Goal: Task Accomplishment & Management: Manage account settings

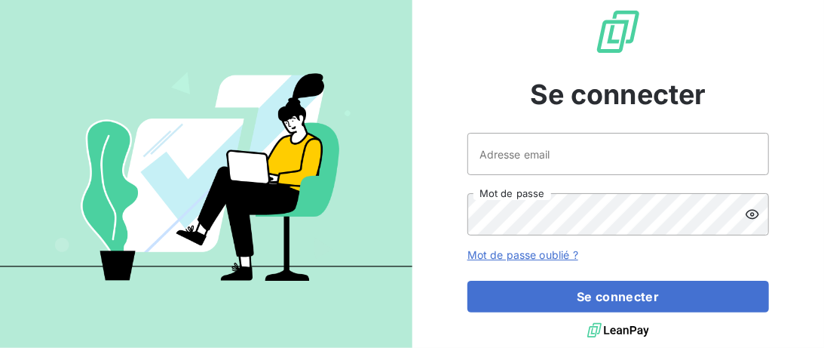
type input "[EMAIL_ADDRESS][DOMAIN_NAME]"
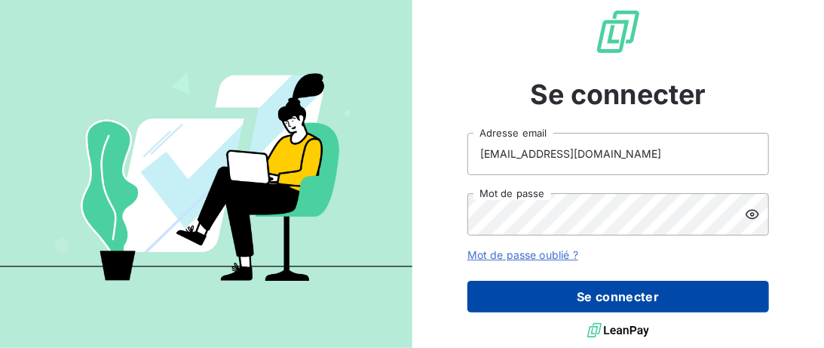
click at [584, 290] on button "Se connecter" at bounding box center [618, 296] width 302 height 32
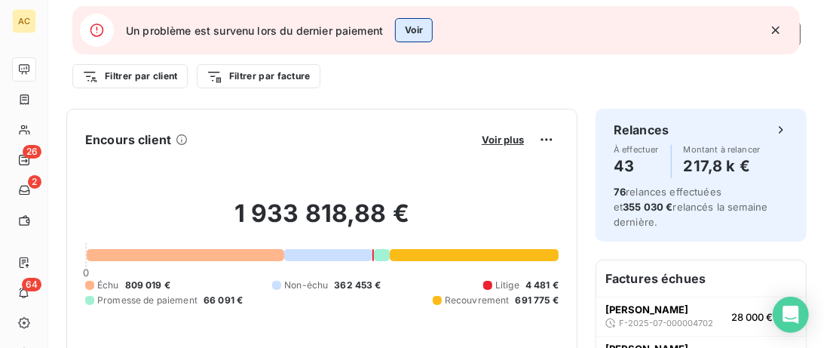
click at [424, 30] on button "Voir" at bounding box center [414, 30] width 38 height 24
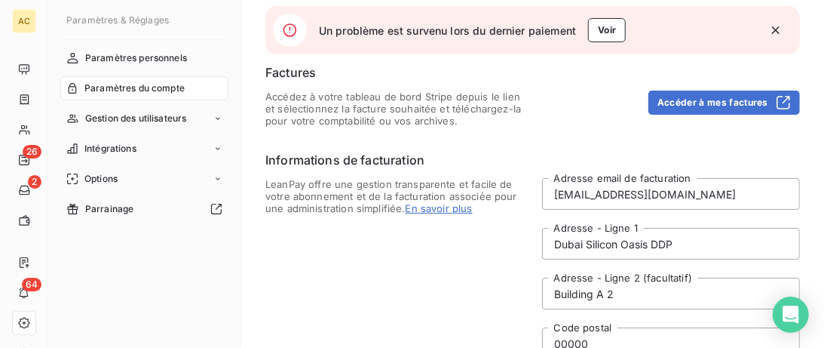
drag, startPoint x: 774, startPoint y: 32, endPoint x: 608, endPoint y: 61, distance: 167.7
click at [773, 32] on icon "button" at bounding box center [775, 30] width 15 height 15
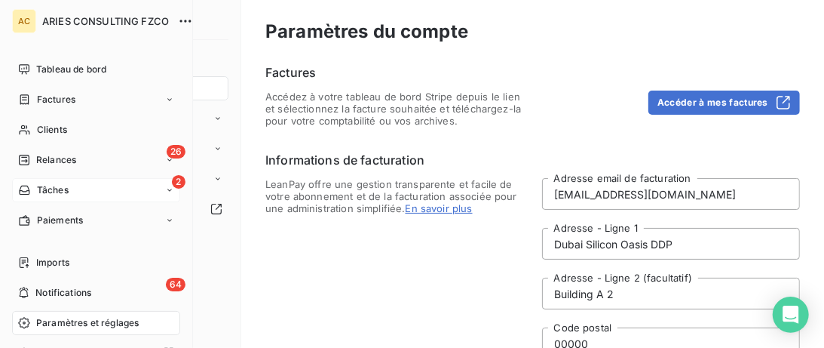
click at [40, 198] on div "2 Tâches" at bounding box center [96, 190] width 168 height 24
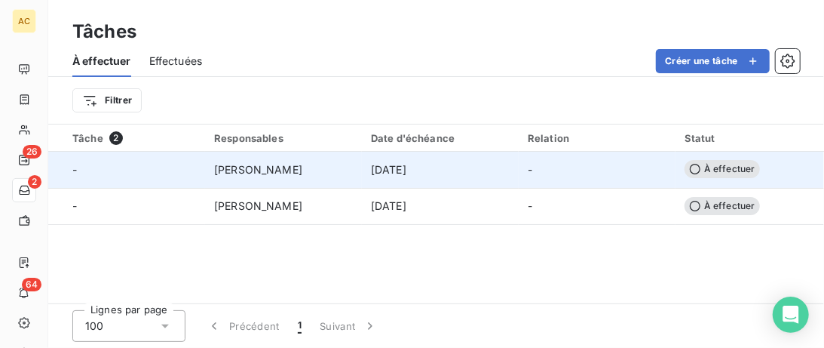
click at [208, 158] on td "[PERSON_NAME]" at bounding box center [283, 170] width 157 height 36
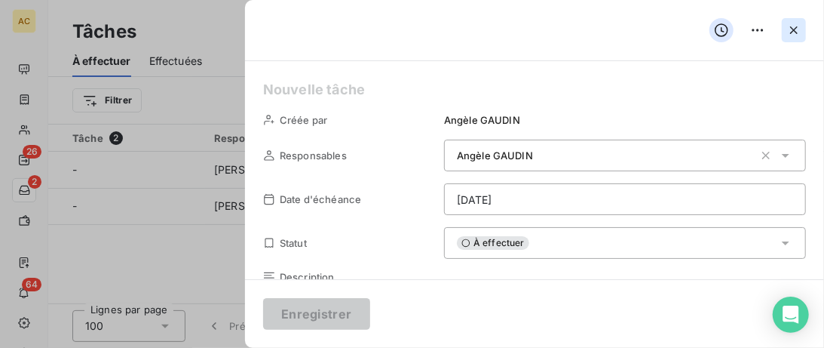
click at [799, 33] on icon "button" at bounding box center [793, 30] width 15 height 15
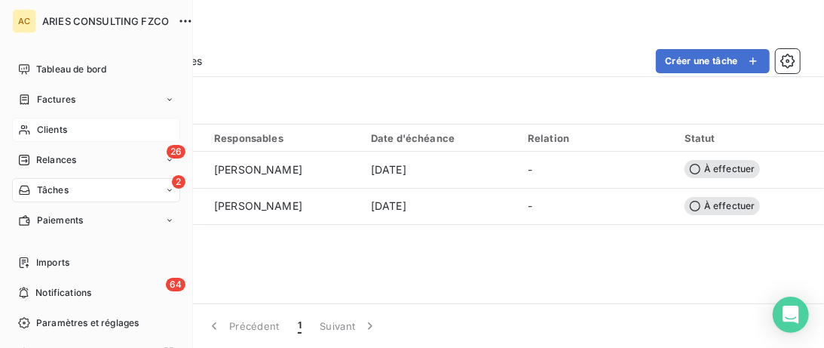
click at [41, 131] on span "Clients" at bounding box center [52, 130] width 30 height 14
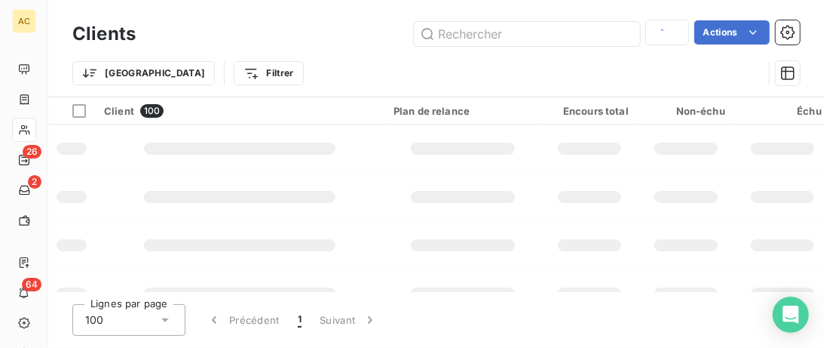
type input "gru"
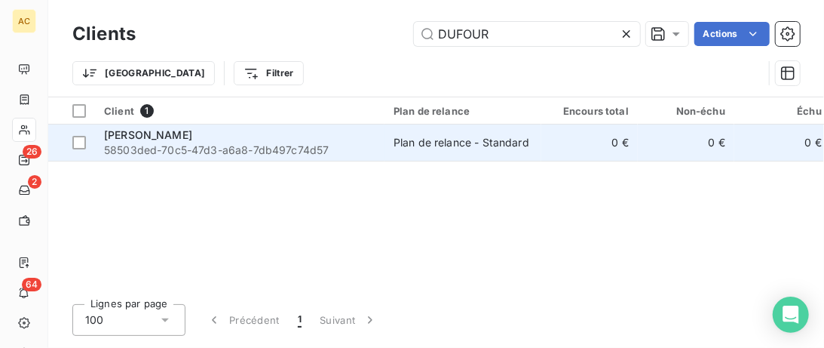
type input "DUFOUR"
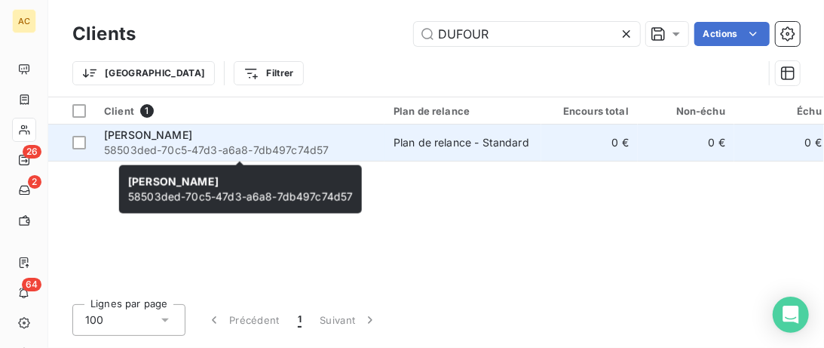
click at [297, 153] on span "58503ded-70c5-47d3-a6a8-7db497c74d57" at bounding box center [239, 150] width 271 height 15
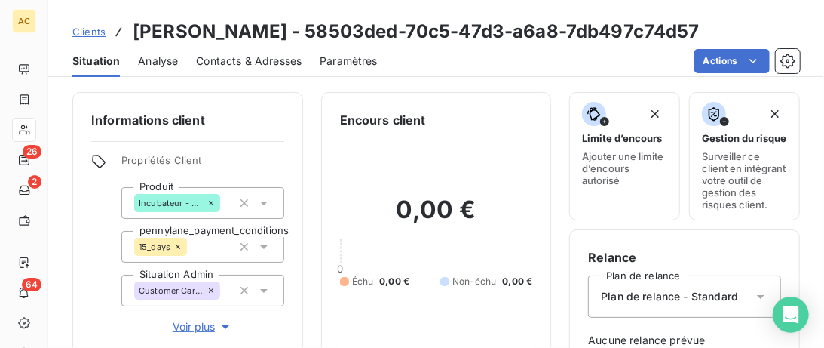
click at [201, 329] on span "Voir plus" at bounding box center [203, 326] width 60 height 15
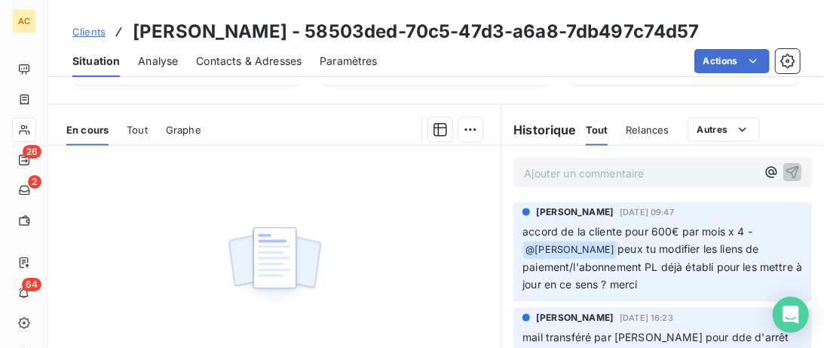
scroll to position [773, 0]
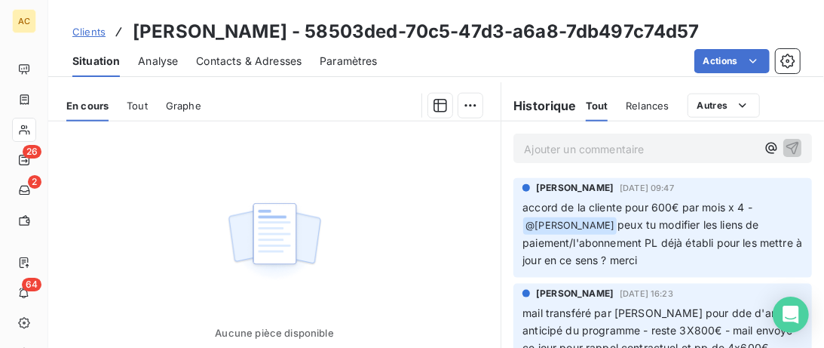
click at [103, 29] on span "Clients" at bounding box center [88, 32] width 33 height 12
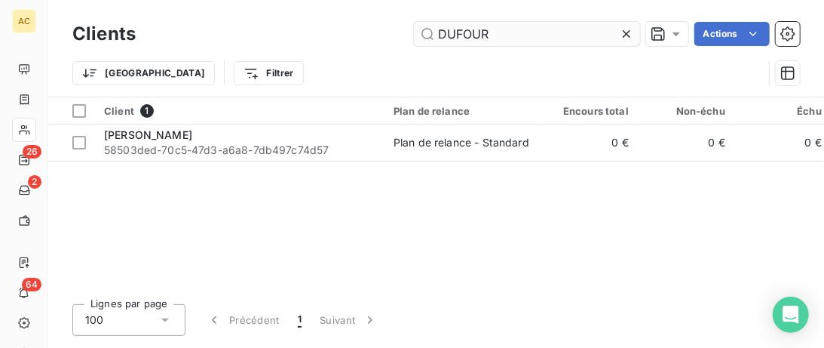
drag, startPoint x: 535, startPoint y: 42, endPoint x: 258, endPoint y: 35, distance: 276.8
click at [414, 35] on input "DUFOUR" at bounding box center [527, 34] width 226 height 24
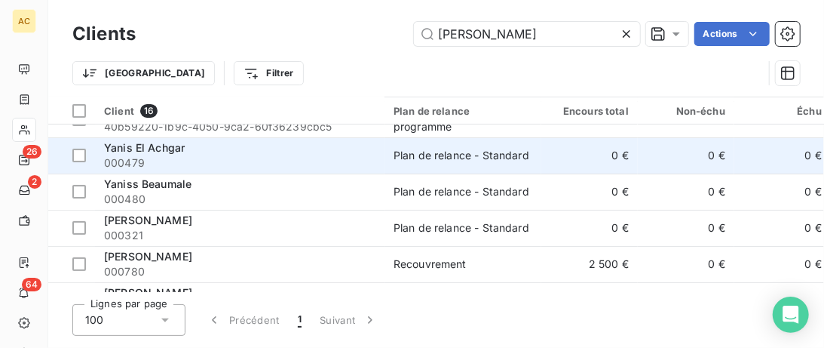
scroll to position [231, 0]
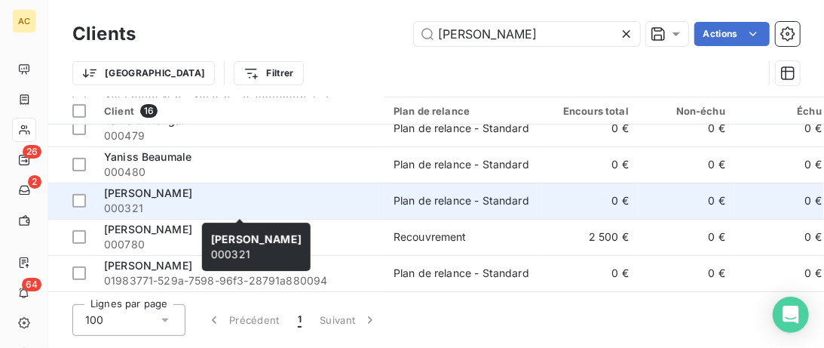
type input "yan"
click at [290, 189] on div "Yan Lacam" at bounding box center [239, 192] width 271 height 15
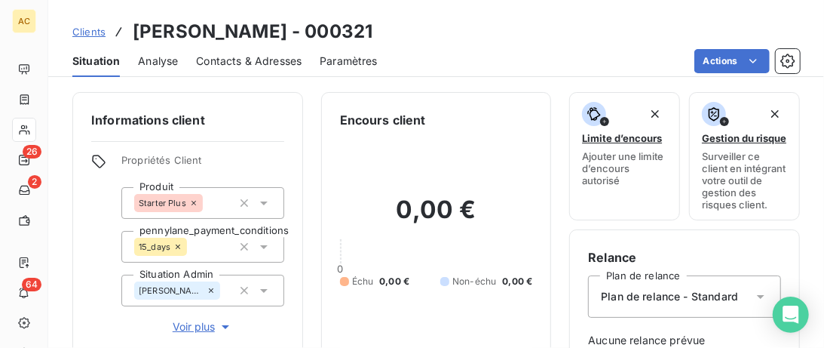
click at [241, 60] on span "Contacts & Adresses" at bounding box center [249, 61] width 106 height 15
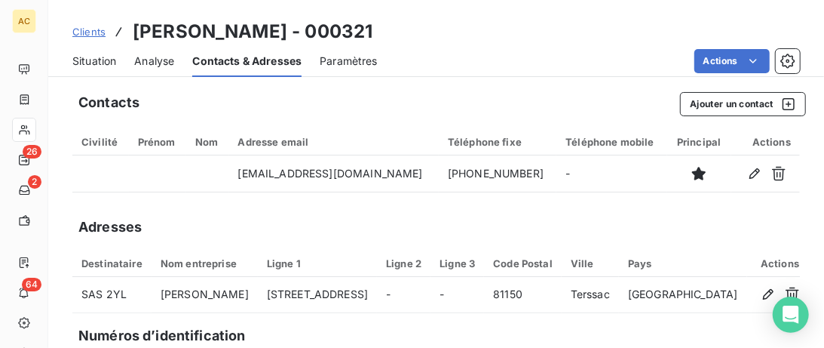
click at [87, 37] on span "Clients" at bounding box center [88, 32] width 33 height 12
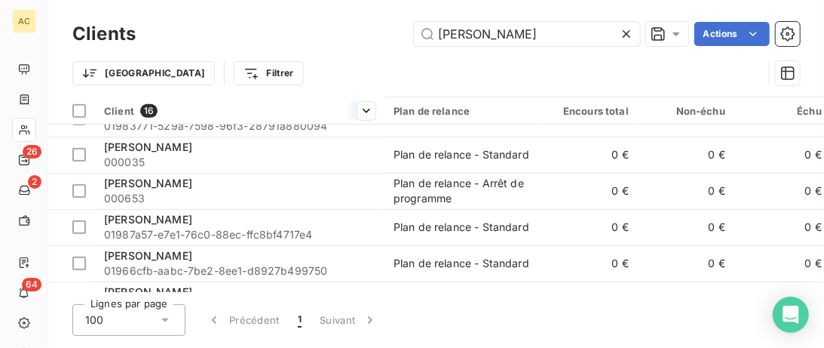
scroll to position [411, 0]
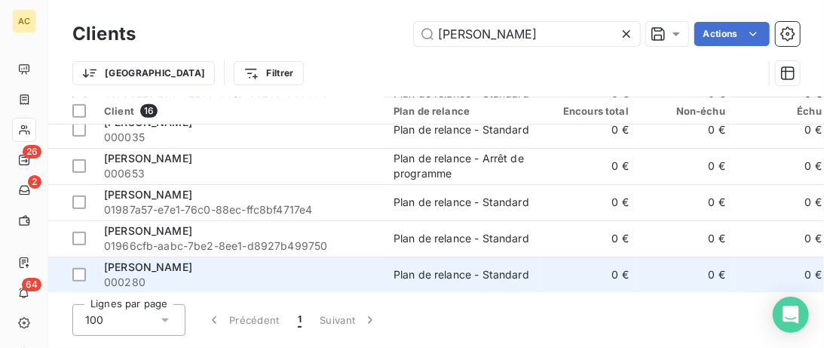
click at [307, 271] on div "Yan Soobrayen" at bounding box center [239, 266] width 271 height 15
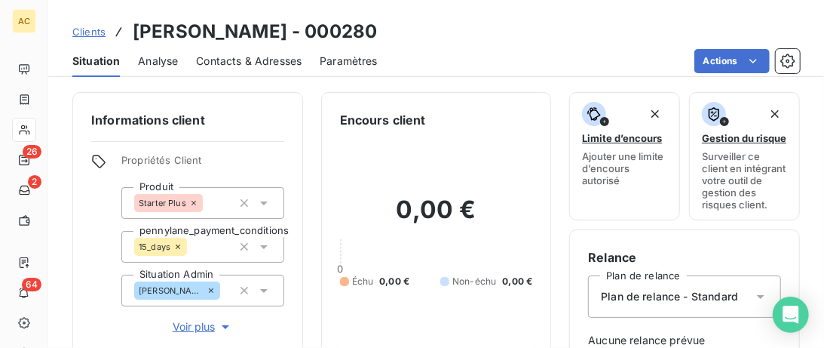
click at [229, 63] on span "Contacts & Adresses" at bounding box center [249, 61] width 106 height 15
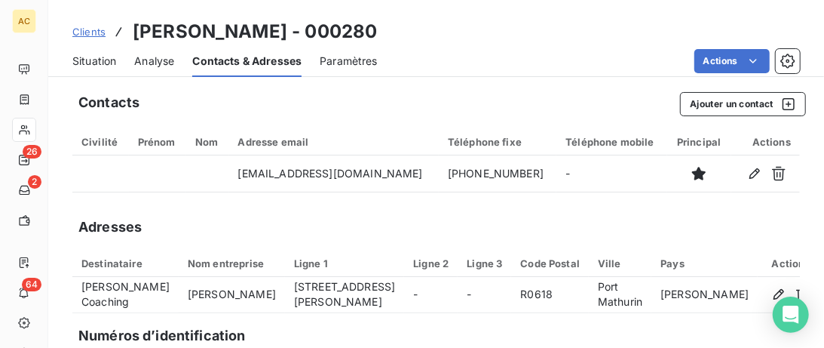
click at [99, 30] on span "Clients" at bounding box center [88, 32] width 33 height 12
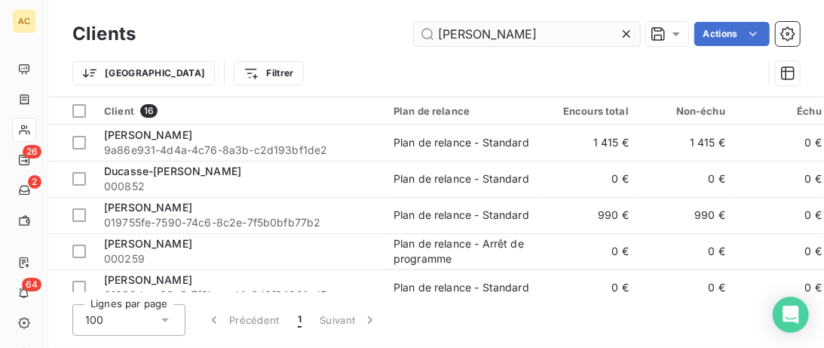
drag, startPoint x: 294, startPoint y: 35, endPoint x: 238, endPoint y: 33, distance: 56.6
click at [414, 33] on input "yan" at bounding box center [527, 34] width 226 height 24
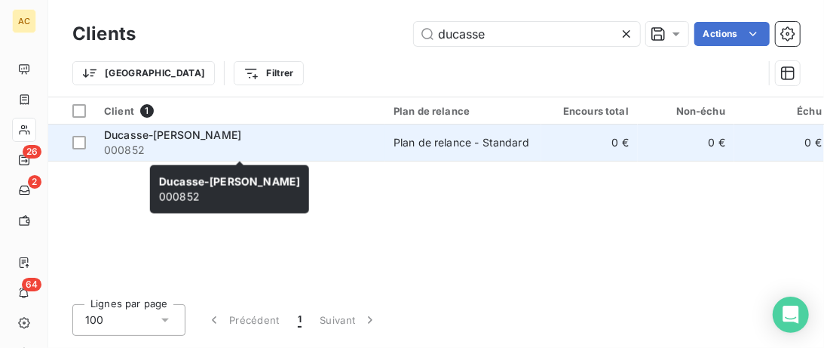
type input "ducasse"
click at [241, 140] on span "Ducasse-Yan GBESSEMEHLAN" at bounding box center [172, 134] width 137 height 13
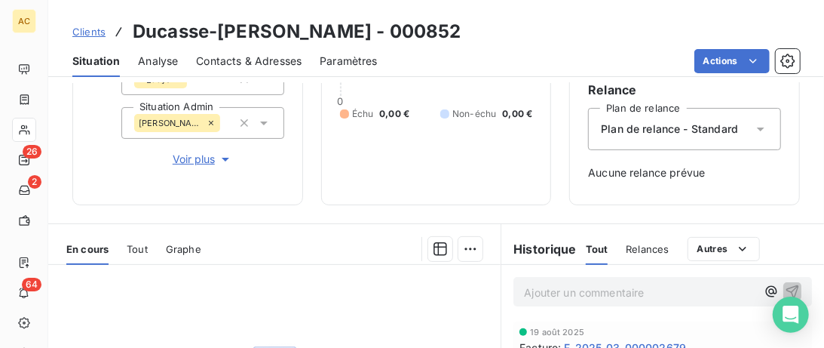
scroll to position [155, 0]
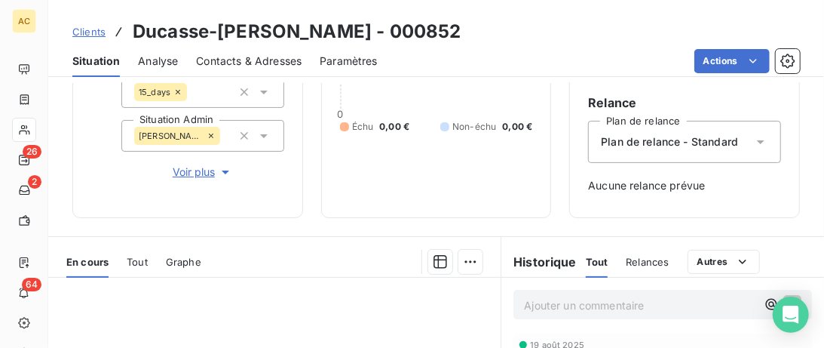
click at [139, 263] on span "Tout" at bounding box center [137, 262] width 21 height 12
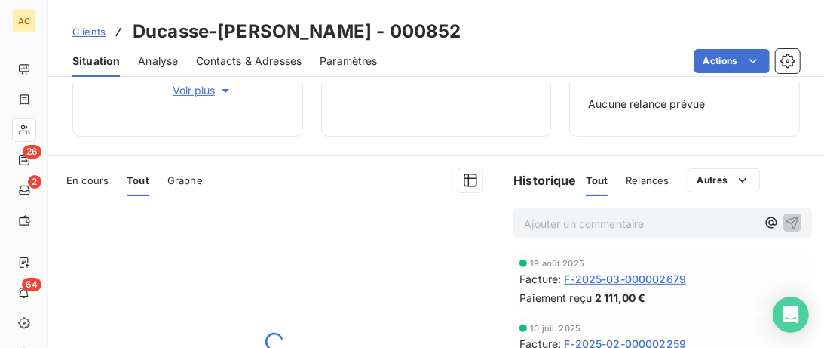
scroll to position [309, 0]
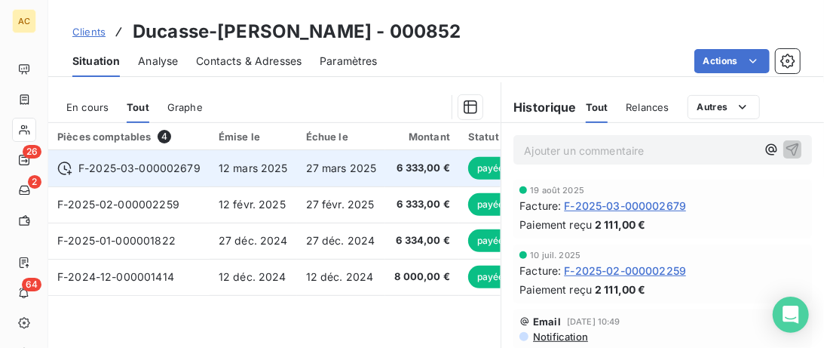
click at [266, 167] on span "12 mars 2025" at bounding box center [253, 167] width 69 height 13
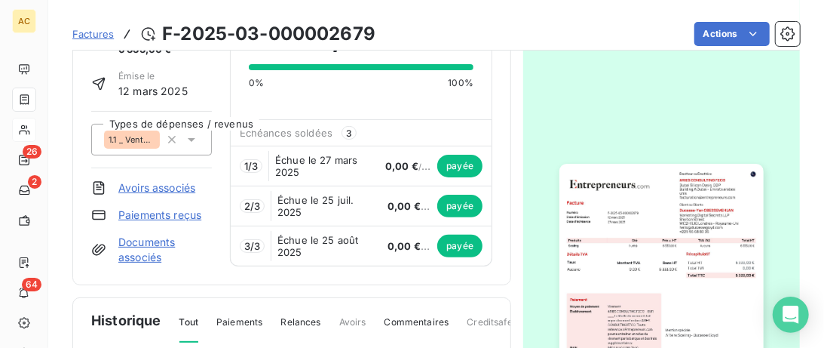
scroll to position [155, 0]
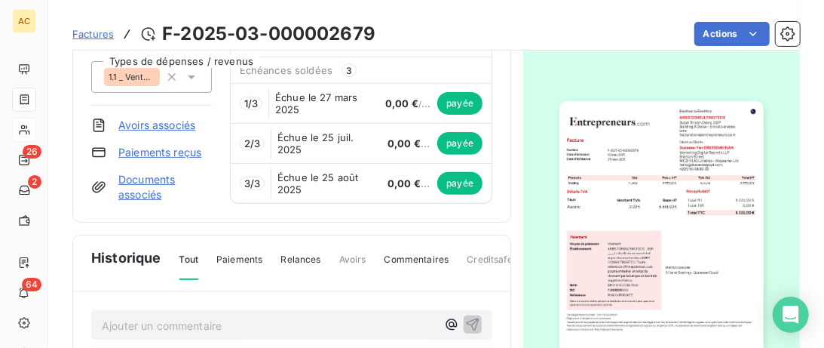
click at [139, 184] on link "Documents associés" at bounding box center [164, 187] width 93 height 30
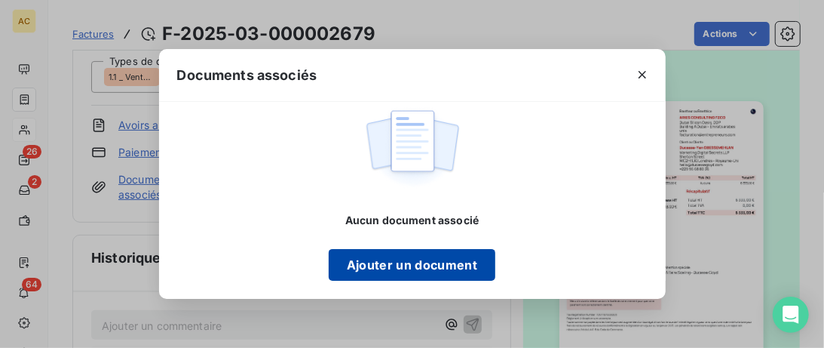
click at [431, 268] on button "Ajouter un document" at bounding box center [412, 265] width 167 height 32
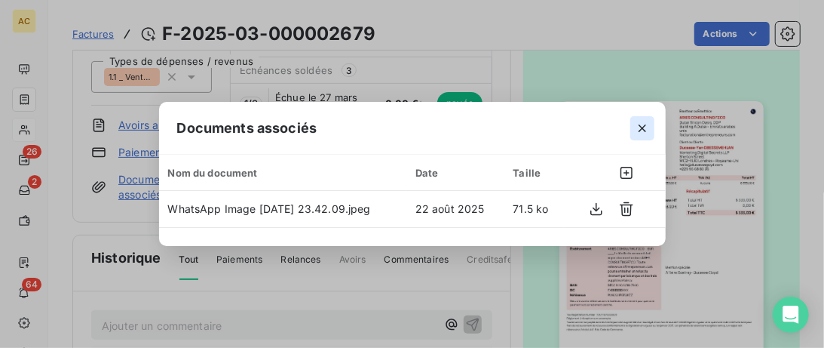
click at [642, 133] on icon "button" at bounding box center [642, 128] width 15 height 15
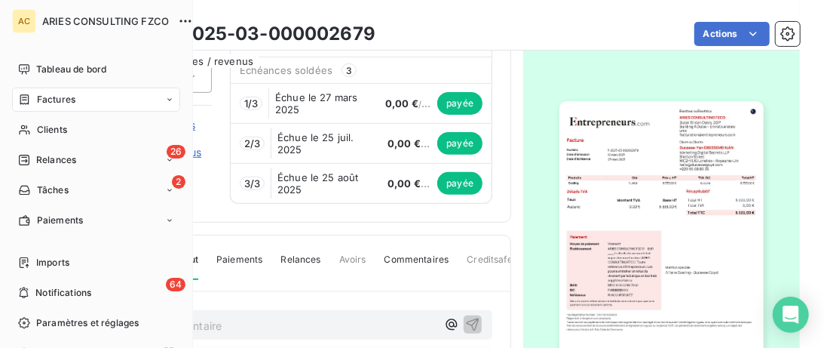
drag, startPoint x: 32, startPoint y: 135, endPoint x: 173, endPoint y: 105, distance: 144.2
click at [34, 136] on div "Clients" at bounding box center [96, 130] width 168 height 24
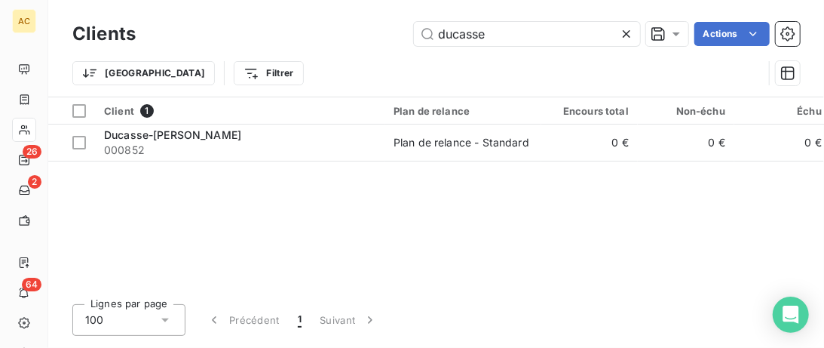
drag, startPoint x: 507, startPoint y: 33, endPoint x: 130, endPoint y: 25, distance: 377.1
click at [414, 41] on input "ducasse" at bounding box center [527, 34] width 226 height 24
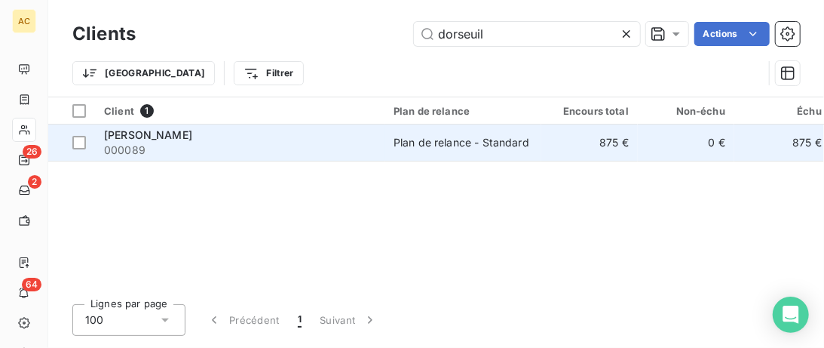
type input "dorseuil"
click at [217, 149] on span "000089" at bounding box center [239, 150] width 271 height 15
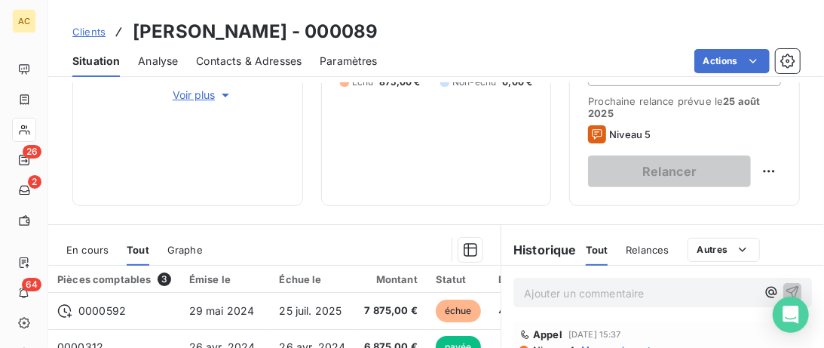
scroll to position [386, 0]
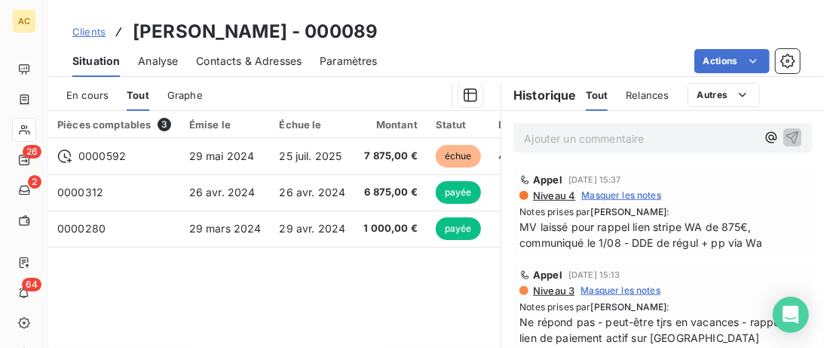
click at [587, 139] on p "Ajouter un commentaire ﻿" at bounding box center [640, 138] width 232 height 19
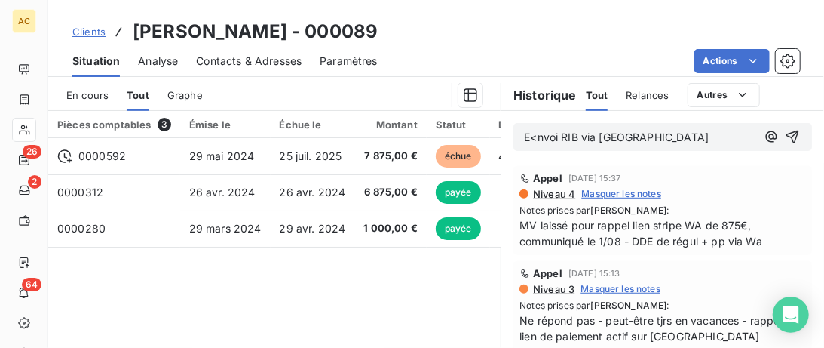
click at [539, 133] on span "E<nvoi RIB via WA" at bounding box center [616, 136] width 185 height 13
click at [640, 139] on p "Envoi RIB via WA" at bounding box center [640, 137] width 232 height 17
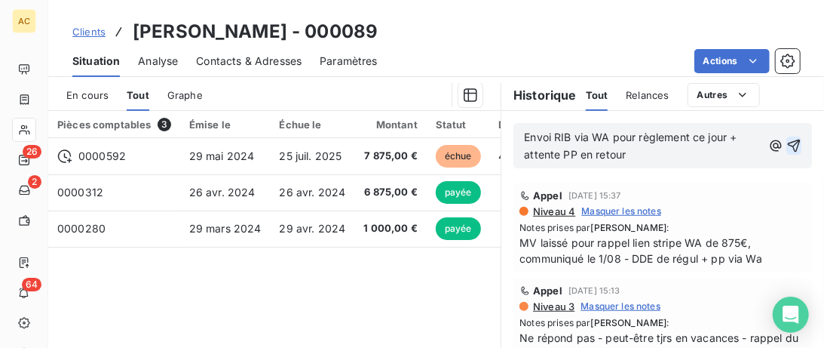
click at [797, 141] on icon "button" at bounding box center [794, 145] width 13 height 13
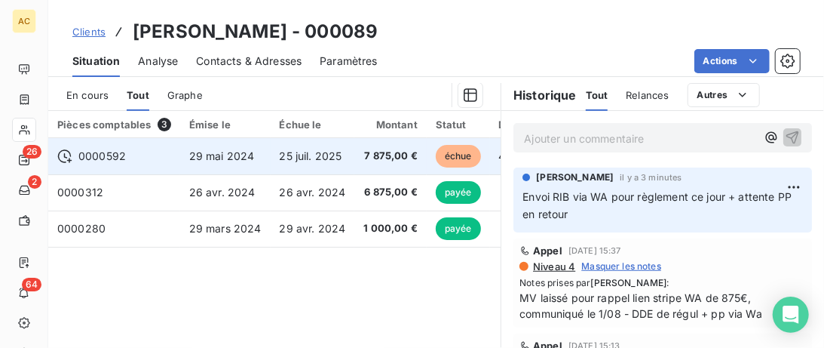
click at [210, 161] on span "29 mai 2024" at bounding box center [222, 155] width 66 height 13
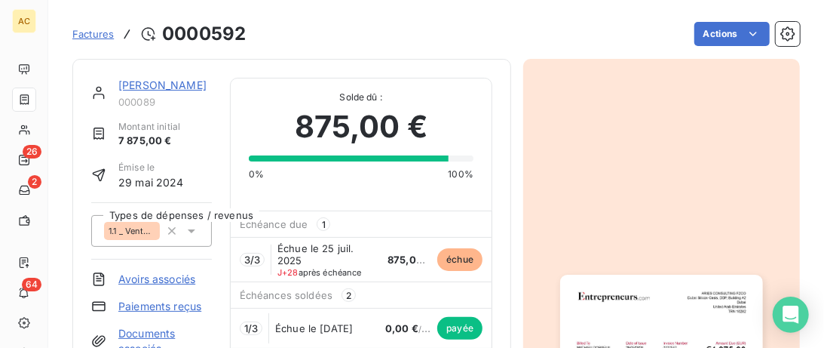
click at [105, 35] on span "Factures" at bounding box center [92, 34] width 41 height 12
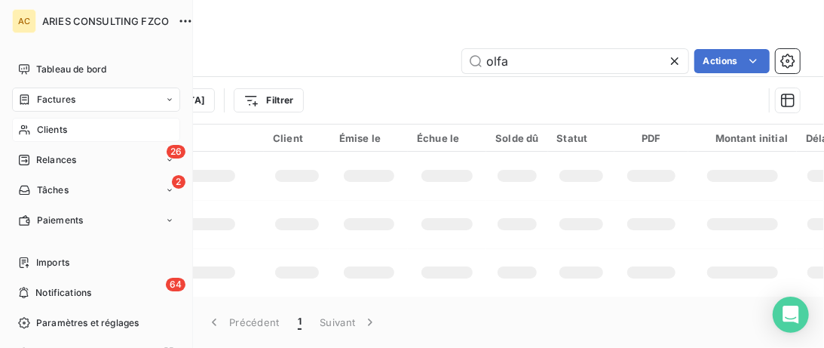
click at [44, 126] on span "Clients" at bounding box center [52, 130] width 30 height 14
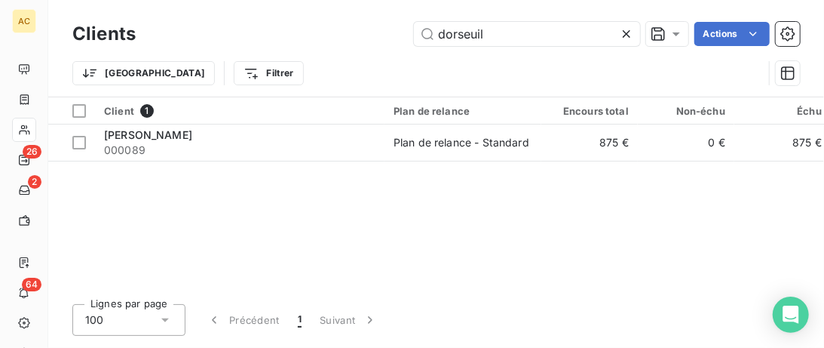
drag, startPoint x: 527, startPoint y: 29, endPoint x: 240, endPoint y: 25, distance: 287.3
click at [414, 26] on input "dorseuil" at bounding box center [527, 34] width 226 height 24
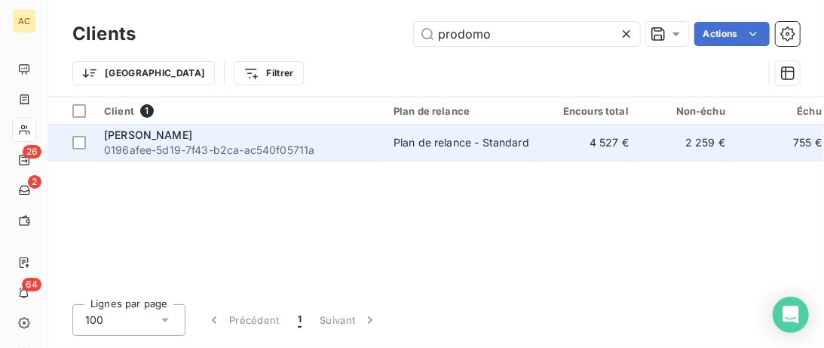
type input "prodomo"
click at [232, 141] on div "[PERSON_NAME]" at bounding box center [239, 134] width 271 height 15
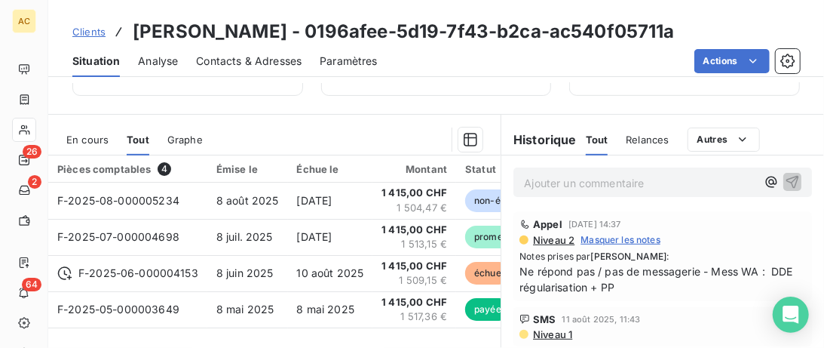
scroll to position [386, 0]
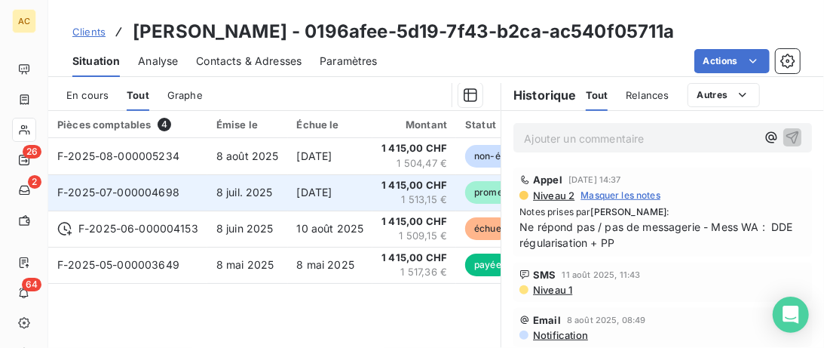
click at [268, 181] on td "8 juil. 2025" at bounding box center [247, 192] width 81 height 36
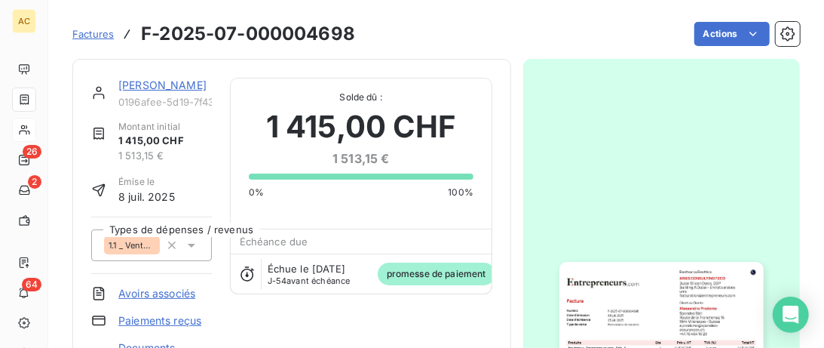
click at [148, 80] on link "[PERSON_NAME]" at bounding box center [162, 84] width 88 height 13
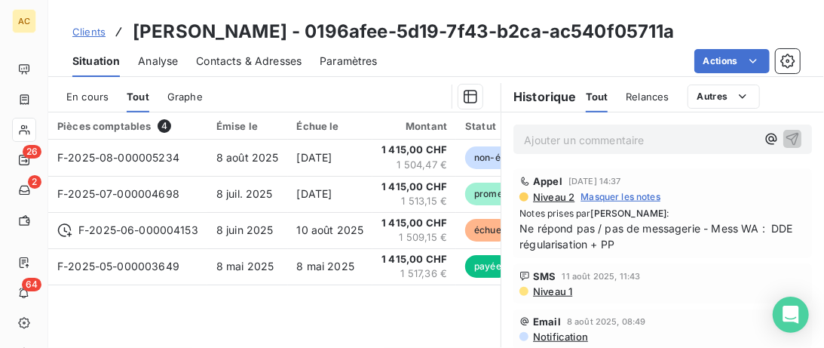
scroll to position [386, 0]
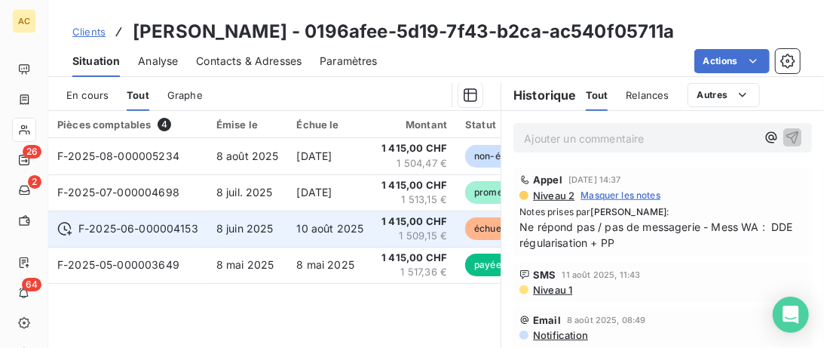
click at [265, 222] on span "8 juin 2025" at bounding box center [244, 228] width 57 height 13
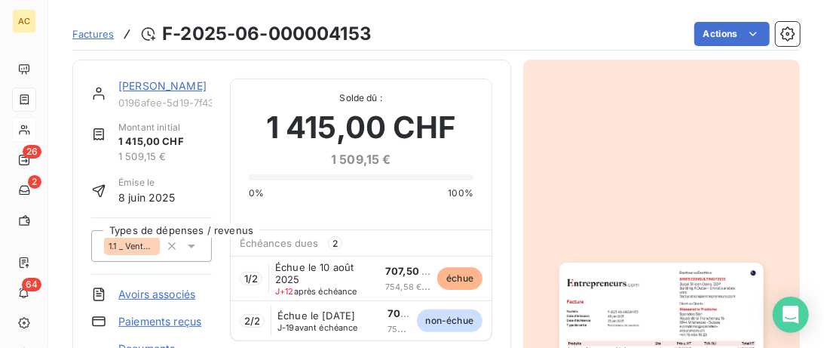
scroll to position [78, 0]
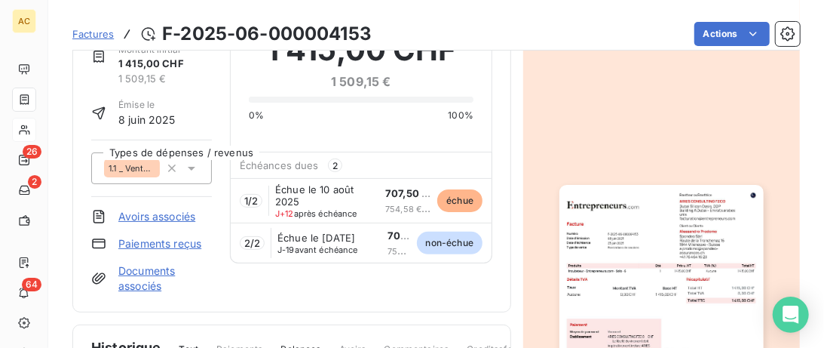
click at [289, 204] on span "Échue le 10 août 2025" at bounding box center [324, 195] width 98 height 24
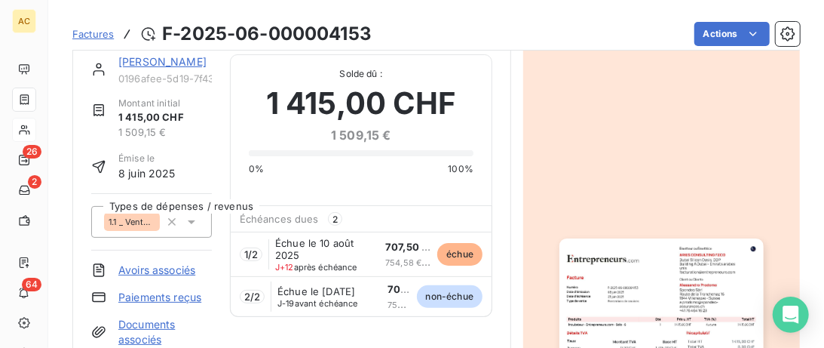
scroll to position [0, 0]
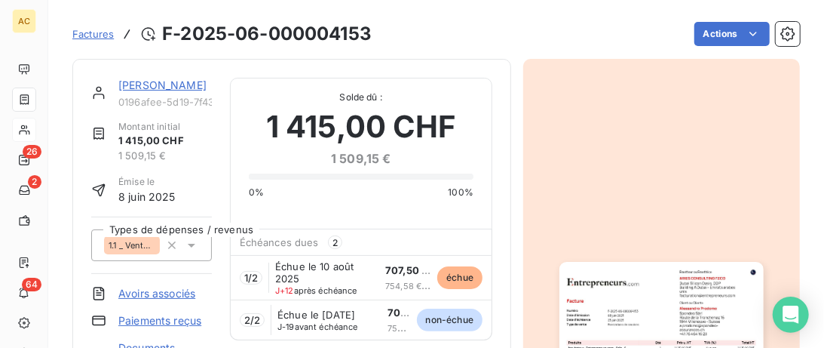
click at [170, 84] on link "[PERSON_NAME]" at bounding box center [162, 84] width 88 height 13
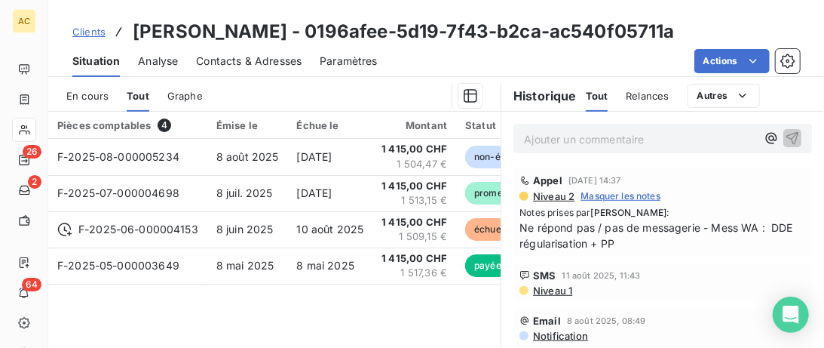
scroll to position [386, 0]
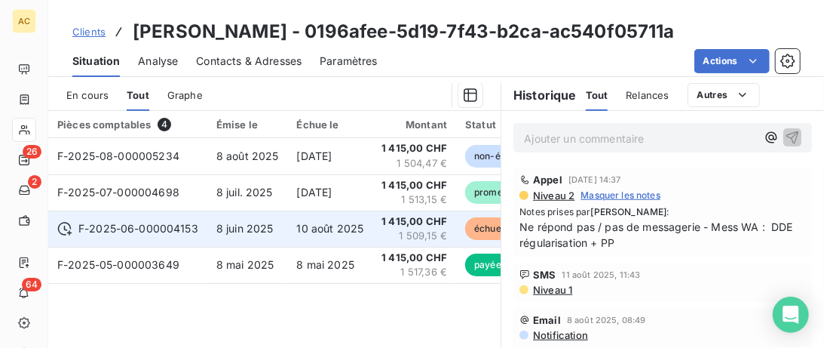
click at [151, 227] on span "F-2025-06-000004153" at bounding box center [138, 228] width 120 height 15
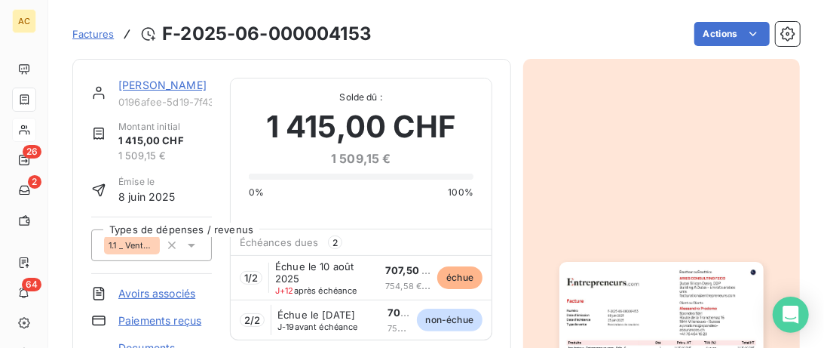
click at [192, 87] on link "[PERSON_NAME]" at bounding box center [162, 84] width 88 height 13
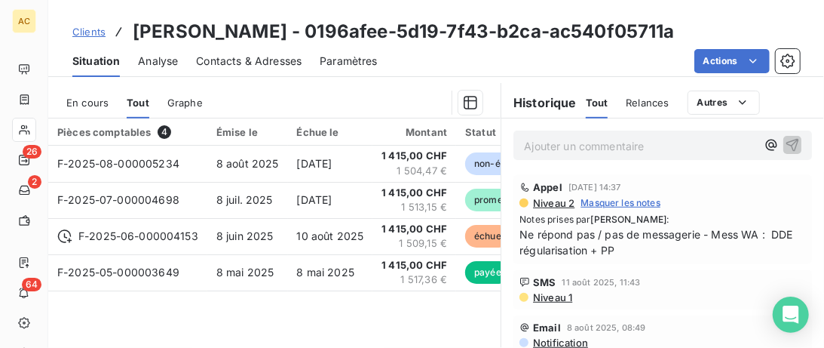
scroll to position [386, 0]
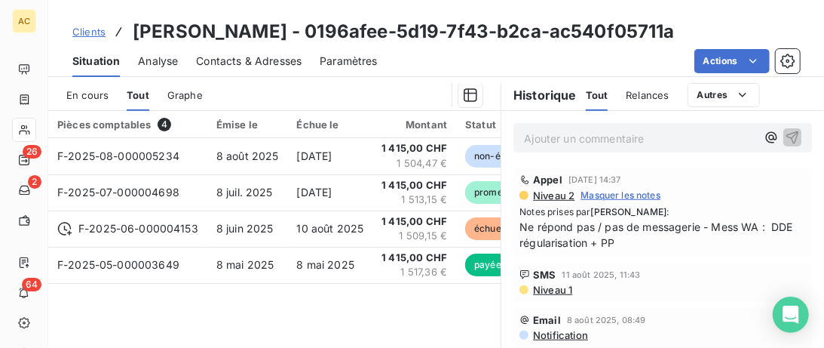
click at [539, 133] on p "Ajouter un commentaire ﻿" at bounding box center [640, 138] width 232 height 19
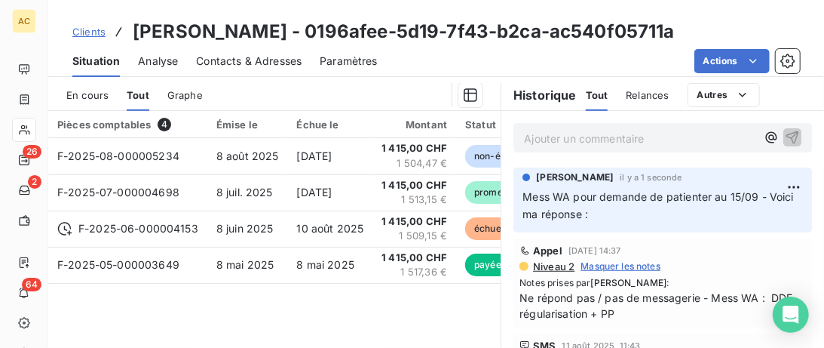
click at [789, 185] on html "AC 26 2 64 Clients Alessandro Prodomo - 0196afee-5d19-7f43-b2ca-ac540f05711a Si…" at bounding box center [412, 174] width 824 height 348
click at [749, 217] on div "Editer" at bounding box center [758, 219] width 84 height 24
click at [645, 213] on p "Mess WA pour demande de patienter au 15/09 - Voici ma réponse :" at bounding box center [654, 206] width 262 height 35
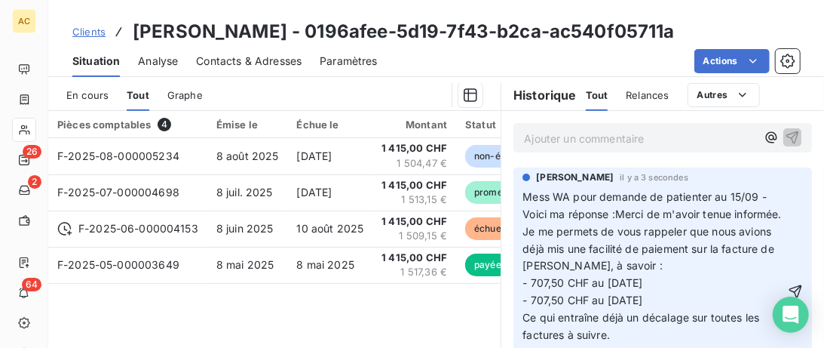
click at [617, 213] on span "Mess WA pour demande de patienter au 15/09 - Voici ma réponse :Merci de m'avoir…" at bounding box center [652, 205] width 259 height 30
click at [805, 182] on html "AC 26 2 64 Clients Alessandro Prodomo - 0196afee-5d19-7f43-b2ca-ac540f05711a Si…" at bounding box center [412, 174] width 824 height 348
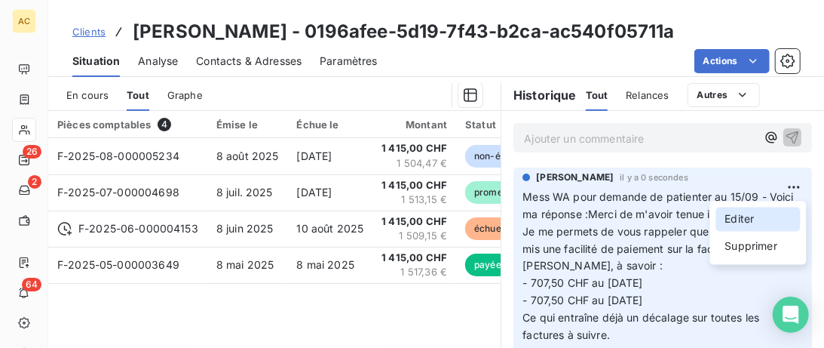
click at [751, 214] on div "Editer" at bounding box center [758, 219] width 84 height 24
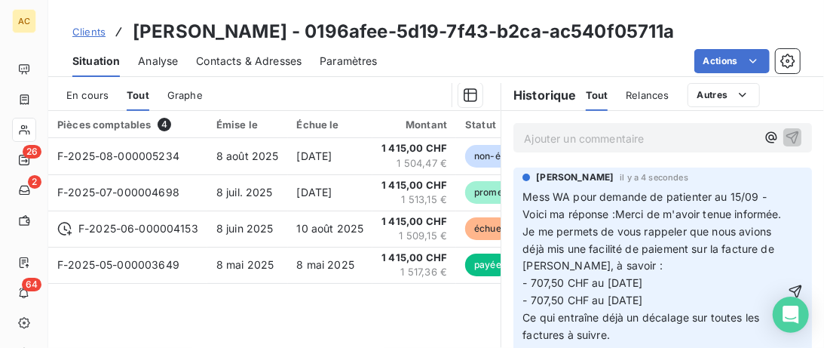
click at [621, 215] on span "Mess WA pour demande de patienter au 15/09 - Voici ma réponse :Merci de m'avoir…" at bounding box center [652, 205] width 259 height 30
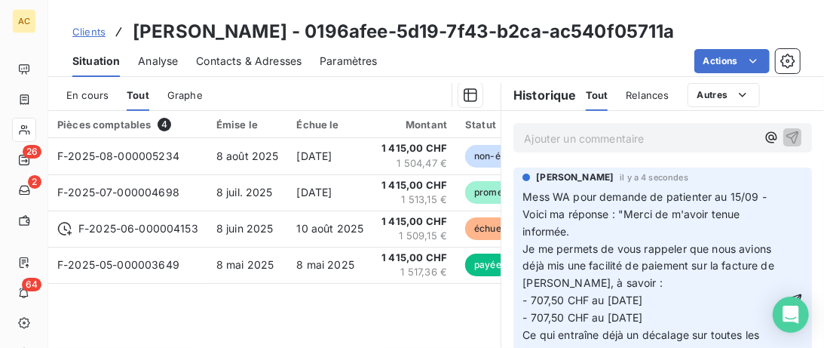
scroll to position [155, 0]
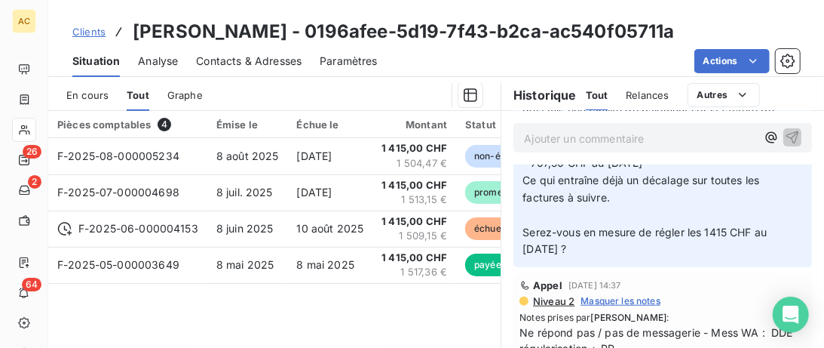
click at [612, 244] on p "Serez-vous en mesure de régler les 1415 CHF au 15 septembre ?" at bounding box center [654, 241] width 262 height 35
click at [626, 199] on p "Ce qui entraîne déjà un décalage sur toutes les factures à suivre." at bounding box center [654, 189] width 262 height 35
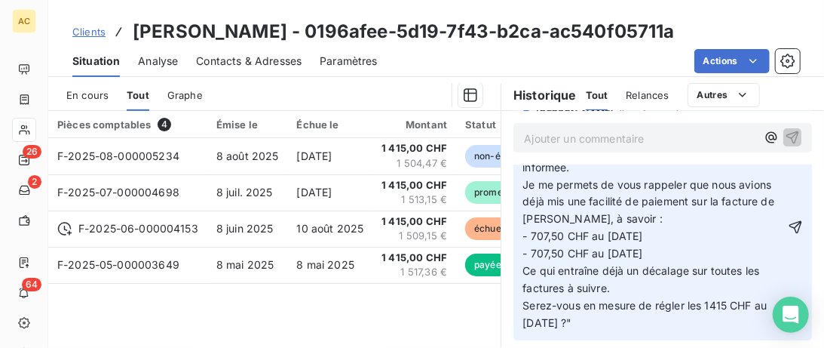
scroll to position [0, 0]
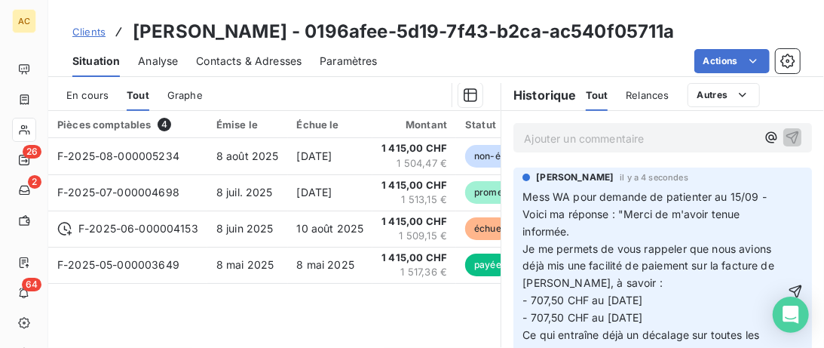
click at [803, 285] on div "Valérie Jaffrennou il y a 4 secondes Mess WA pour demande de patienter au 15/09…" at bounding box center [662, 286] width 299 height 238
click at [799, 287] on icon "button" at bounding box center [795, 291] width 13 height 13
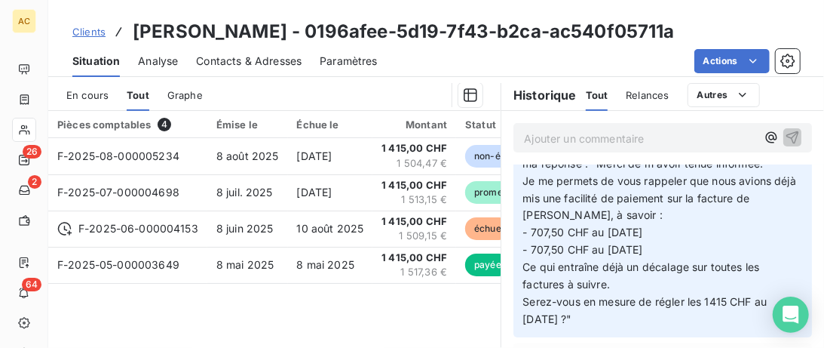
scroll to position [77, 0]
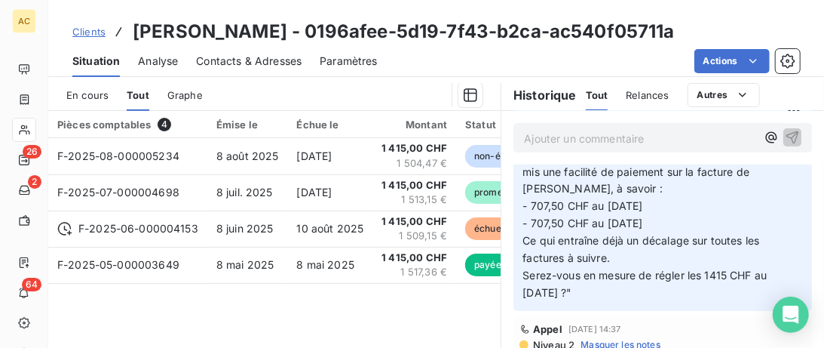
click at [78, 37] on span "Clients" at bounding box center [88, 32] width 33 height 12
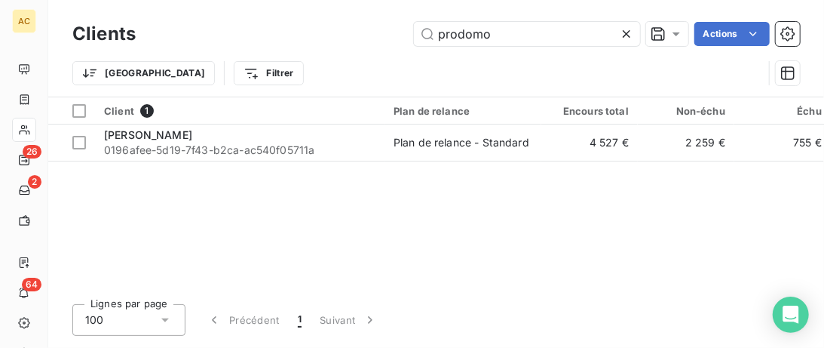
drag, startPoint x: 520, startPoint y: 36, endPoint x: 207, endPoint y: 30, distance: 313.0
click at [414, 31] on input "prodomo" at bounding box center [527, 34] width 226 height 24
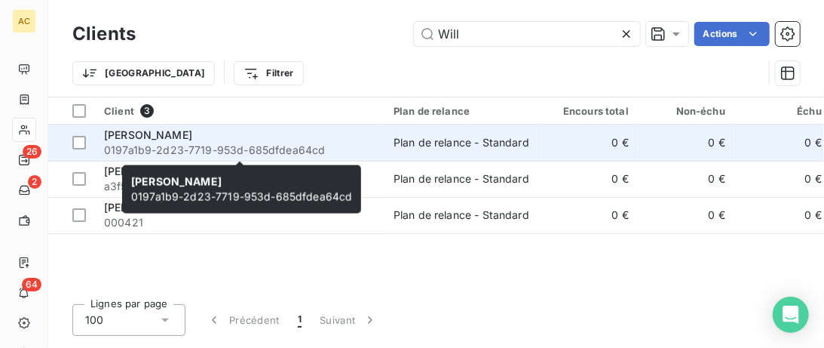
type input "Will"
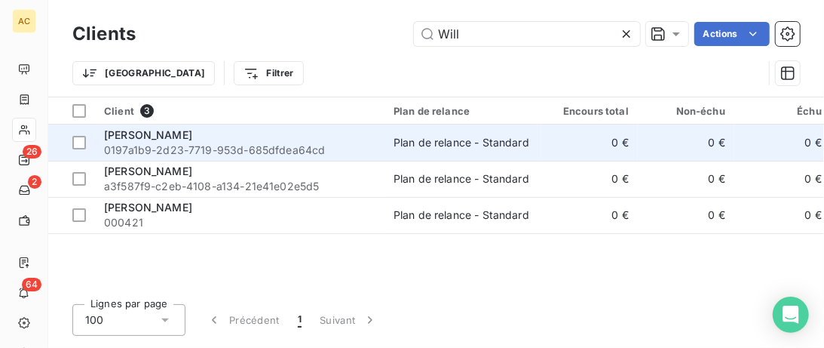
click at [223, 139] on div "Meli Will" at bounding box center [239, 134] width 271 height 15
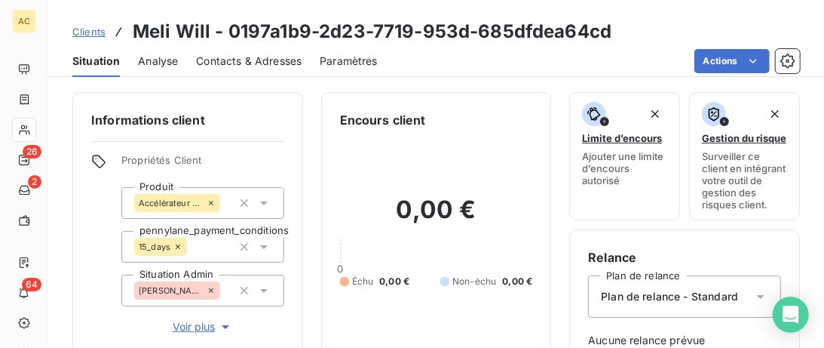
click at [276, 57] on span "Contacts & Adresses" at bounding box center [249, 61] width 106 height 15
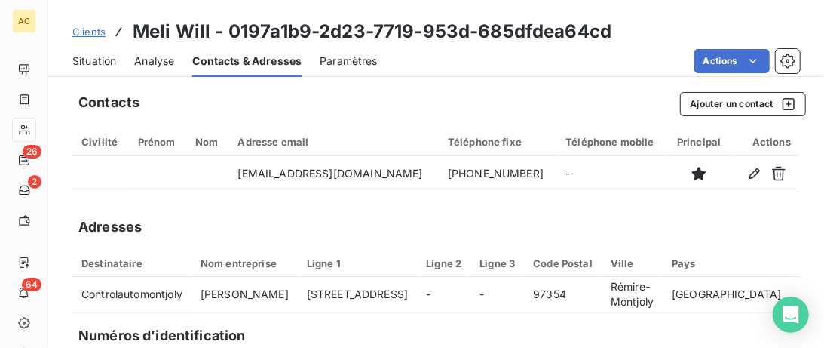
click at [87, 29] on span "Clients" at bounding box center [88, 32] width 33 height 12
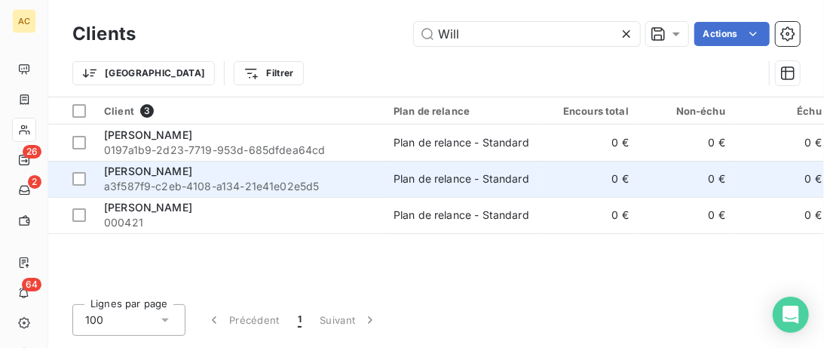
click at [190, 170] on div "Willy Bidault" at bounding box center [239, 171] width 271 height 15
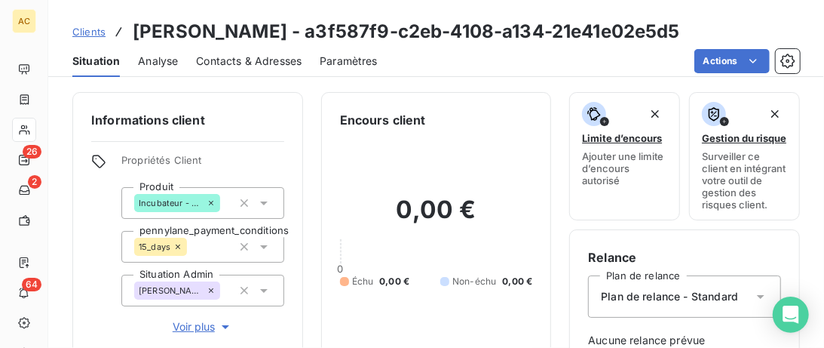
click at [249, 60] on span "Contacts & Adresses" at bounding box center [249, 61] width 106 height 15
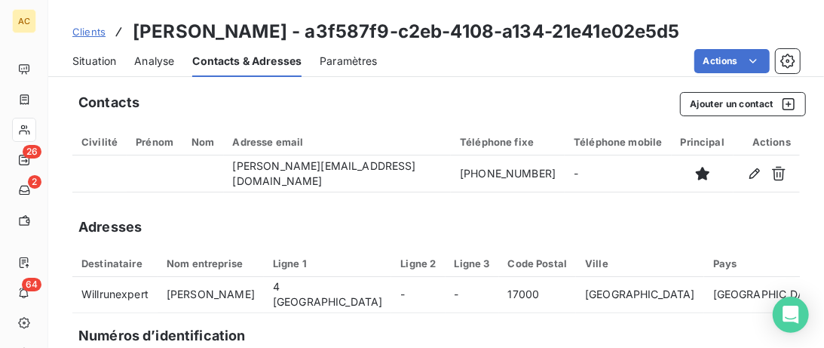
click at [109, 62] on span "Situation" at bounding box center [94, 61] width 44 height 15
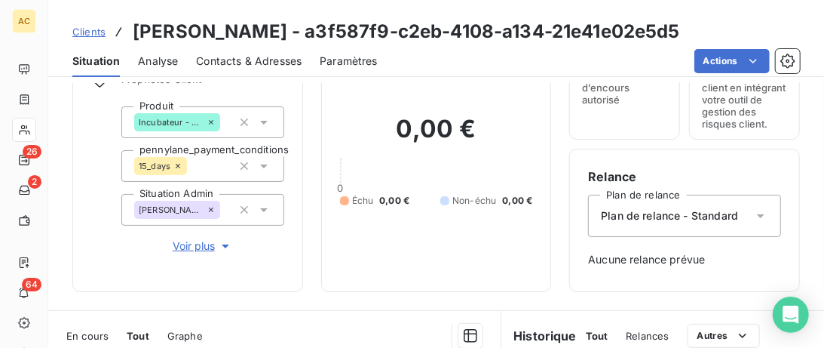
scroll to position [155, 0]
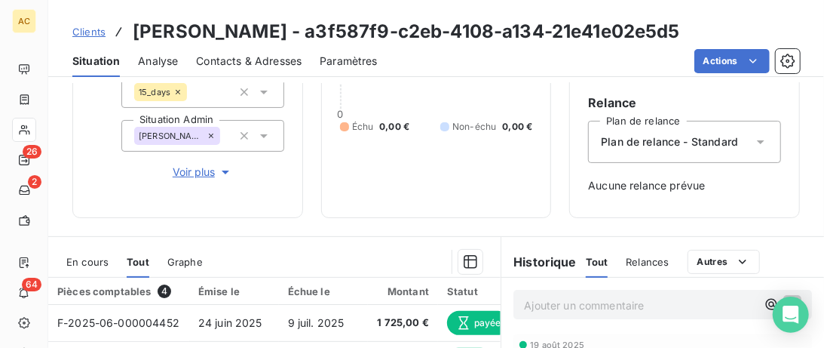
click at [189, 176] on span "Voir plus" at bounding box center [203, 171] width 60 height 15
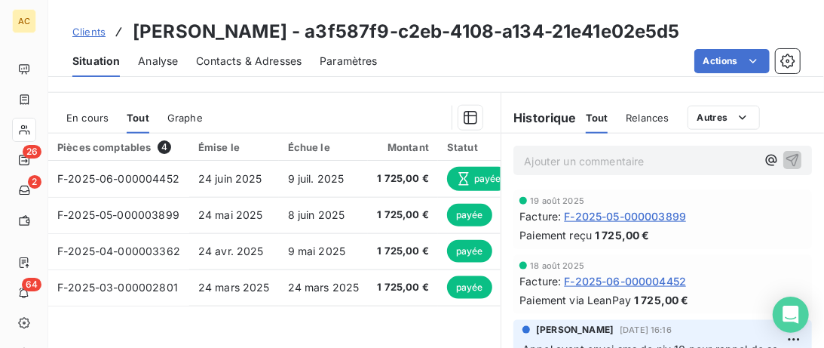
scroll to position [773, 0]
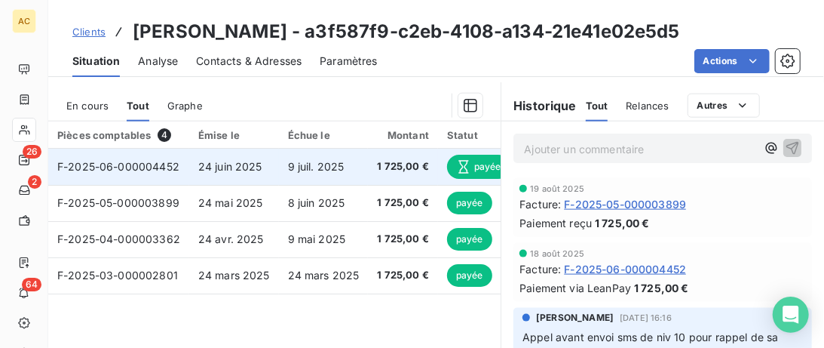
click at [243, 165] on span "24 juin 2025" at bounding box center [230, 166] width 64 height 13
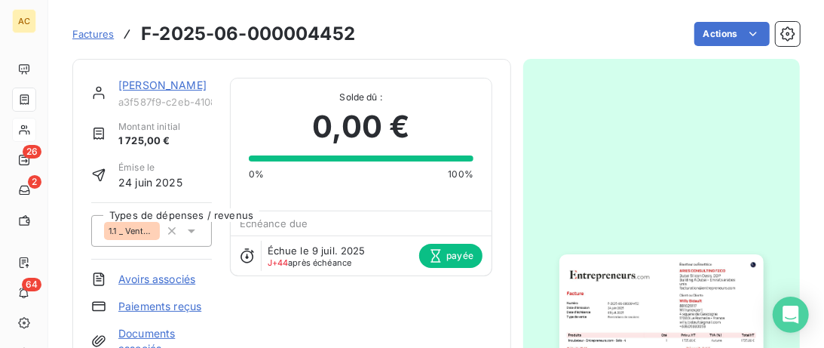
scroll to position [155, 0]
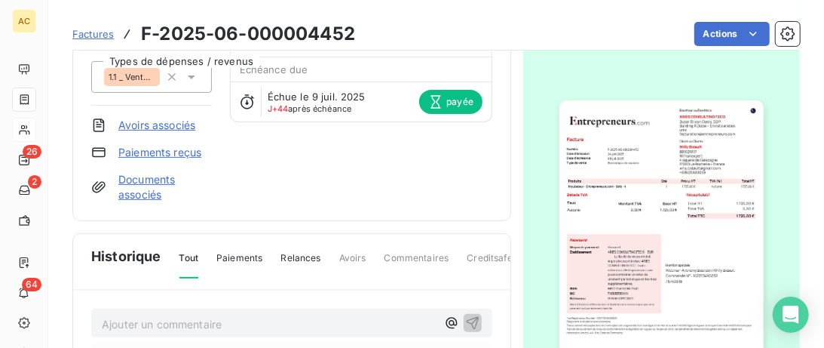
click at [157, 175] on link "Documents associés" at bounding box center [164, 187] width 93 height 30
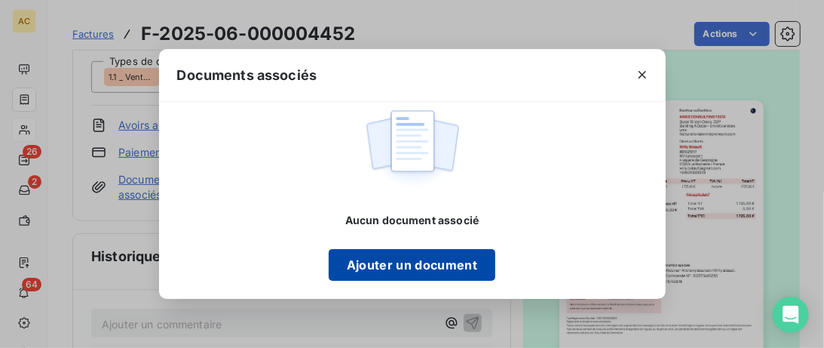
click at [409, 267] on button "Ajouter un document" at bounding box center [412, 265] width 167 height 32
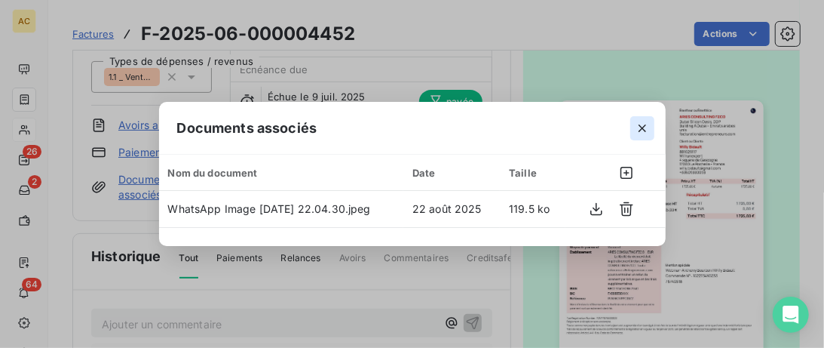
click at [640, 127] on icon "button" at bounding box center [642, 128] width 15 height 15
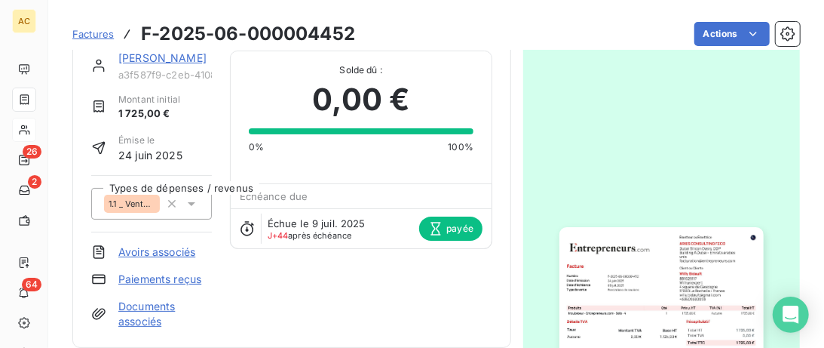
scroll to position [0, 0]
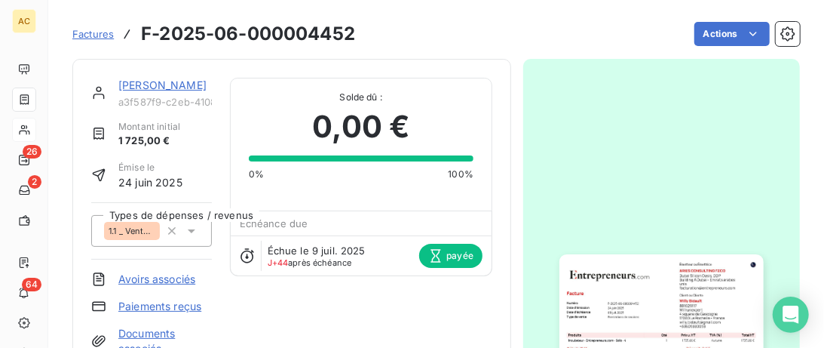
click at [154, 89] on link "Willy Bidault" at bounding box center [162, 84] width 88 height 13
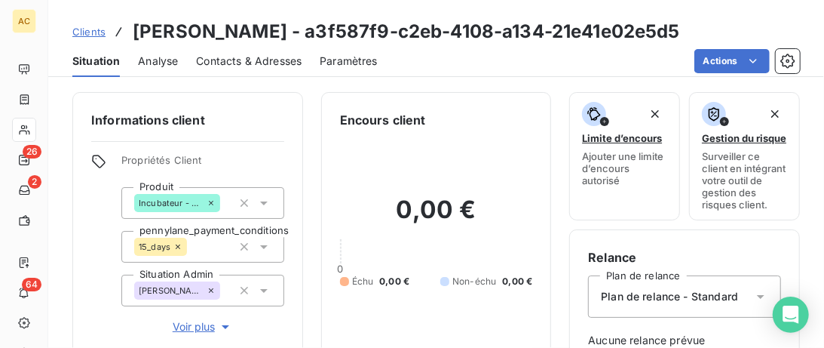
drag, startPoint x: 245, startPoint y: 33, endPoint x: 109, endPoint y: 34, distance: 135.7
click at [109, 34] on div "Clients Willy Bidault - a3f587f9-c2eb-4108-a134-21e41e02e5d5" at bounding box center [376, 31] width 608 height 27
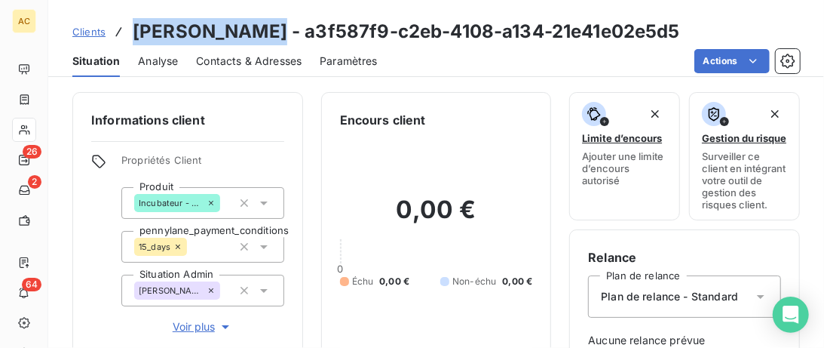
copy div "Willy Bidault"
click at [90, 29] on span "Clients" at bounding box center [88, 32] width 33 height 12
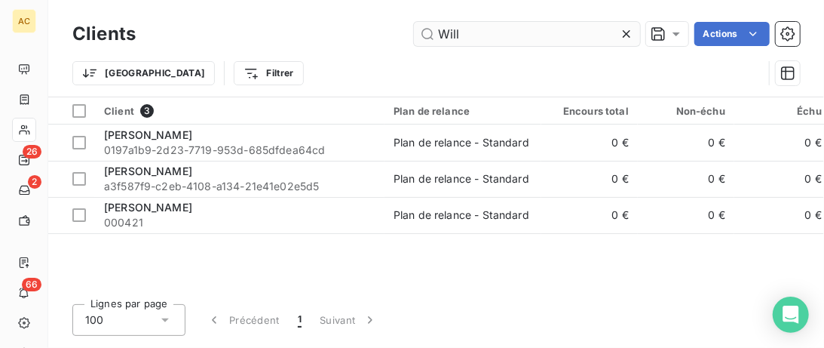
drag, startPoint x: 378, startPoint y: 32, endPoint x: 276, endPoint y: 32, distance: 101.8
click at [414, 32] on input "Will" at bounding box center [527, 34] width 226 height 24
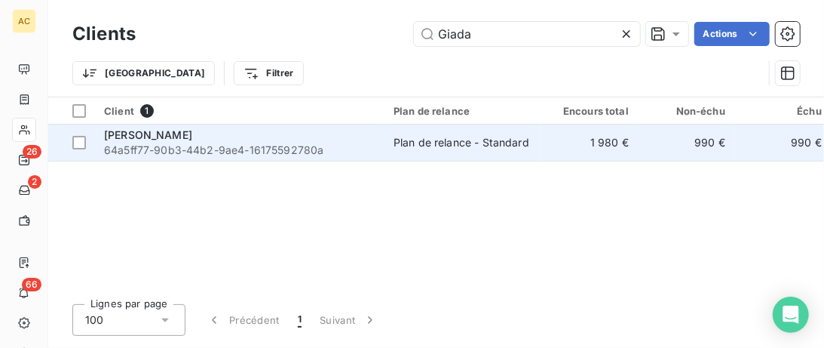
type input "Giada"
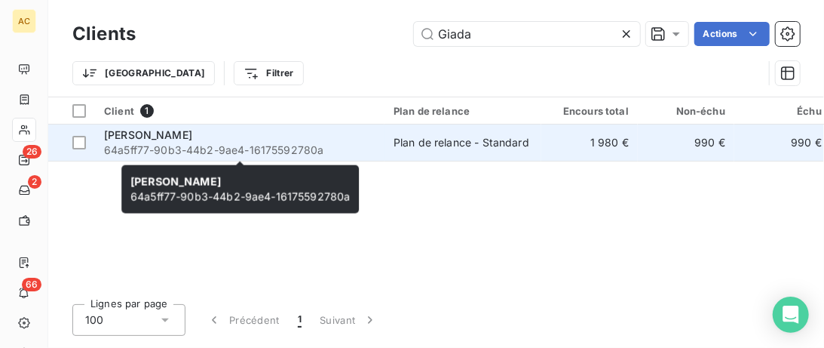
click at [320, 138] on div "Giada BUONAFEDE" at bounding box center [239, 134] width 271 height 15
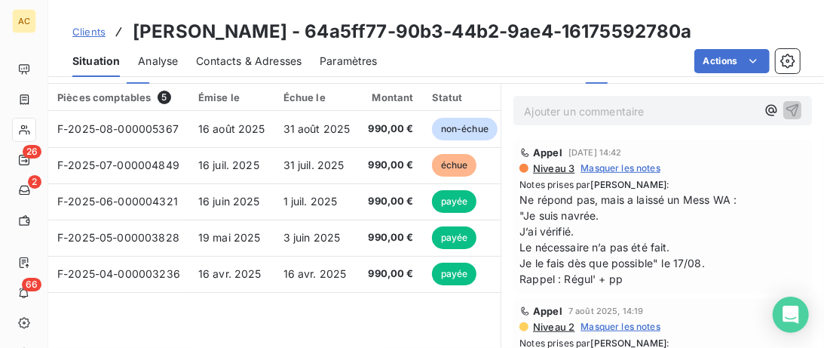
scroll to position [386, 0]
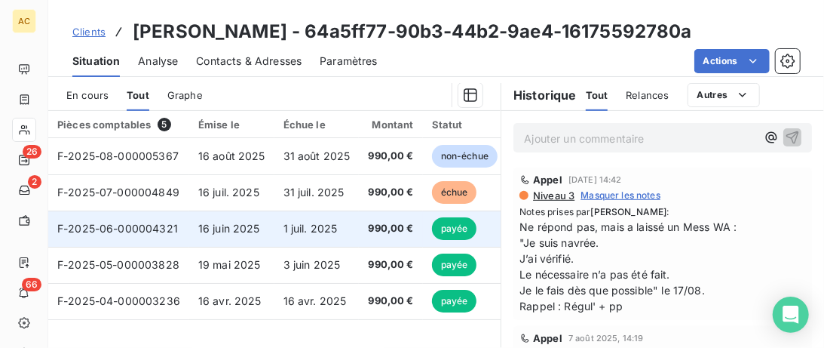
click at [277, 230] on td "1 juil. 2025" at bounding box center [316, 228] width 85 height 36
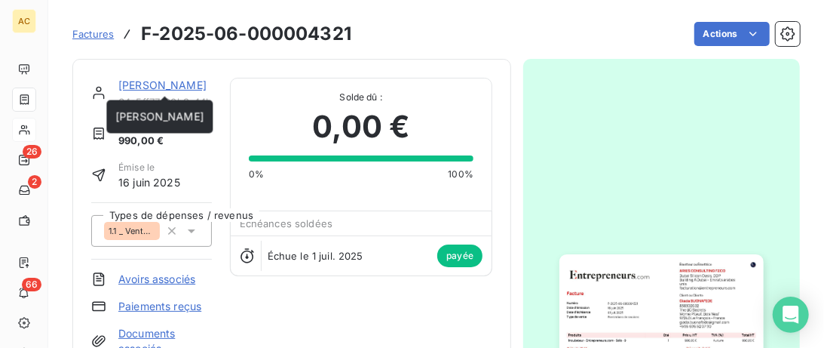
click at [175, 82] on link "Giada BUONAFEDE" at bounding box center [162, 84] width 88 height 13
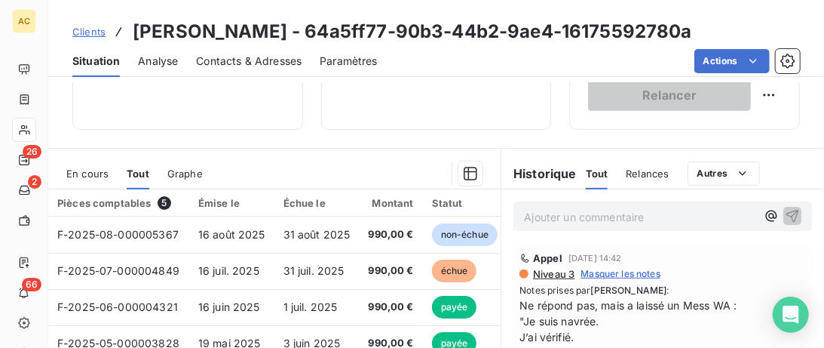
scroll to position [309, 0]
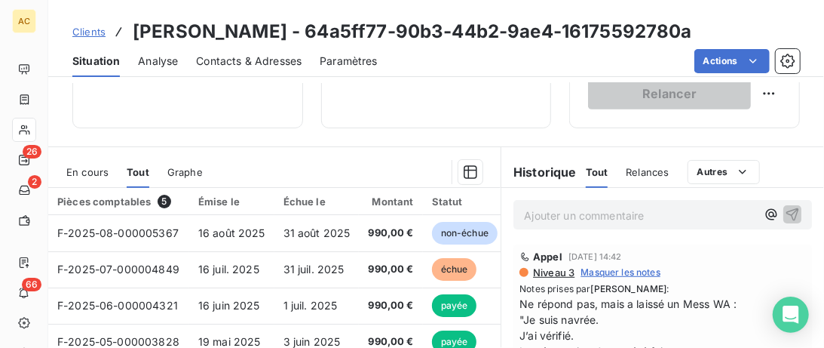
click at [100, 29] on span "Clients" at bounding box center [88, 32] width 33 height 12
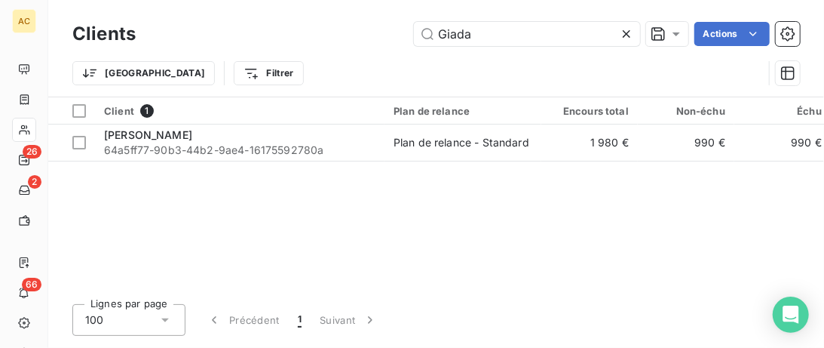
drag, startPoint x: 480, startPoint y: 34, endPoint x: 258, endPoint y: 61, distance: 223.3
click at [414, 46] on input "Giada" at bounding box center [527, 34] width 226 height 24
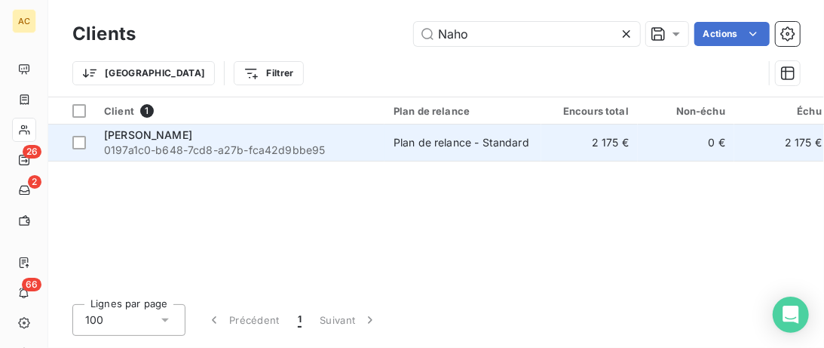
type input "Naho"
click at [270, 134] on div "Naho Fabien" at bounding box center [239, 134] width 271 height 15
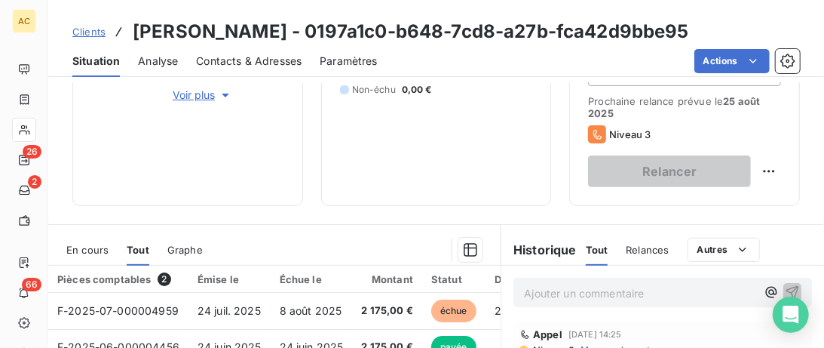
scroll to position [386, 0]
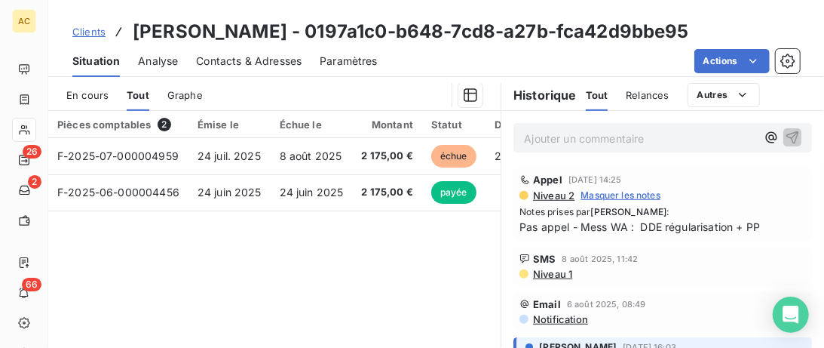
click at [100, 32] on span "Clients" at bounding box center [88, 32] width 33 height 12
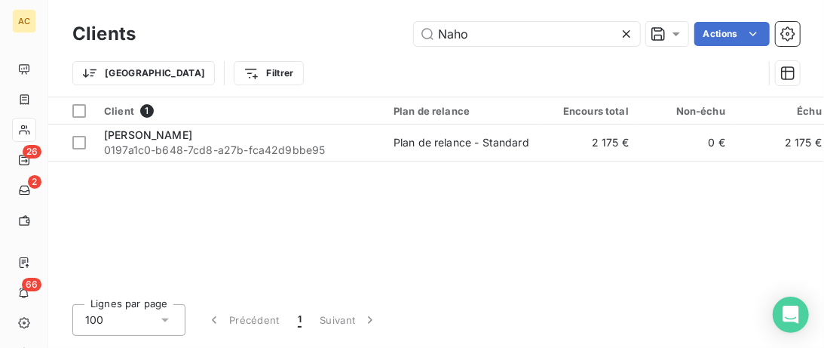
drag, startPoint x: 496, startPoint y: 29, endPoint x: 362, endPoint y: 30, distance: 134.2
click at [414, 30] on input "Naho" at bounding box center [527, 34] width 226 height 24
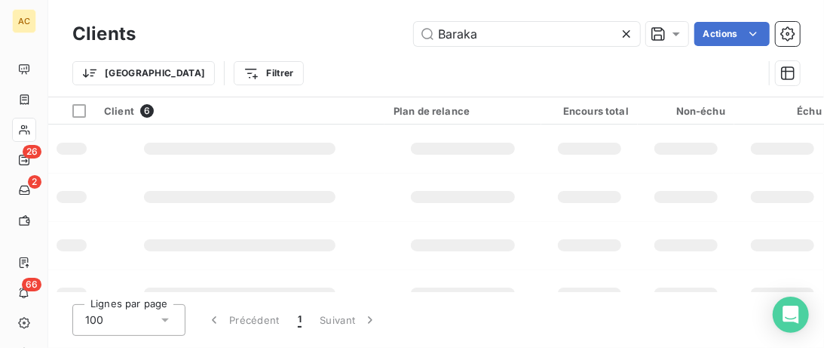
type input "Baraka"
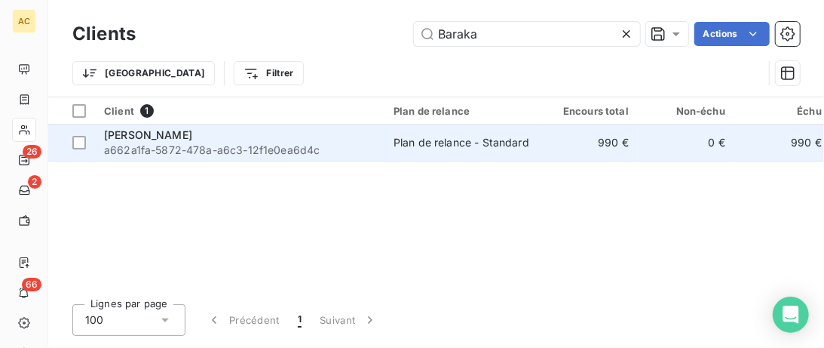
click at [350, 126] on td "Arnaud Baraka a662a1fa-5872-478a-a6c3-12f1e0ea6d4c" at bounding box center [240, 142] width 290 height 36
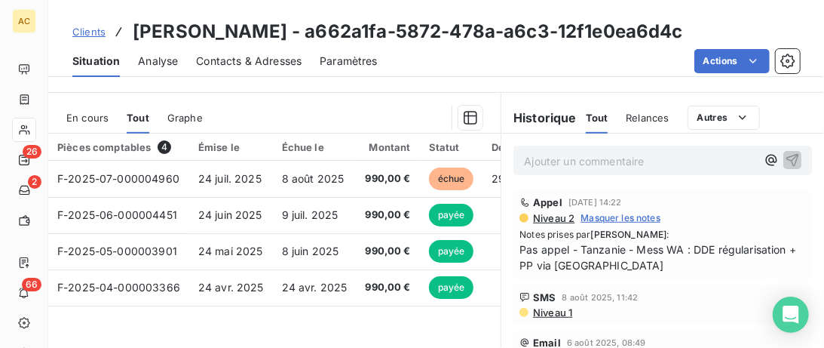
scroll to position [386, 0]
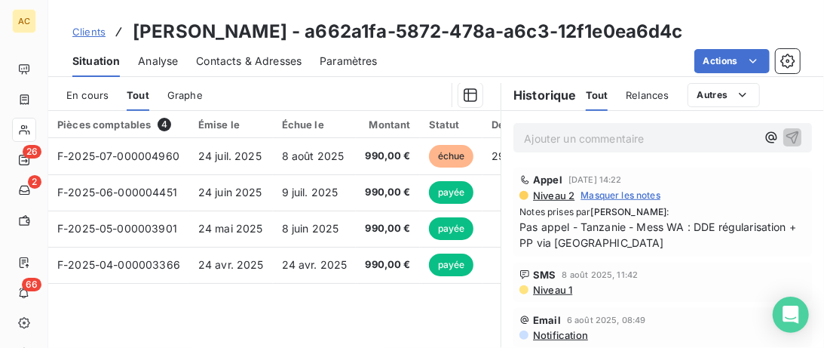
click at [92, 35] on span "Clients" at bounding box center [88, 32] width 33 height 12
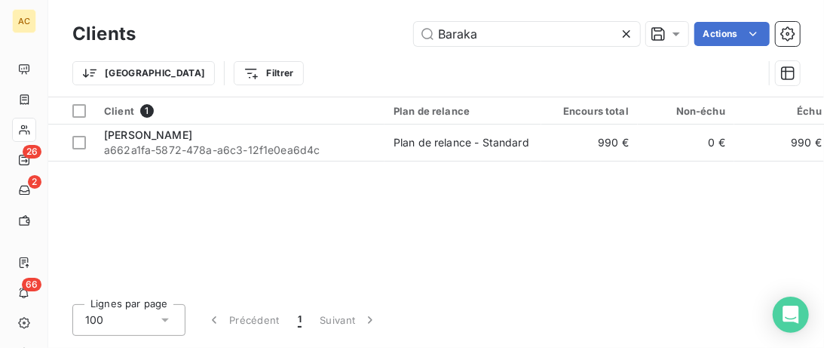
drag, startPoint x: 456, startPoint y: 37, endPoint x: 207, endPoint y: 37, distance: 248.8
click at [414, 37] on input "Baraka" at bounding box center [527, 34] width 226 height 24
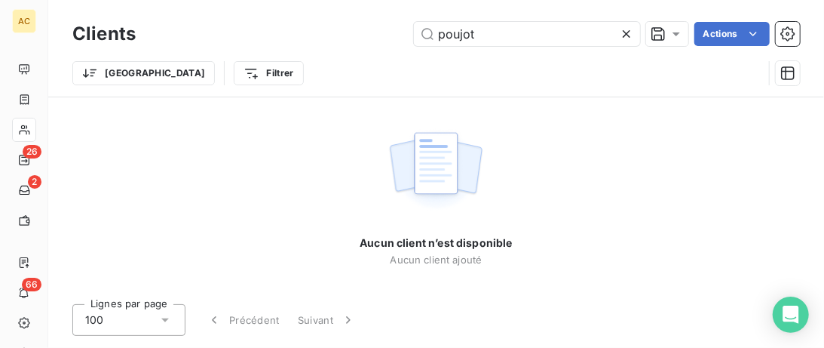
type input "poujot"
click at [624, 37] on icon at bounding box center [626, 33] width 15 height 15
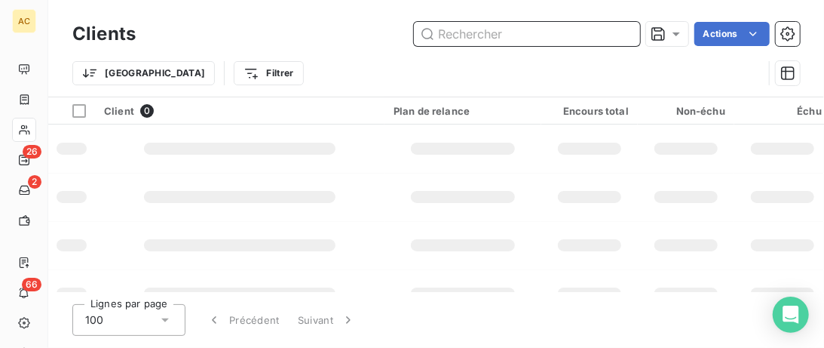
click at [483, 36] on input "text" at bounding box center [527, 34] width 226 height 24
type input "Quentin"
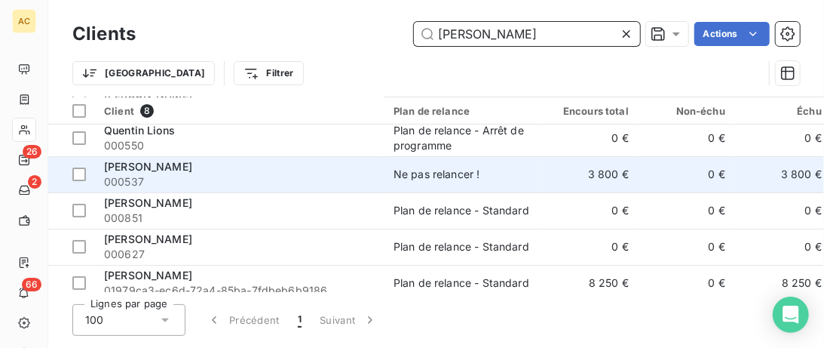
scroll to position [121, 0]
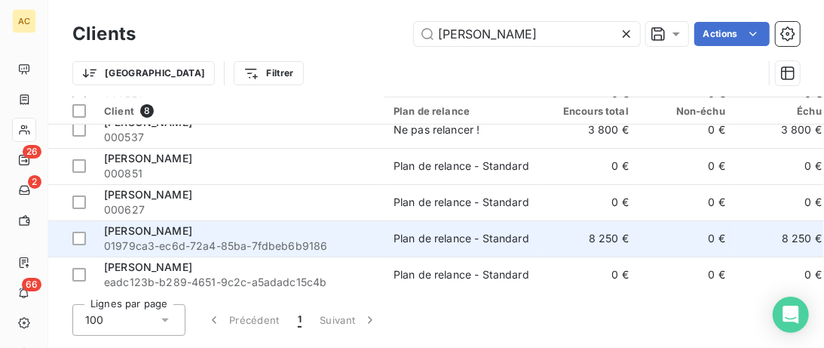
click at [334, 233] on div "Quentin Poujos" at bounding box center [239, 230] width 271 height 15
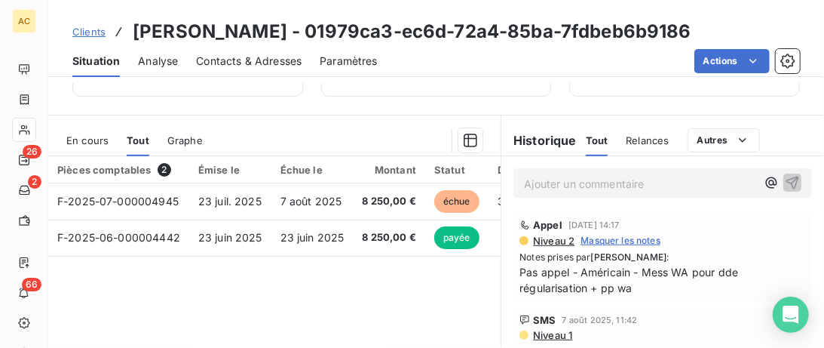
scroll to position [309, 0]
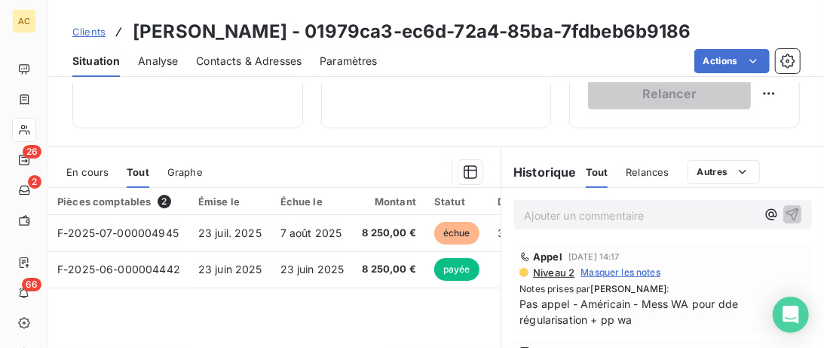
click at [94, 32] on span "Clients" at bounding box center [88, 32] width 33 height 12
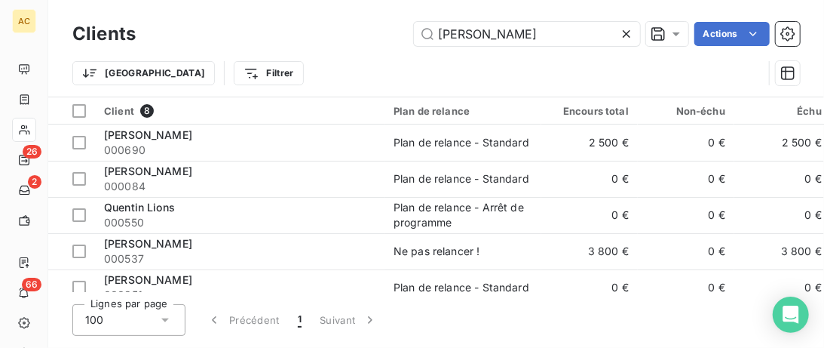
click at [414, 39] on input "Quentin" at bounding box center [527, 34] width 226 height 24
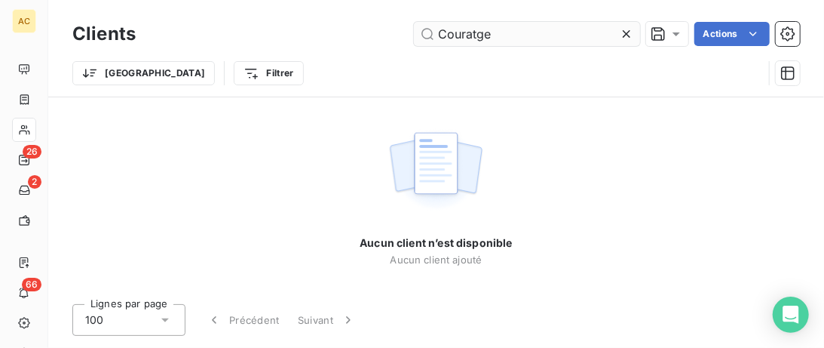
click at [467, 32] on input "Couratge" at bounding box center [527, 34] width 226 height 24
drag, startPoint x: 508, startPoint y: 36, endPoint x: 363, endPoint y: 27, distance: 145.8
click at [414, 27] on input "Courtage" at bounding box center [527, 34] width 226 height 24
drag, startPoint x: 500, startPoint y: 37, endPoint x: 342, endPoint y: 44, distance: 157.7
click at [414, 46] on input "Courtage" at bounding box center [527, 34] width 226 height 24
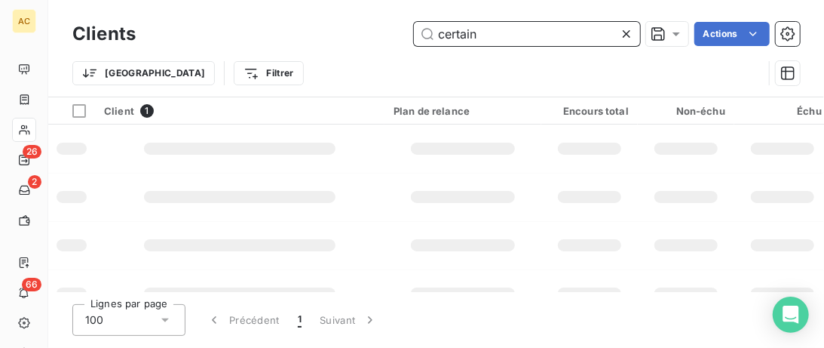
type input "certain"
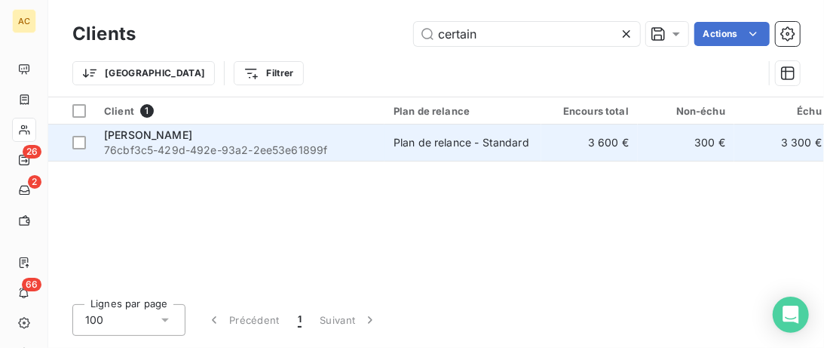
click at [330, 139] on div "Jérôme Certain" at bounding box center [239, 134] width 271 height 15
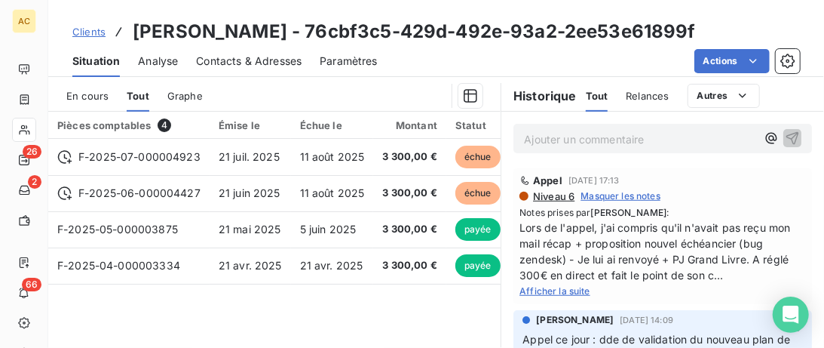
scroll to position [386, 0]
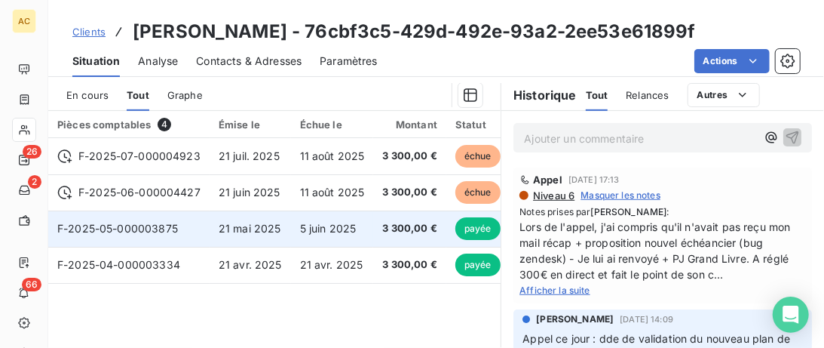
click at [264, 230] on span "21 mai 2025" at bounding box center [250, 228] width 63 height 13
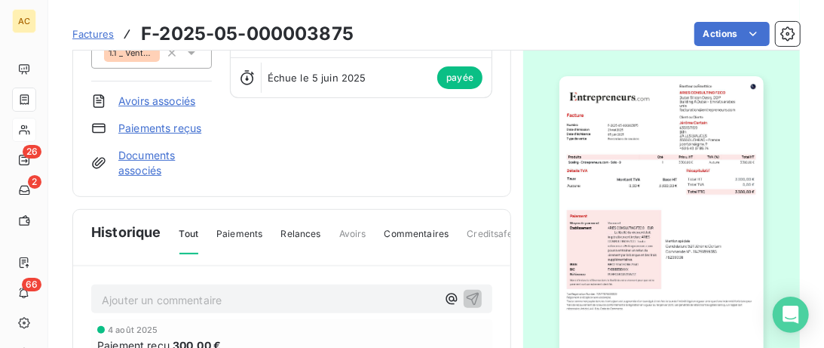
scroll to position [155, 0]
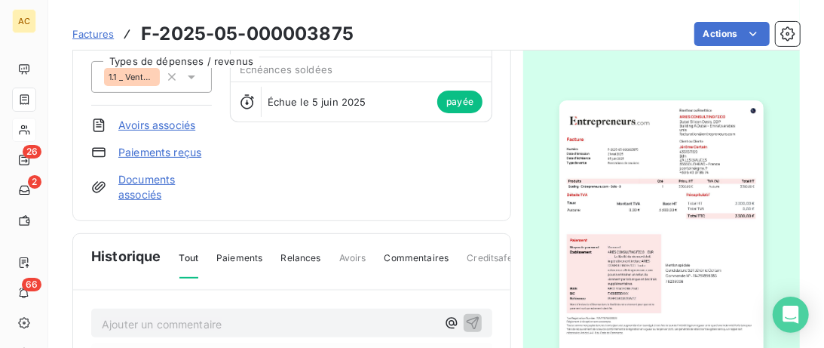
click at [136, 182] on link "Documents associés" at bounding box center [164, 187] width 93 height 30
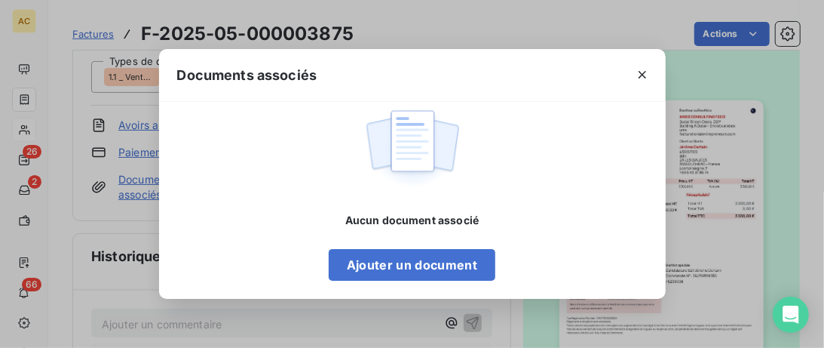
click at [348, 222] on span "Aucun document associé" at bounding box center [411, 220] width 133 height 15
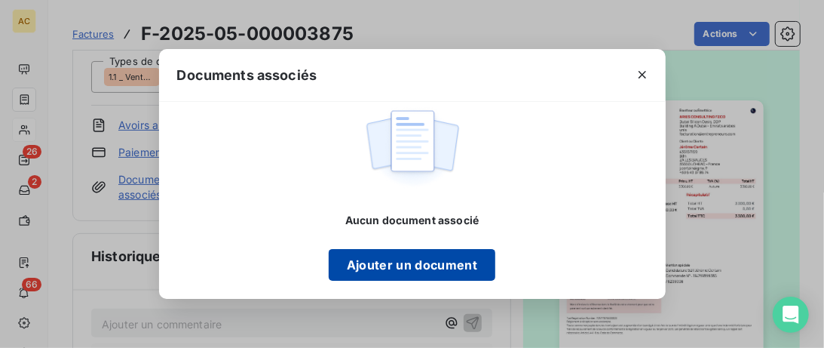
click at [414, 258] on button "Ajouter un document" at bounding box center [412, 265] width 167 height 32
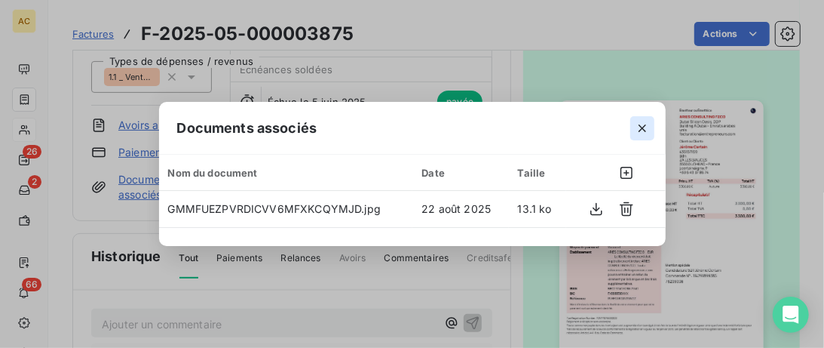
click at [642, 127] on icon "button" at bounding box center [643, 128] width 8 height 8
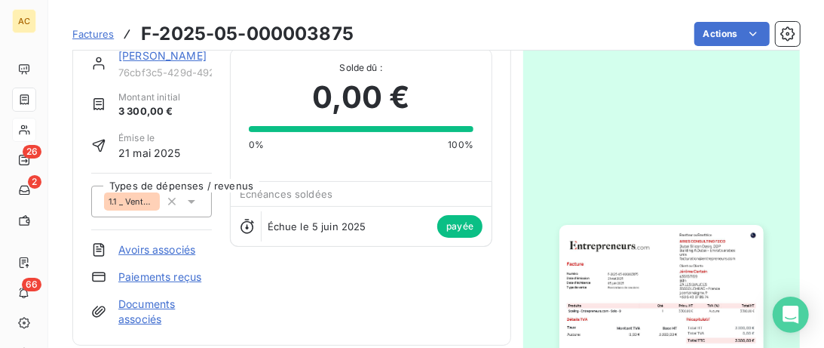
scroll to position [0, 0]
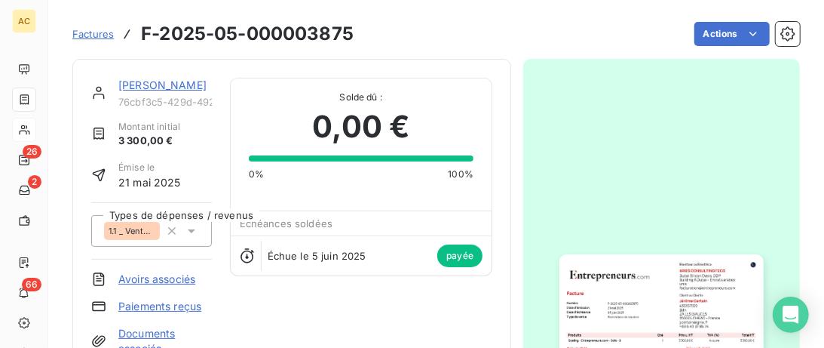
click at [142, 86] on link "Jérôme Certain" at bounding box center [162, 84] width 88 height 13
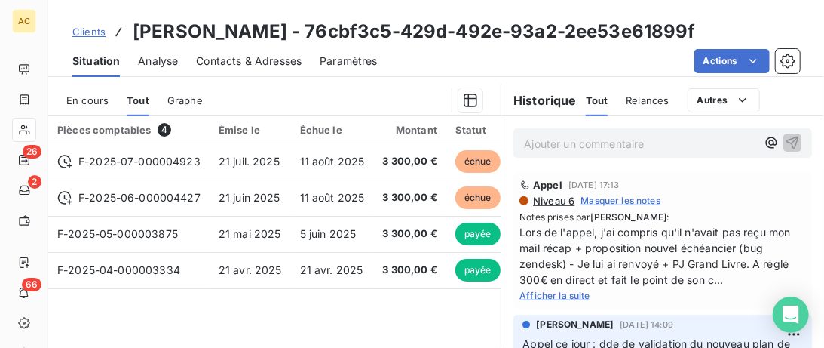
scroll to position [309, 0]
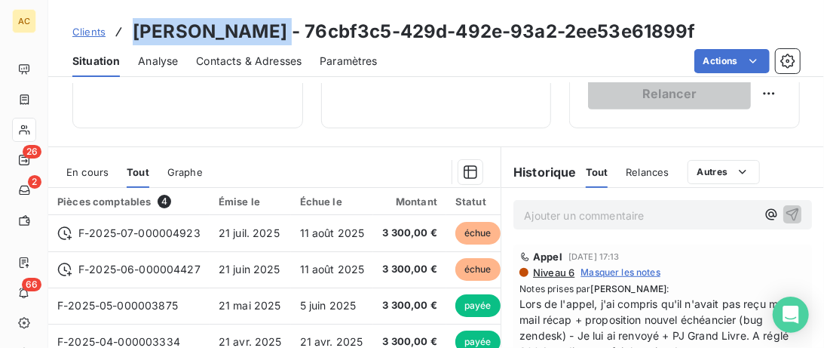
drag, startPoint x: 270, startPoint y: 32, endPoint x: 133, endPoint y: 20, distance: 137.0
click at [133, 20] on h3 "Jérôme Certain - 76cbf3c5-429d-492e-93a2-2ee53e61899f" at bounding box center [414, 31] width 563 height 27
copy h3 "Jérôme Certain"
click at [99, 29] on span "Clients" at bounding box center [88, 32] width 33 height 12
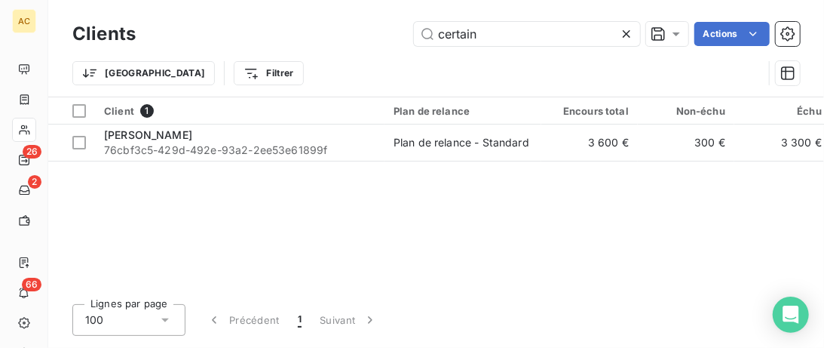
drag, startPoint x: 508, startPoint y: 27, endPoint x: 330, endPoint y: 41, distance: 178.5
click at [414, 41] on input "certain" at bounding box center [527, 34] width 226 height 24
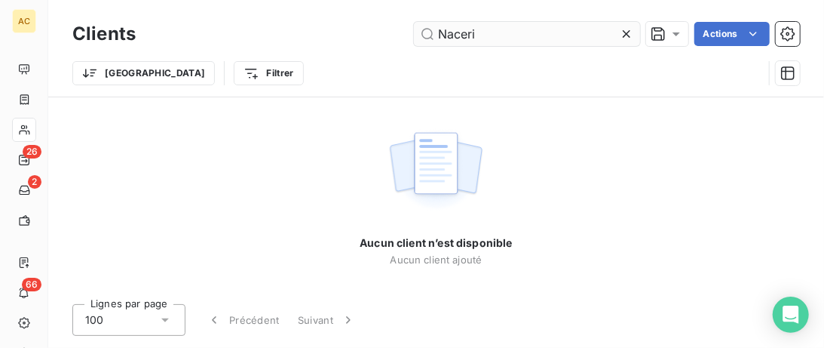
drag, startPoint x: 504, startPoint y: 32, endPoint x: 351, endPoint y: 31, distance: 153.8
click at [414, 31] on input "Naceri" at bounding box center [527, 34] width 226 height 24
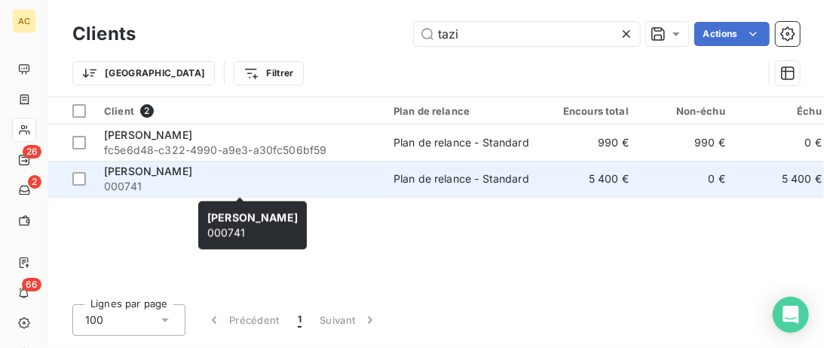
type input "tazi"
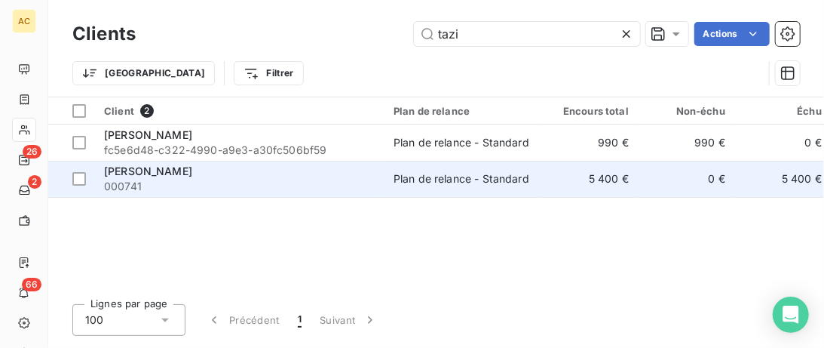
click at [282, 185] on span "000741" at bounding box center [239, 186] width 271 height 15
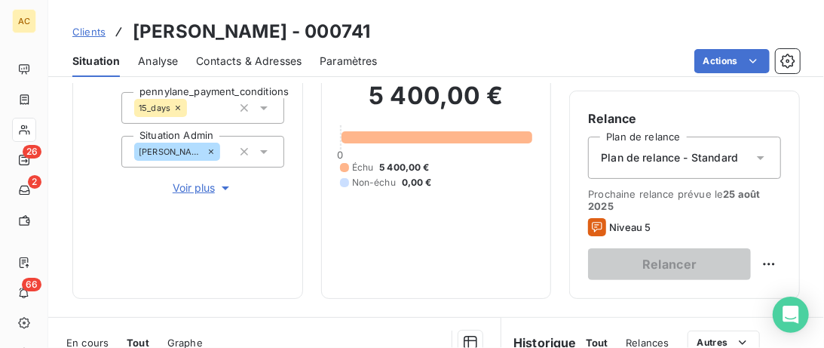
scroll to position [155, 0]
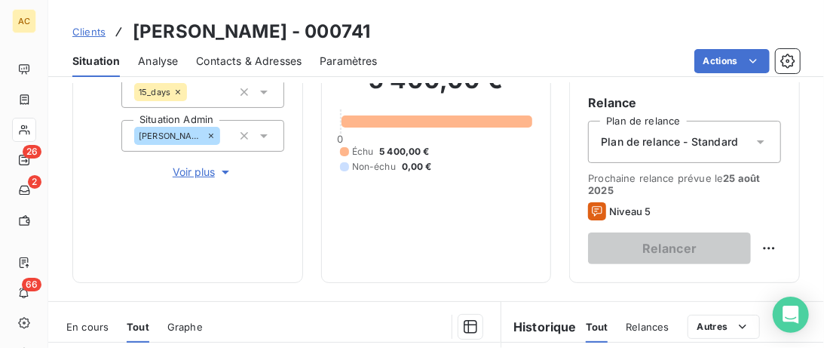
click at [193, 175] on span "Voir plus" at bounding box center [203, 171] width 60 height 15
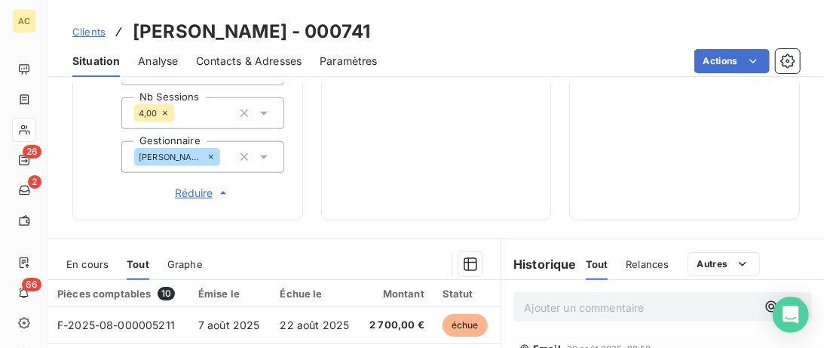
scroll to position [773, 0]
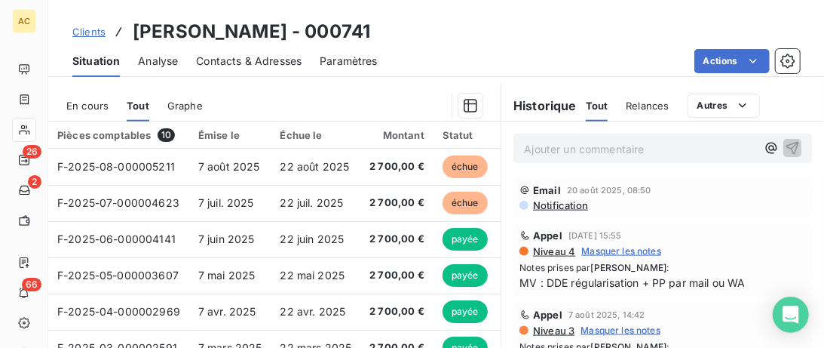
click at [87, 38] on link "Clients" at bounding box center [88, 31] width 33 height 15
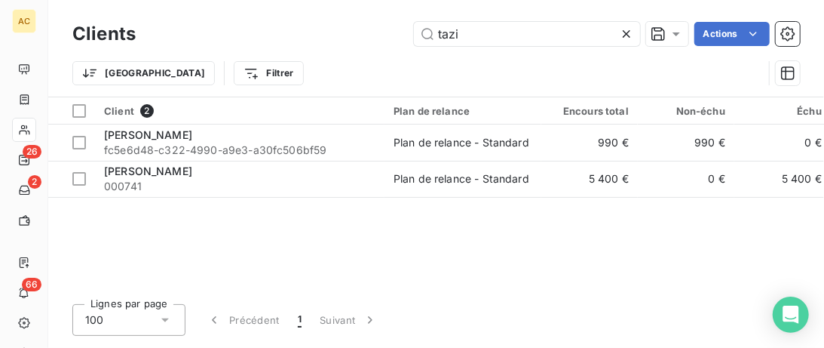
drag, startPoint x: 501, startPoint y: 32, endPoint x: 210, endPoint y: 32, distance: 291.1
click at [414, 32] on input "tazi" at bounding box center [527, 34] width 226 height 24
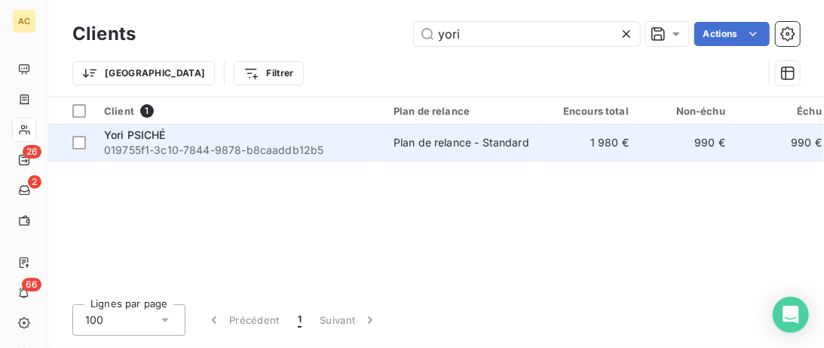
type input "yori"
click at [238, 141] on div "Yori PSICHÉ" at bounding box center [239, 134] width 271 height 15
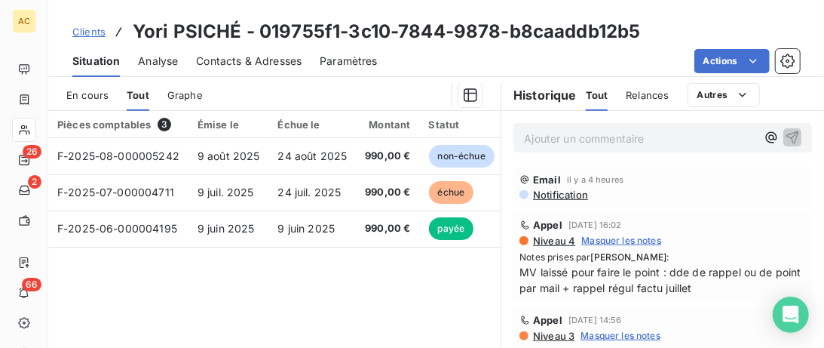
scroll to position [309, 0]
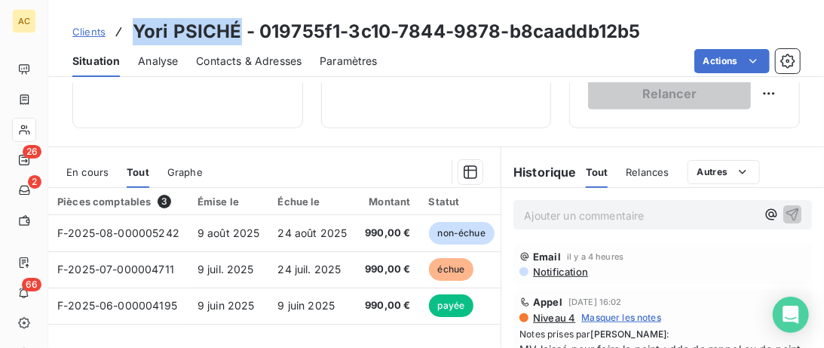
drag, startPoint x: 240, startPoint y: 33, endPoint x: 131, endPoint y: 34, distance: 108.6
click at [130, 33] on div "Clients Yori PSICHÉ - 019755f1-3c10-7844-9878-b8caaddb12b5" at bounding box center [356, 31] width 569 height 27
copy h3 "Yori PSICHÉ"
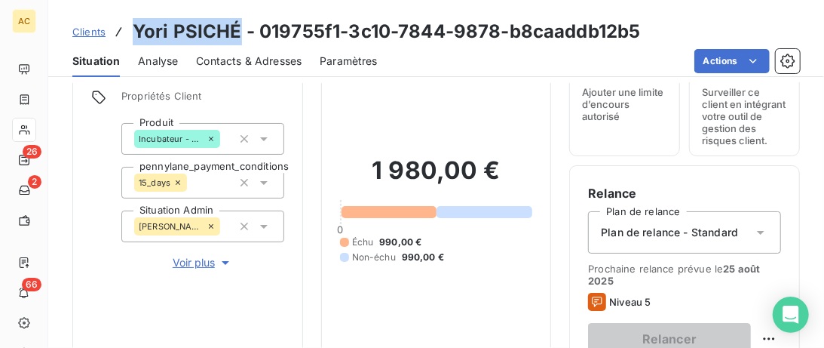
scroll to position [0, 0]
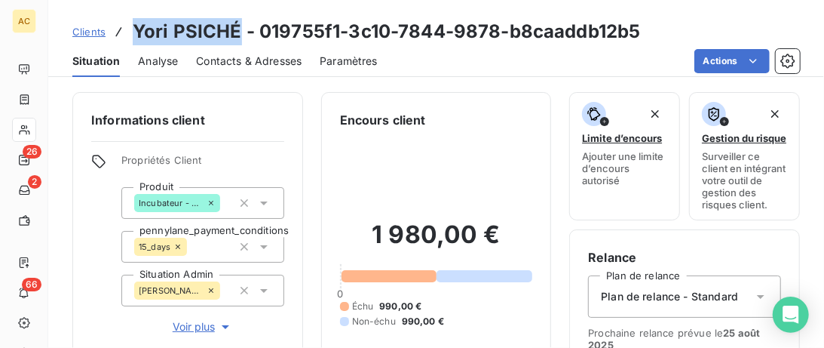
click at [195, 326] on span "Voir plus" at bounding box center [203, 326] width 60 height 15
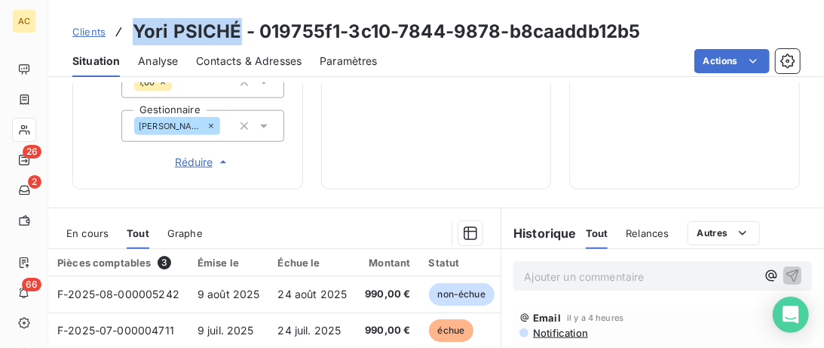
scroll to position [773, 0]
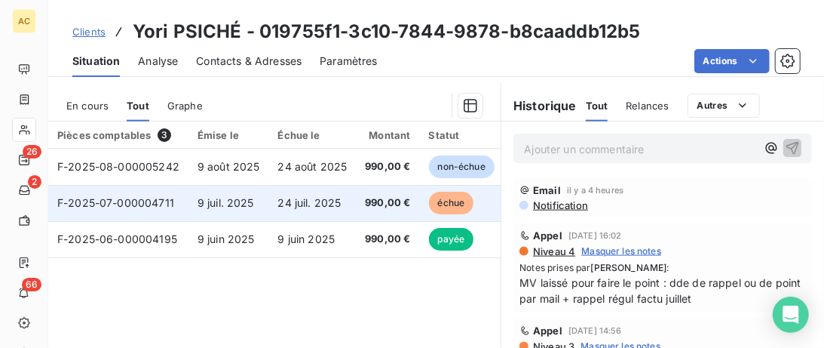
click at [219, 216] on td "9 juil. 2025" at bounding box center [229, 203] width 81 height 36
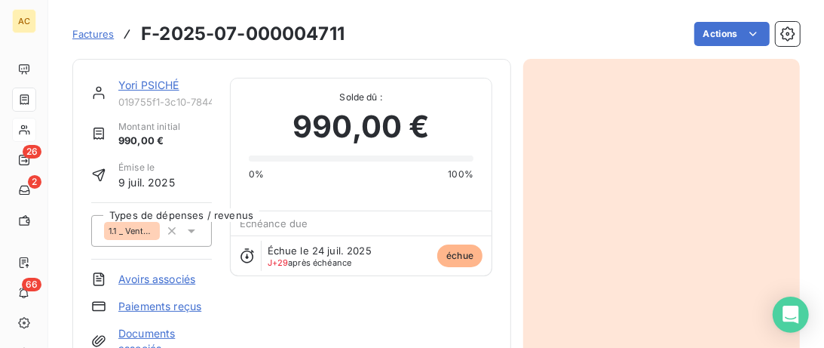
click at [130, 90] on link "Yori PSICHÉ" at bounding box center [148, 84] width 61 height 13
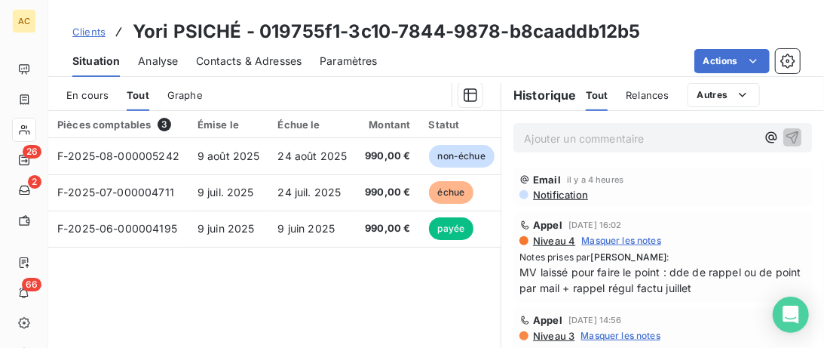
scroll to position [155, 0]
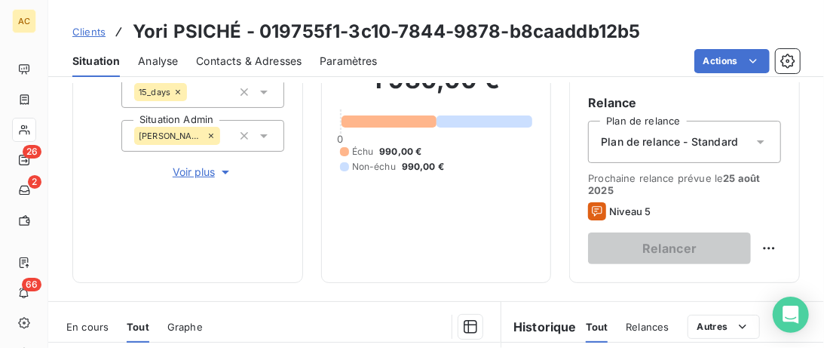
click at [203, 176] on span "Voir plus" at bounding box center [203, 171] width 60 height 15
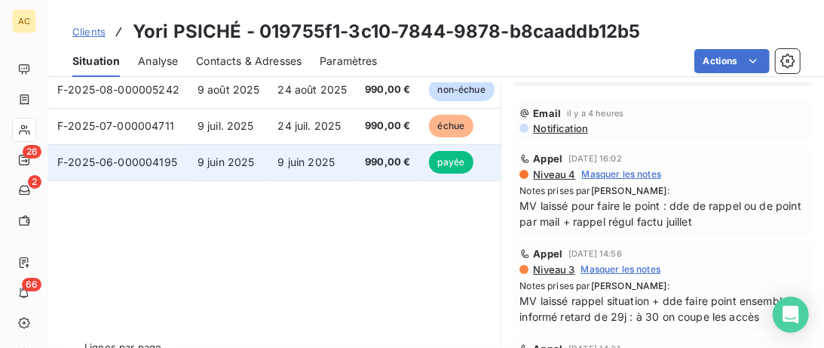
scroll to position [773, 0]
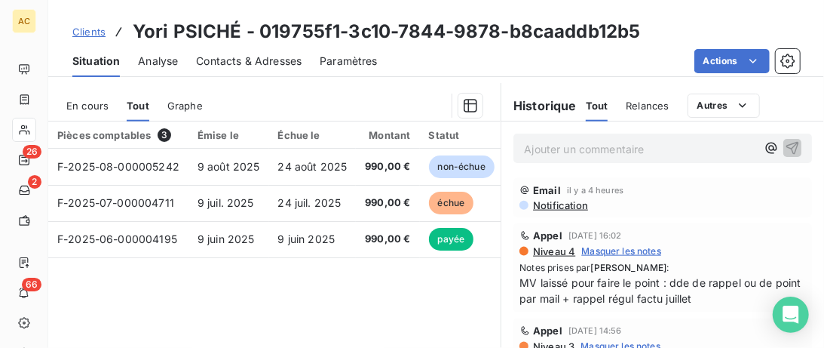
click at [121, 26] on button "Réduire" at bounding box center [202, 34] width 163 height 17
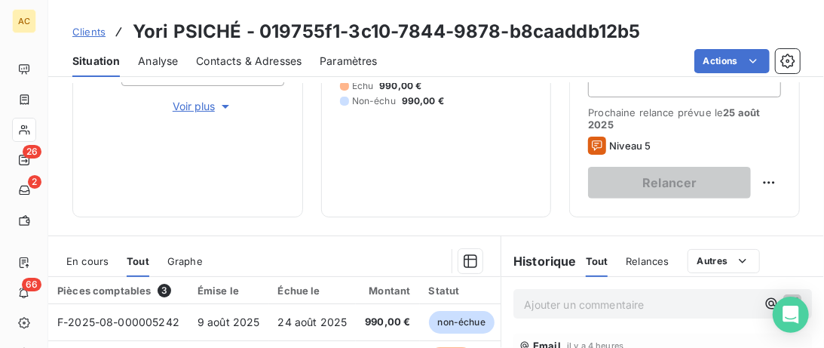
scroll to position [0, 0]
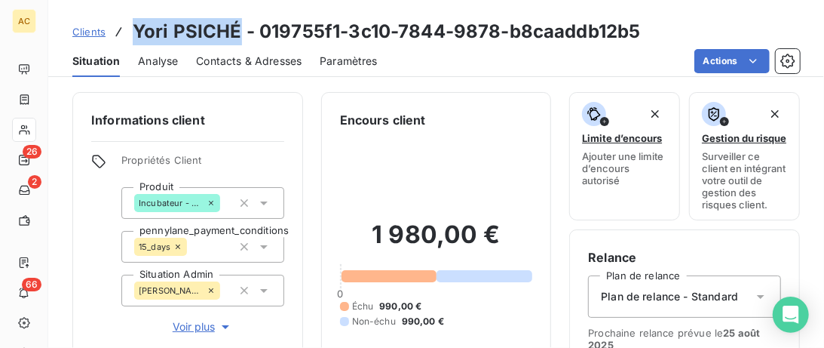
drag, startPoint x: 238, startPoint y: 32, endPoint x: 127, endPoint y: 32, distance: 110.8
click at [127, 32] on div "Clients Yori PSICHÉ - 019755f1-3c10-7844-9878-b8caaddb12b5" at bounding box center [356, 31] width 569 height 27
copy div "Yori PSICHÉ"
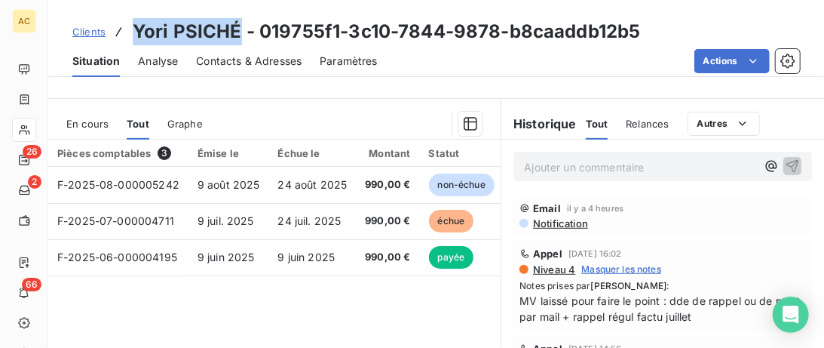
scroll to position [309, 0]
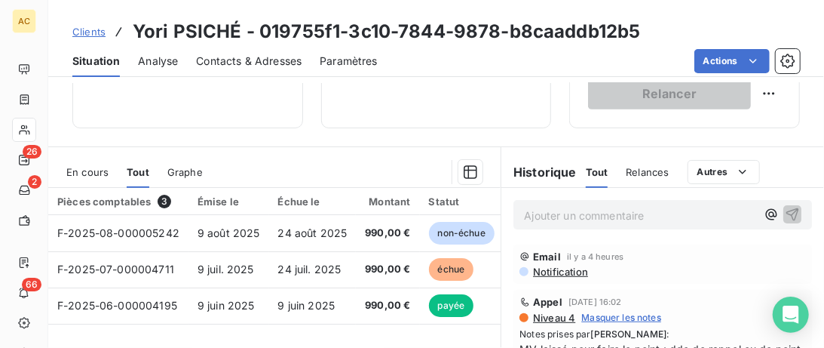
click at [553, 209] on p "Ajouter un commentaire ﻿" at bounding box center [640, 215] width 232 height 19
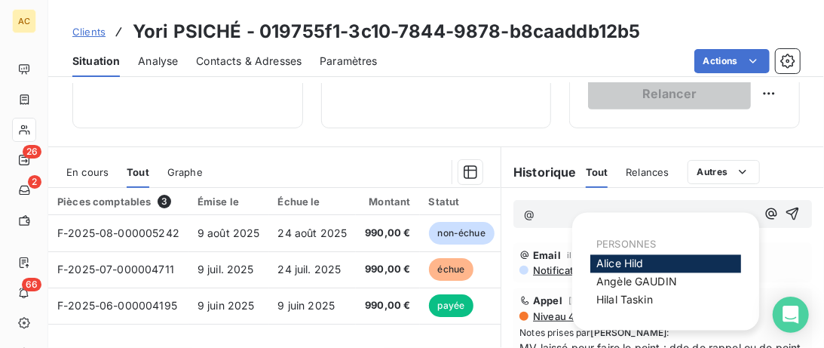
click at [626, 258] on span "Alice Hild" at bounding box center [620, 263] width 48 height 13
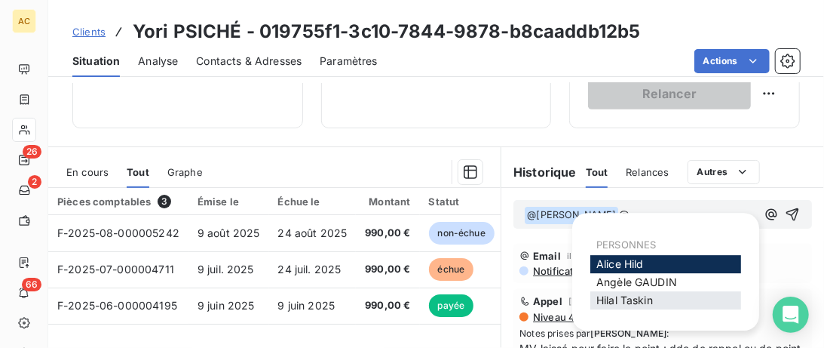
click at [640, 305] on span "Hilal Taskin" at bounding box center [624, 299] width 57 height 13
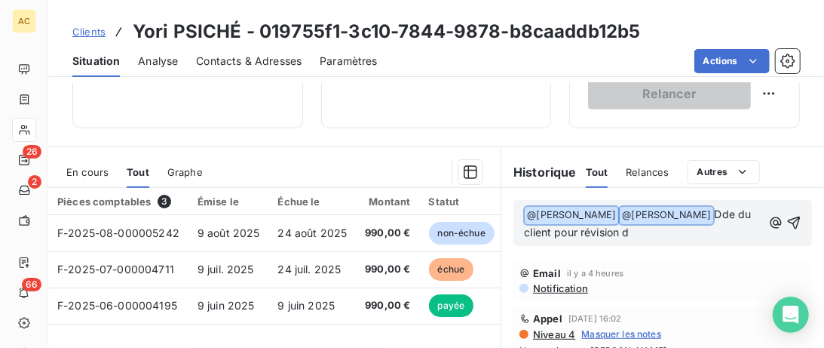
drag, startPoint x: 612, startPoint y: 236, endPoint x: 518, endPoint y: 213, distance: 97.1
click at [518, 213] on div "﻿ @ Alice Hild ﻿ ﻿ @ Hilal Taskin ﻿ Dde du client pour révision d" at bounding box center [662, 223] width 299 height 46
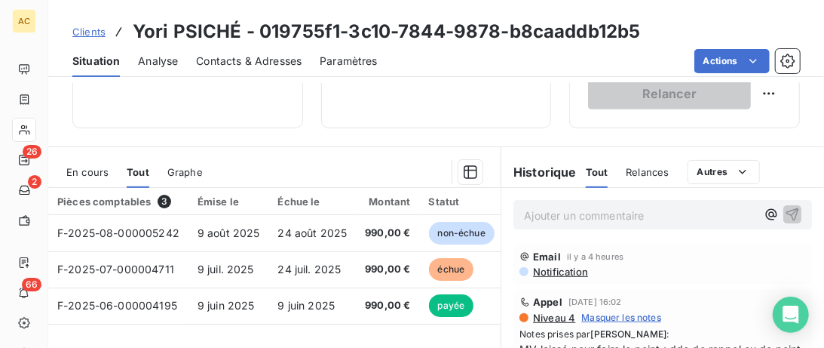
click at [556, 221] on p "Ajouter un commentaire ﻿" at bounding box center [640, 215] width 232 height 19
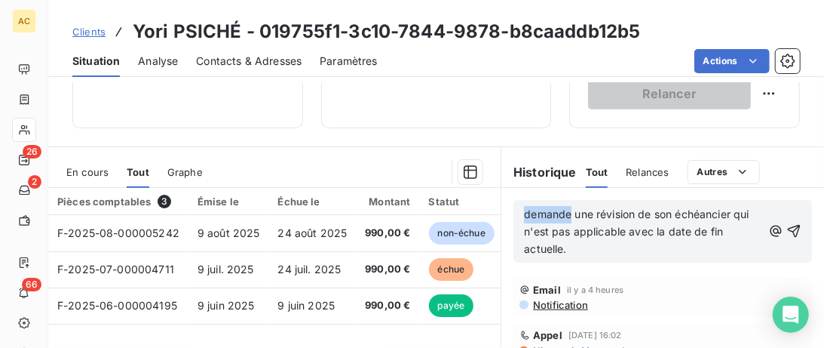
drag, startPoint x: 529, startPoint y: 213, endPoint x: 572, endPoint y: 214, distance: 43.0
click at [572, 214] on span "demande une révision de son échéancier qui n'est pas applicable avec la date de…" at bounding box center [638, 231] width 228 height 48
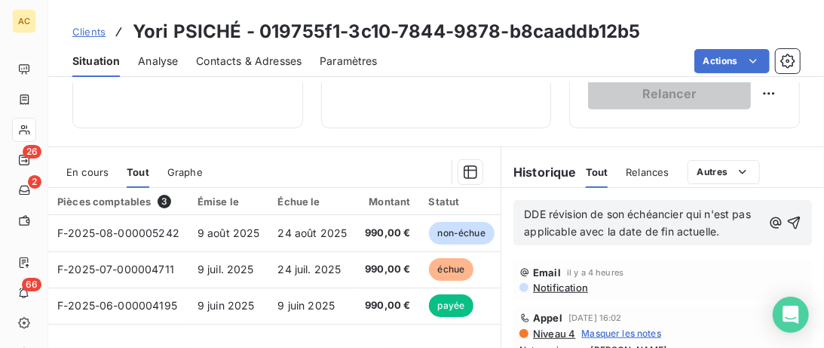
click at [719, 229] on p "DDE révision de son échéancier qui n'est pas applicable avec la date de fin act…" at bounding box center [643, 223] width 238 height 35
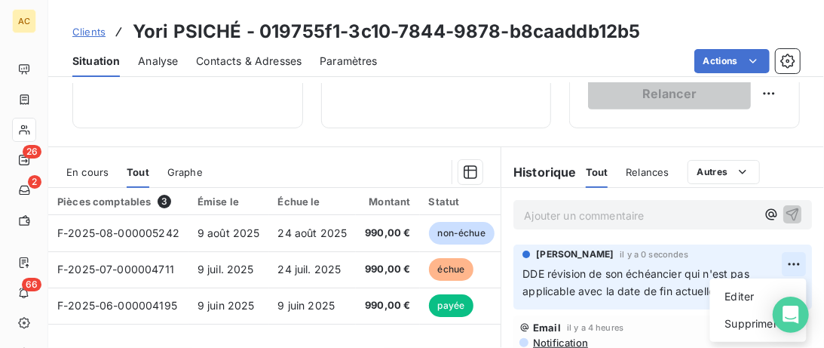
click at [786, 260] on html "AC 26 2 66 Clients Yori PSICHÉ - 019755f1-3c10-7844-9878-b8caaddb12b5 Situation…" at bounding box center [412, 174] width 824 height 348
click at [737, 294] on div "Editer" at bounding box center [758, 296] width 84 height 24
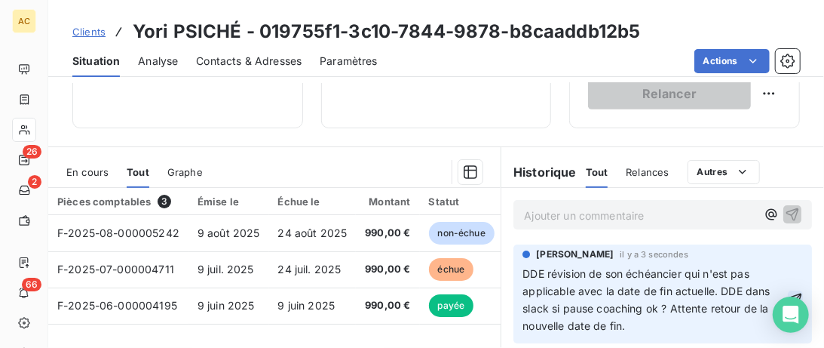
click at [800, 292] on icon "button" at bounding box center [795, 299] width 15 height 15
click at [81, 32] on span "Clients" at bounding box center [88, 32] width 33 height 12
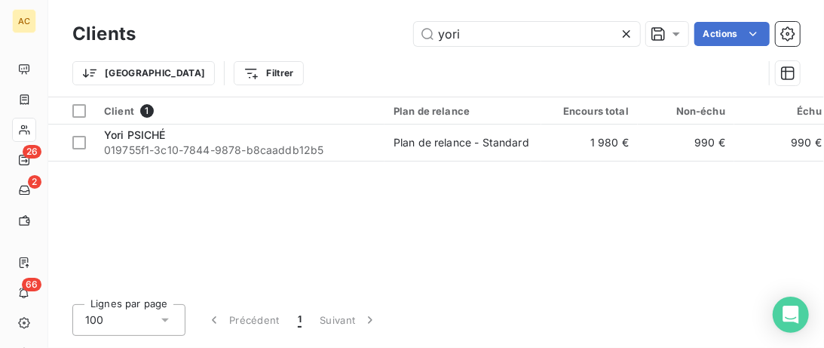
drag, startPoint x: 520, startPoint y: 32, endPoint x: 250, endPoint y: 32, distance: 269.9
click at [414, 32] on input "yori" at bounding box center [527, 34] width 226 height 24
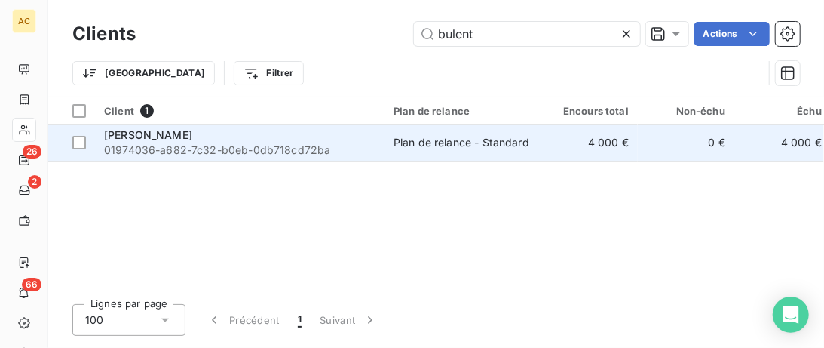
type input "bulent"
click at [260, 150] on span "01974036-a682-7c32-b0eb-0db718cd72ba" at bounding box center [239, 150] width 271 height 15
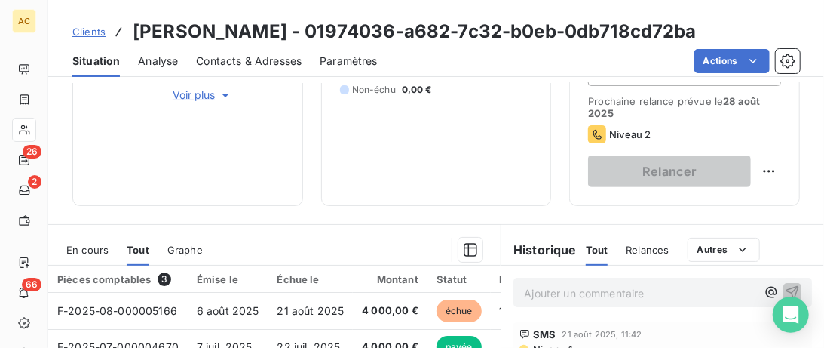
click at [208, 89] on span "Voir plus" at bounding box center [203, 94] width 60 height 15
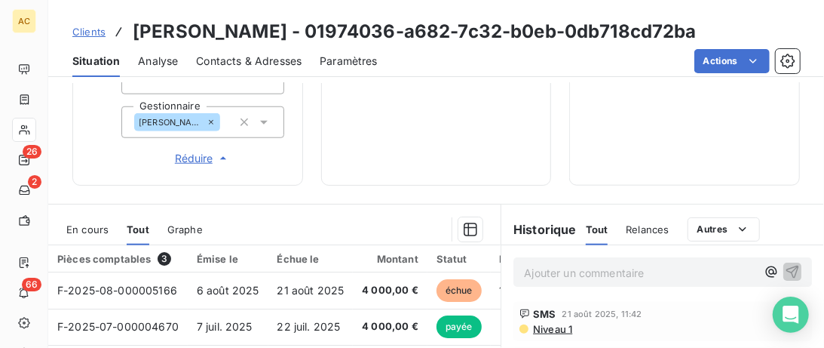
scroll to position [804, 0]
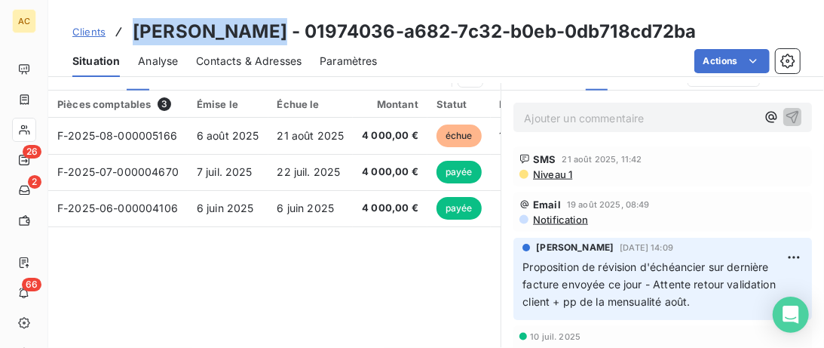
drag, startPoint x: 254, startPoint y: 29, endPoint x: 129, endPoint y: 41, distance: 125.7
click at [129, 41] on div "Clients Bulent AYDIN - 01974036-a682-7c32-b0eb-0db718cd72ba" at bounding box center [384, 31] width 624 height 27
copy div "Bulent AYDIN"
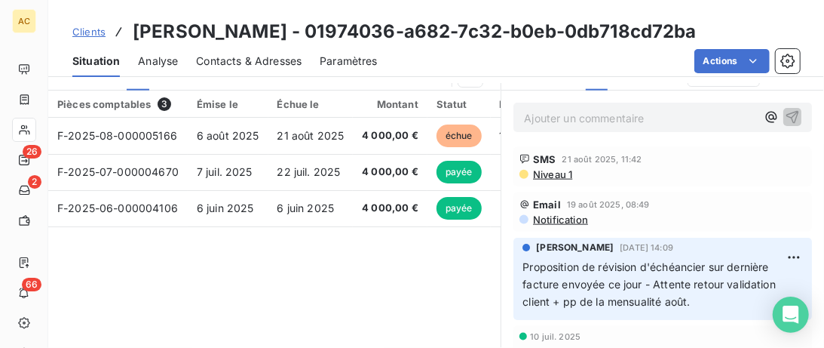
click at [553, 118] on p "Ajouter un commentaire ﻿" at bounding box center [640, 118] width 232 height 19
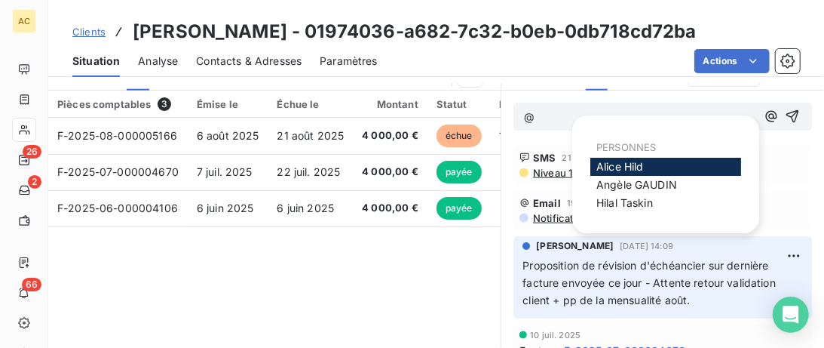
click at [661, 168] on div "Alice Hild" at bounding box center [665, 167] width 151 height 18
click at [633, 166] on span "Alice Hild" at bounding box center [620, 166] width 48 height 13
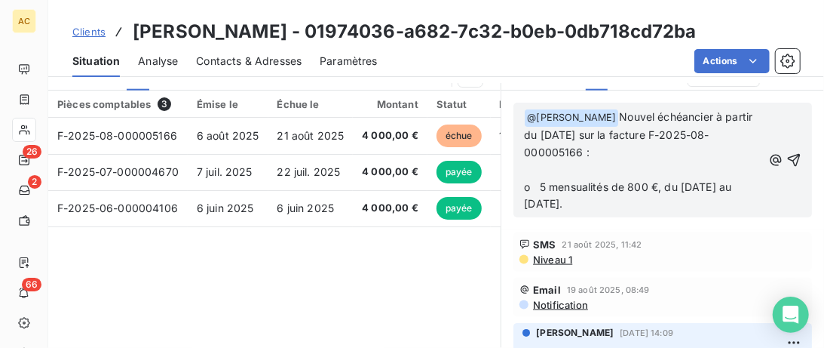
click at [584, 113] on span "Nouvel échéancier à partir du 18/08/2025 sur la facture F-2025-08-000005166 :" at bounding box center [639, 134] width 231 height 48
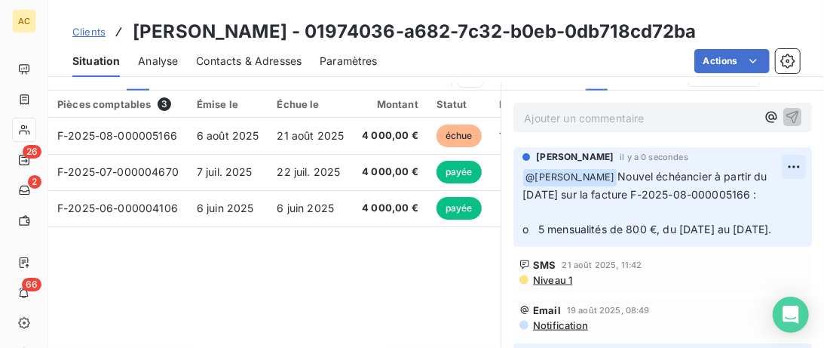
click at [783, 161] on html "AC 26 2 66 Clients Bulent AYDIN - 01974036-a682-7c32-b0eb-0db718cd72ba Situatio…" at bounding box center [412, 174] width 824 height 348
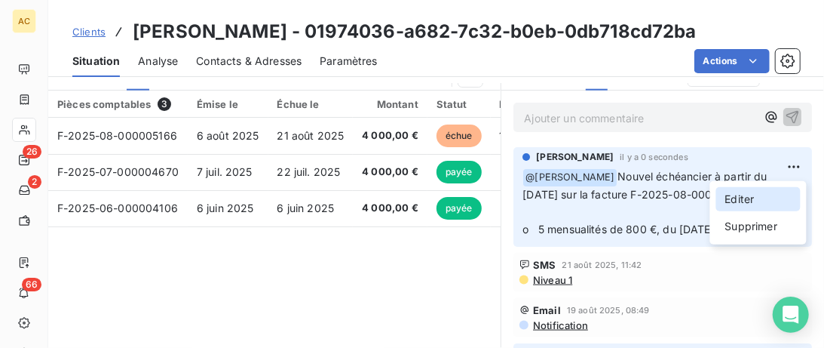
click at [759, 198] on div "Editer" at bounding box center [758, 199] width 84 height 24
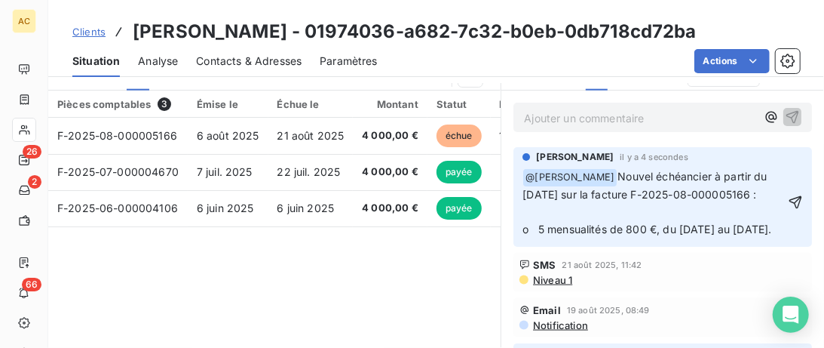
click at [785, 193] on div "﻿ @ Alice Hild ﻿ Nouvel échéancier à partir du 18/08/2025 sur la facture F-2025…" at bounding box center [663, 203] width 280 height 72
click at [780, 192] on p "﻿ @ Alice Hild ﻿ Nouvel échéancier à partir du 18/08/2025 sur la facture F-2025…" at bounding box center [654, 203] width 262 height 70
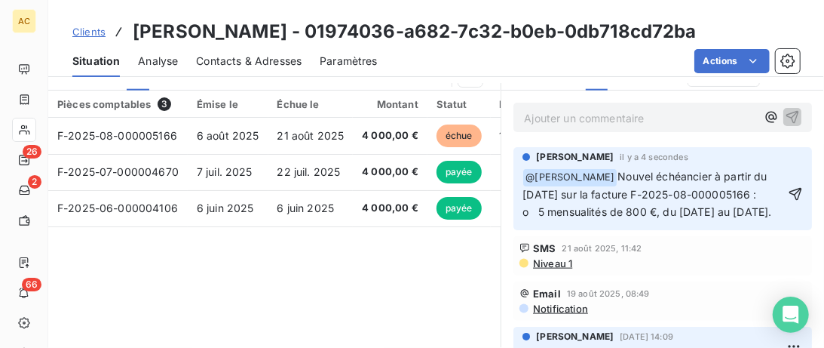
click at [636, 221] on p "﻿ @ Alice Hild ﻿ Nouvel échéancier à partir du 18/08/2025 sur la facture F-2025…" at bounding box center [654, 194] width 262 height 53
click at [793, 167] on html "AC 26 2 66 Clients Bulent AYDIN - 01974036-a682-7c32-b0eb-0db718cd72ba Situatio…" at bounding box center [412, 174] width 824 height 348
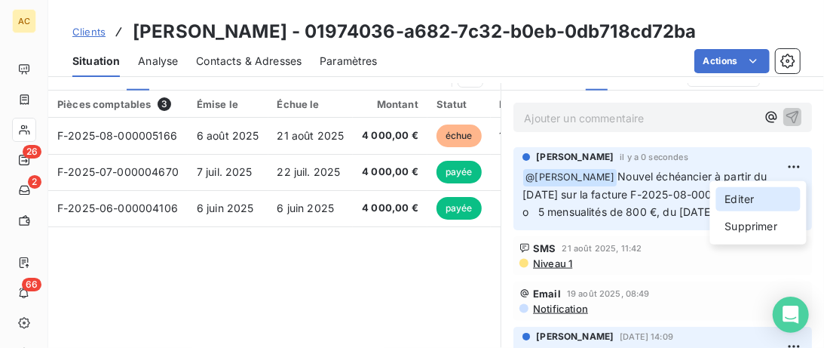
drag, startPoint x: 762, startPoint y: 195, endPoint x: 741, endPoint y: 204, distance: 23.3
click at [762, 195] on div "Editer" at bounding box center [758, 199] width 84 height 24
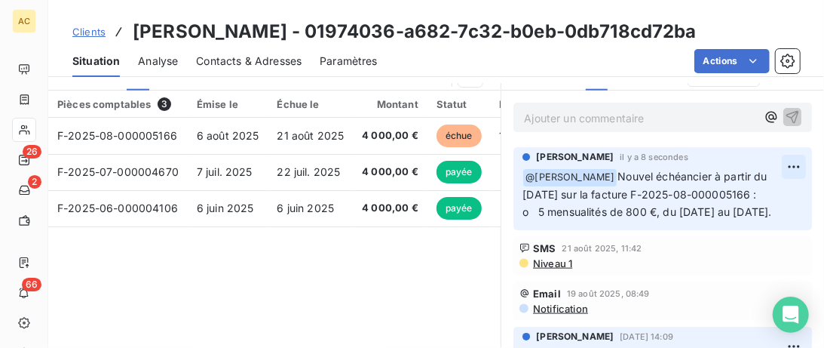
click at [787, 170] on html "AC 26 2 66 Clients Bulent AYDIN - 01974036-a682-7c32-b0eb-0db718cd72ba Situatio…" at bounding box center [412, 174] width 824 height 348
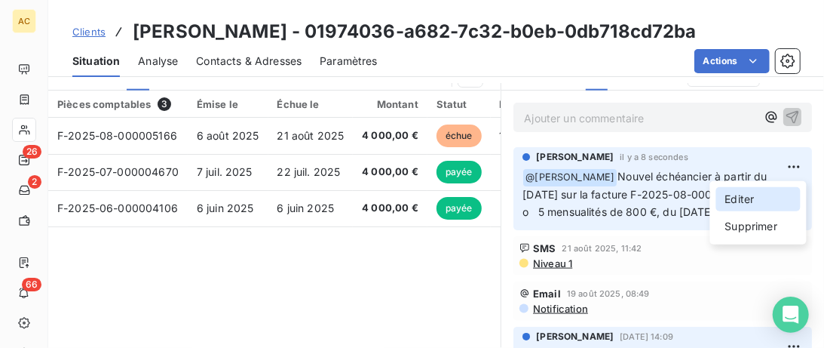
click at [726, 204] on div "Editer" at bounding box center [758, 199] width 84 height 24
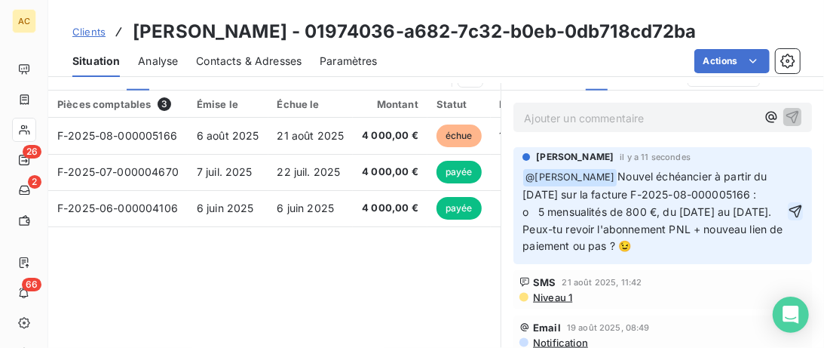
click at [796, 217] on button "button" at bounding box center [795, 211] width 15 height 18
click at [799, 164] on html "AC 26 2 66 Clients Bulent AYDIN - 01974036-a682-7c32-b0eb-0db718cd72ba Situatio…" at bounding box center [412, 174] width 824 height 348
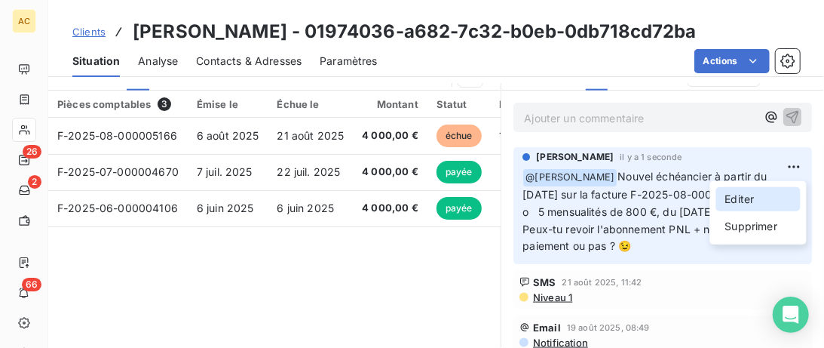
drag, startPoint x: 725, startPoint y: 205, endPoint x: 691, endPoint y: 205, distance: 33.9
click at [725, 205] on div "Editer" at bounding box center [758, 199] width 84 height 24
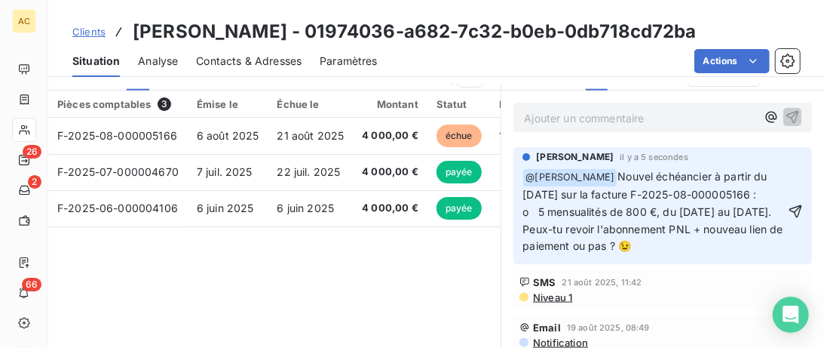
click at [541, 208] on span "Nouvel échéancier à partir du 18/08/2025 sur la facture F-2025-08-000005166 : o…" at bounding box center [655, 211] width 264 height 83
click at [798, 207] on icon "button" at bounding box center [795, 211] width 15 height 15
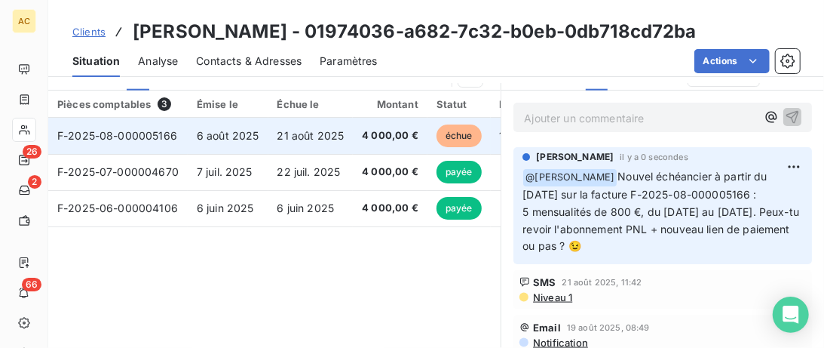
click at [127, 130] on span "F-2025-08-000005166" at bounding box center [117, 135] width 120 height 13
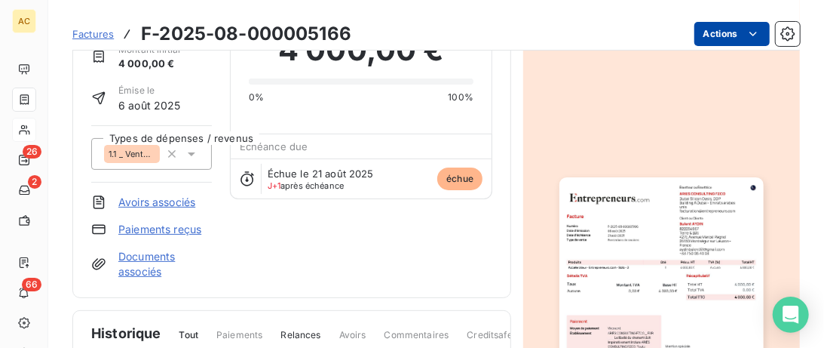
click at [730, 38] on html "AC 26 2 66 Factures F-2025-08-000005166 Actions Bulent AYDIN 01974036-a682-7c32…" at bounding box center [412, 174] width 824 height 348
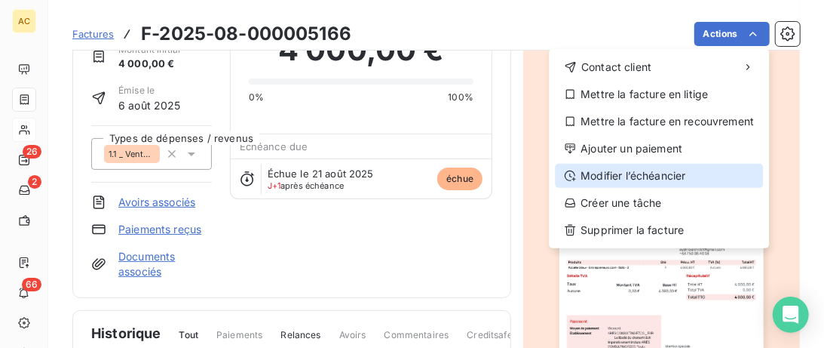
click at [669, 173] on div "Modifier l’échéancier" at bounding box center [659, 176] width 208 height 24
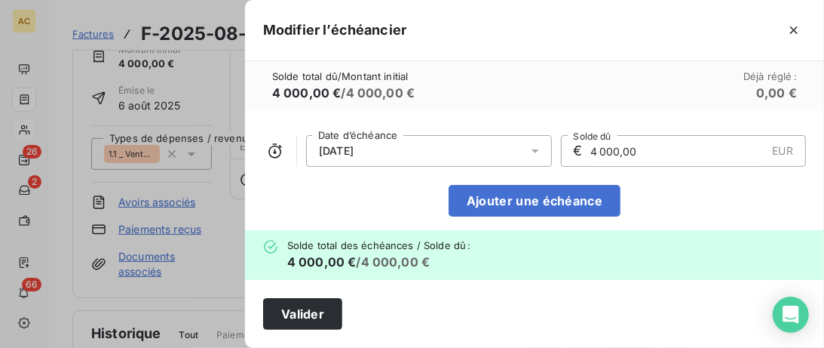
drag, startPoint x: 658, startPoint y: 152, endPoint x: 526, endPoint y: 151, distance: 131.2
click at [589, 151] on input "4 000,00" at bounding box center [678, 151] width 178 height 30
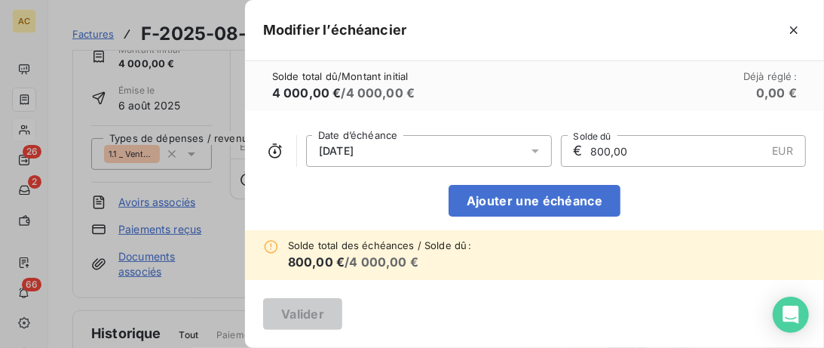
type input "800,00"
click at [796, 30] on icon "button" at bounding box center [793, 30] width 15 height 15
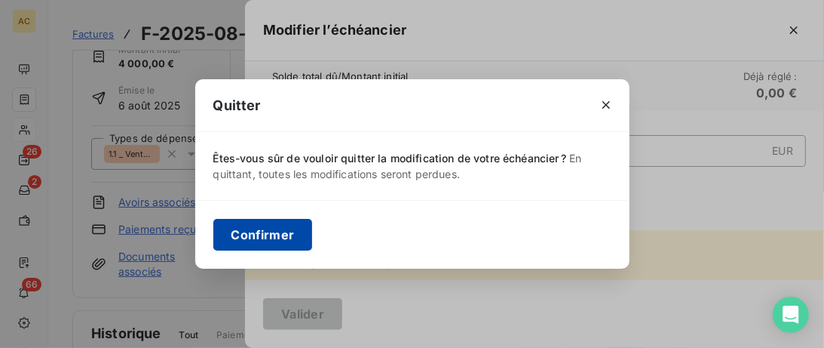
click at [258, 233] on button "Confirmer" at bounding box center [263, 235] width 100 height 32
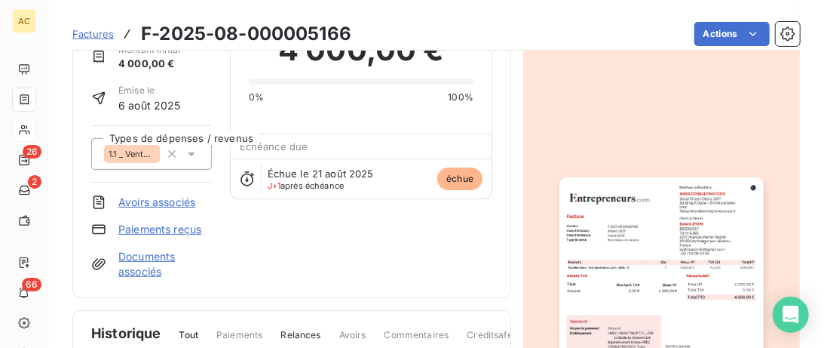
scroll to position [0, 0]
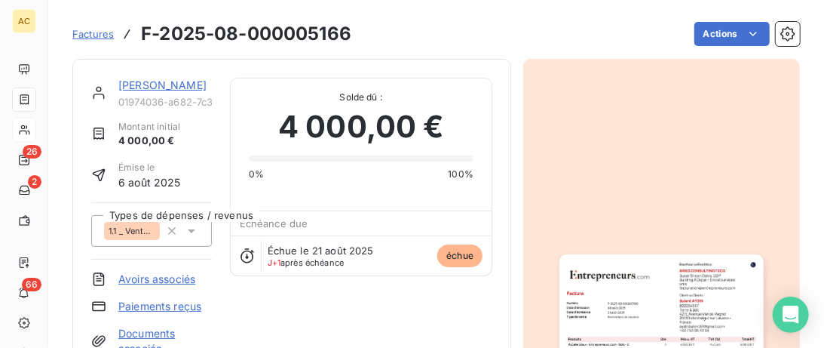
click at [158, 81] on link "Bulent AYDIN" at bounding box center [162, 84] width 88 height 13
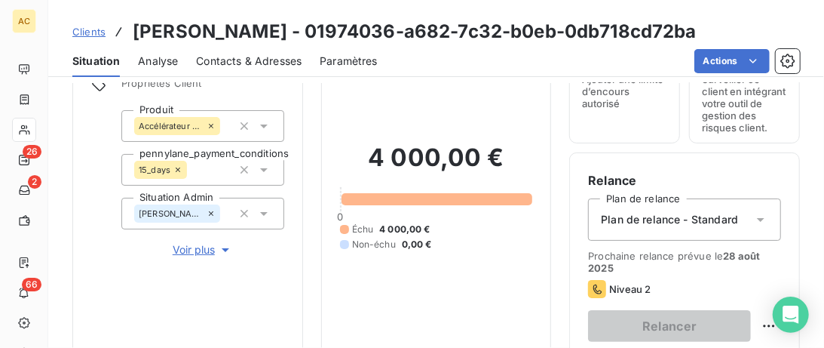
scroll to position [309, 0]
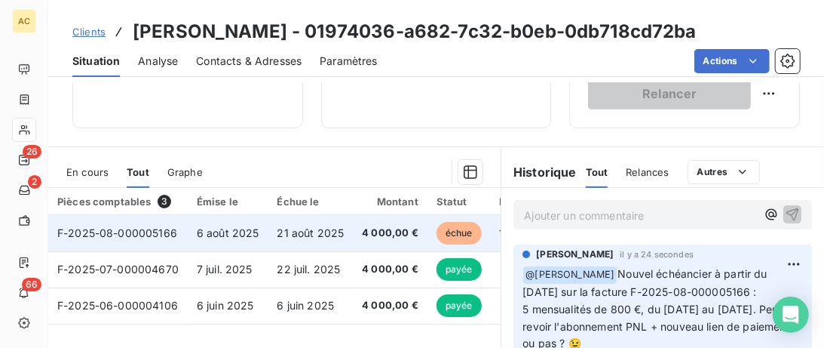
click at [353, 240] on td "4 000,00 €" at bounding box center [390, 233] width 75 height 36
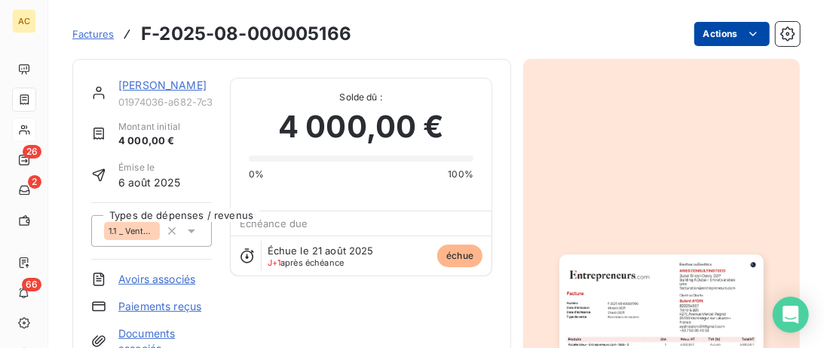
click at [752, 38] on html "AC 26 2 66 Factures F-2025-08-000005166 Actions Bulent AYDIN 01974036-a682-7c32…" at bounding box center [412, 174] width 824 height 348
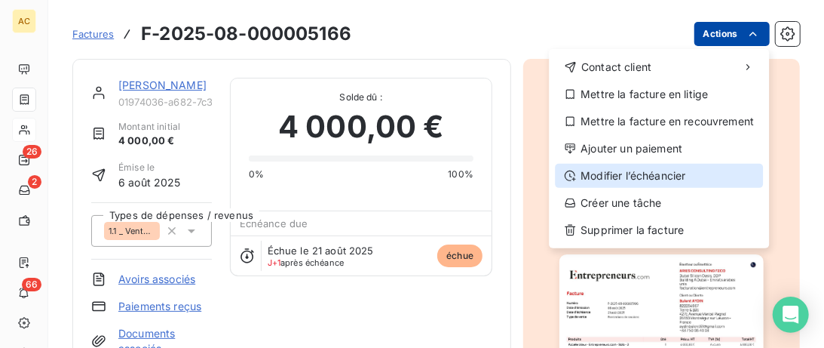
click at [655, 176] on div "Modifier l’échéancier" at bounding box center [659, 176] width 208 height 24
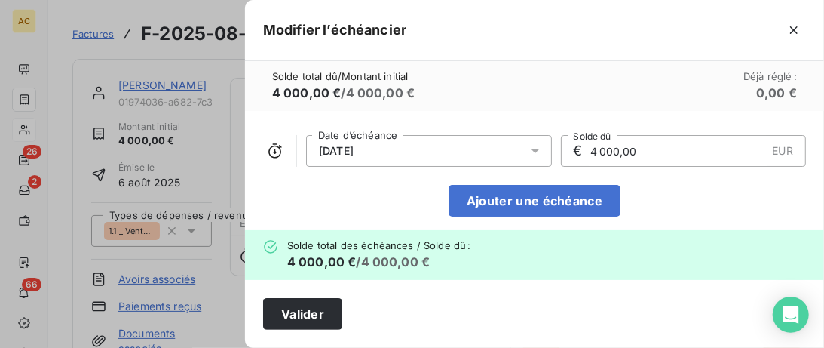
drag, startPoint x: 642, startPoint y: 155, endPoint x: 518, endPoint y: 149, distance: 123.8
click at [589, 150] on input "4 000,00" at bounding box center [678, 151] width 178 height 30
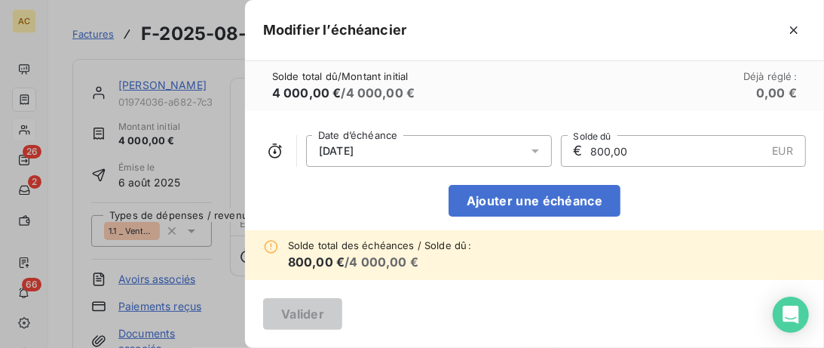
type input "800,00"
click at [477, 152] on div "21/08/2025" at bounding box center [429, 151] width 246 height 32
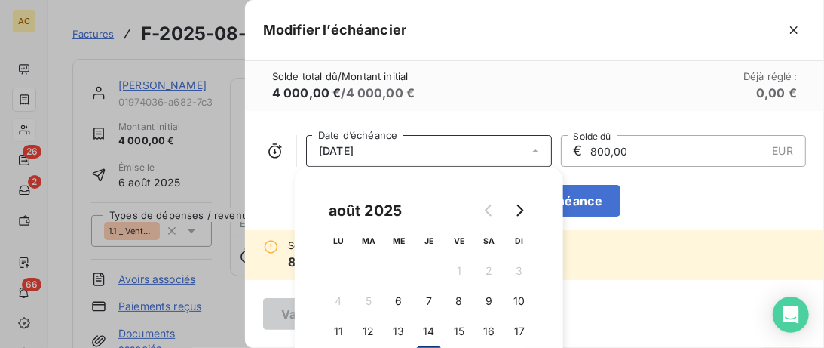
click at [476, 151] on div "21/08/2025" at bounding box center [429, 151] width 246 height 32
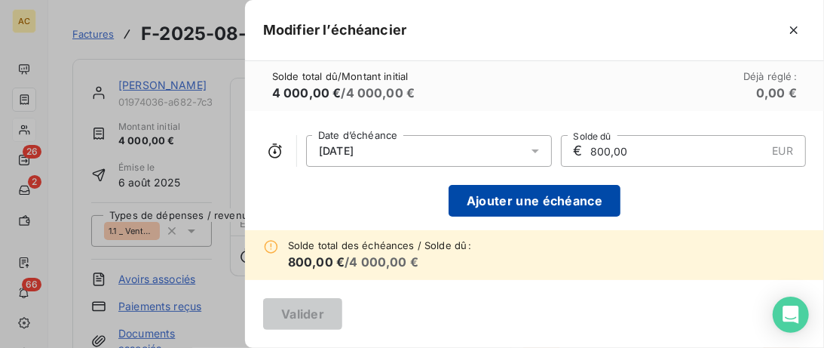
click at [555, 207] on button "Ajouter une échéance" at bounding box center [535, 201] width 172 height 32
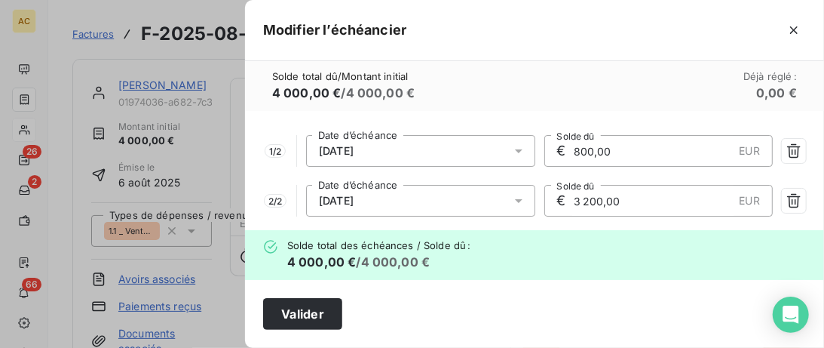
drag, startPoint x: 629, startPoint y: 199, endPoint x: 538, endPoint y: 199, distance: 91.2
click at [572, 199] on input "3 200,00" at bounding box center [652, 200] width 161 height 30
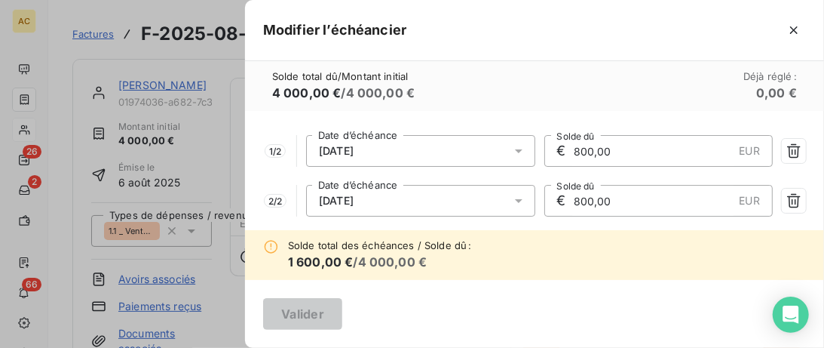
type input "800,00"
click at [408, 207] on div "21/09/2025" at bounding box center [420, 201] width 229 height 32
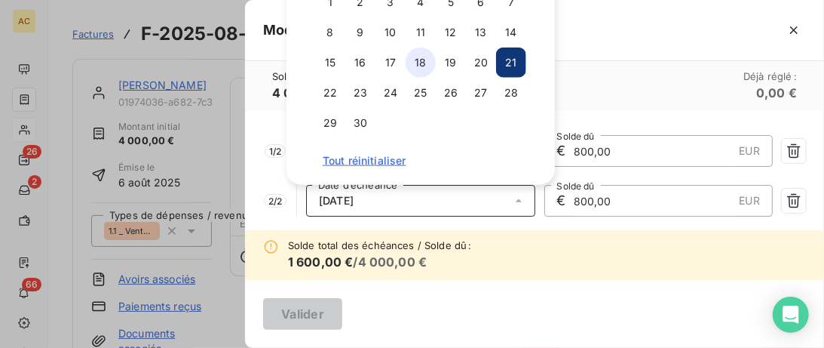
click at [425, 61] on button "18" at bounding box center [421, 63] width 30 height 30
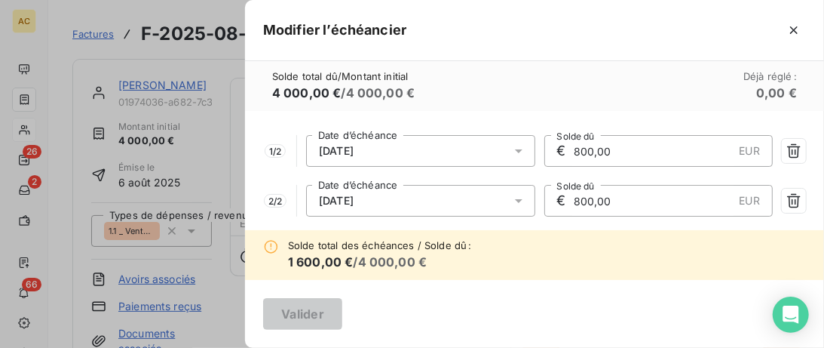
click at [632, 244] on div "Solde total des échéances / Solde dû : 1 600,00 € / 4 000,00 €" at bounding box center [534, 255] width 579 height 50
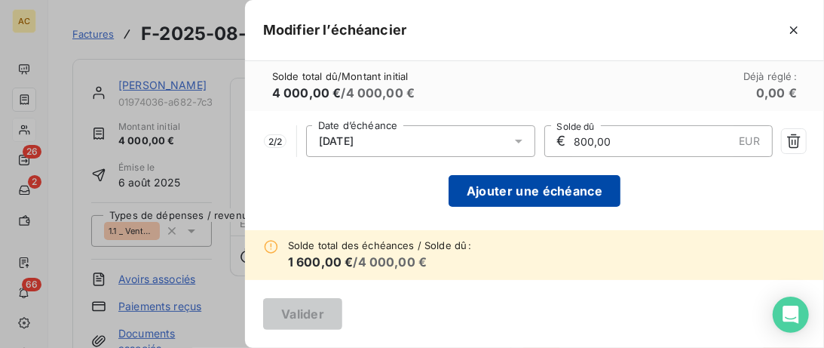
click at [581, 195] on button "Ajouter une échéance" at bounding box center [535, 191] width 172 height 32
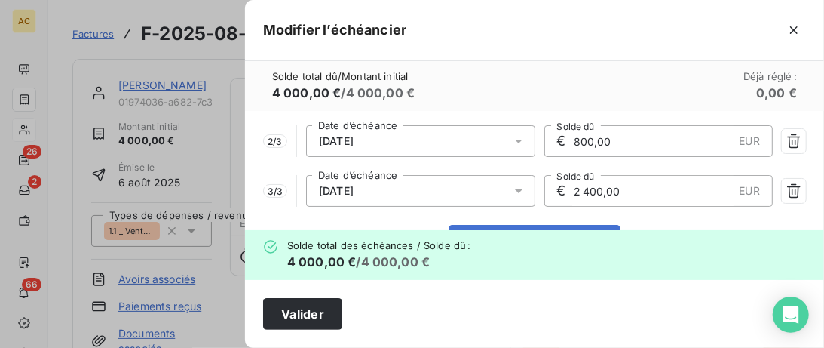
drag, startPoint x: 637, startPoint y: 192, endPoint x: 513, endPoint y: 186, distance: 123.8
click at [572, 186] on input "2 400,00" at bounding box center [652, 191] width 161 height 30
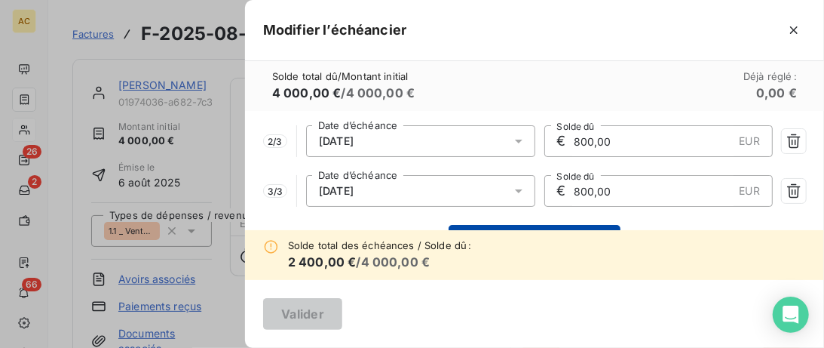
type input "800,00"
click at [590, 225] on button "Ajouter une échéance" at bounding box center [535, 241] width 172 height 32
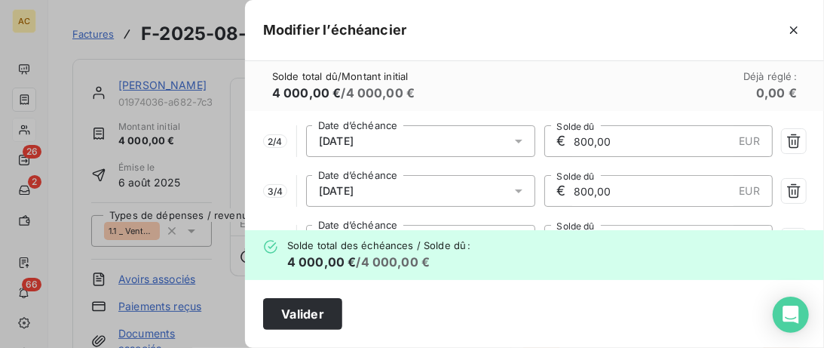
scroll to position [129, 0]
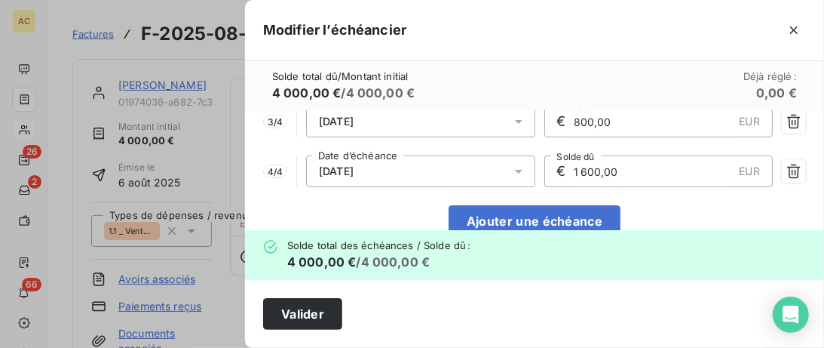
drag, startPoint x: 618, startPoint y: 168, endPoint x: 480, endPoint y: 164, distance: 138.1
click at [572, 165] on input "1 600,00" at bounding box center [652, 171] width 161 height 30
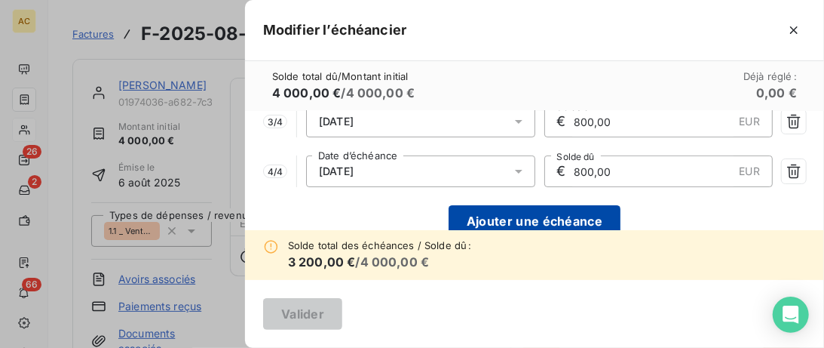
type input "800,00"
click at [514, 222] on button "Ajouter une échéance" at bounding box center [535, 221] width 172 height 32
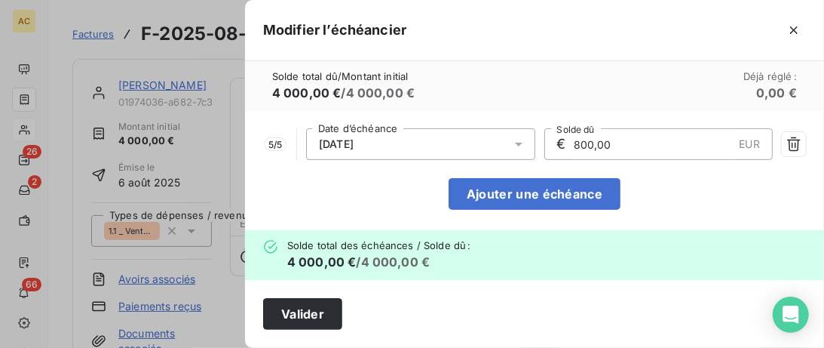
scroll to position [207, 0]
click at [313, 310] on button "Valider" at bounding box center [302, 314] width 79 height 32
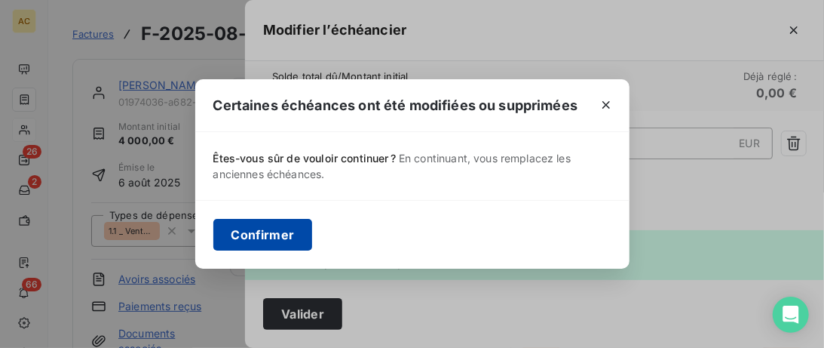
click at [291, 230] on button "Confirmer" at bounding box center [263, 235] width 100 height 32
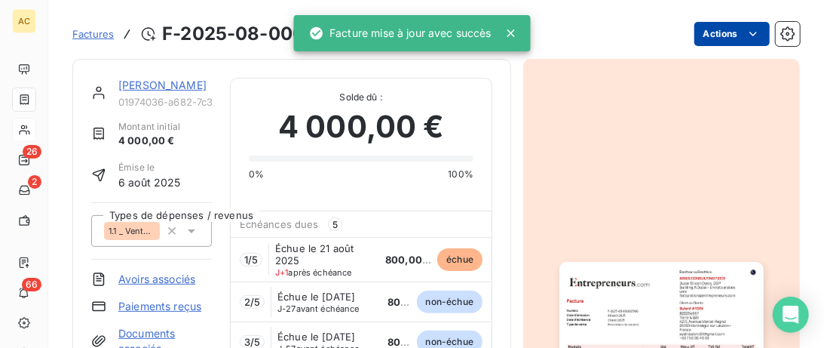
scroll to position [0, 0]
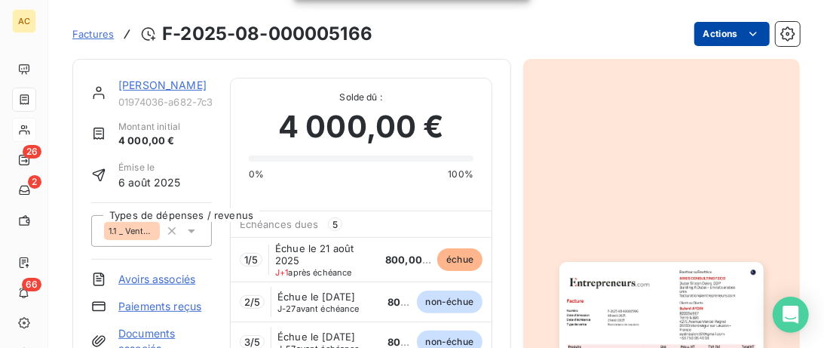
click at [161, 85] on link "Bulent AYDIN" at bounding box center [162, 84] width 88 height 13
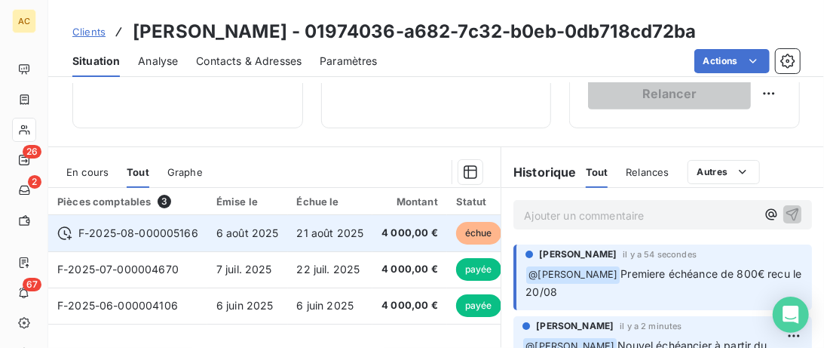
click at [207, 237] on td "6 août 2025" at bounding box center [247, 233] width 81 height 36
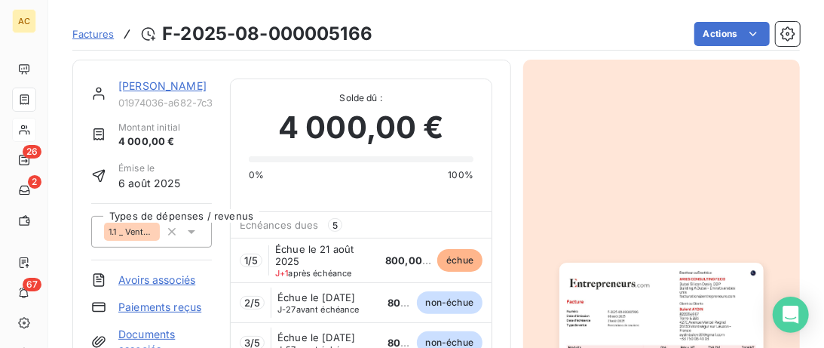
click at [157, 82] on link "Bulent AYDIN" at bounding box center [162, 85] width 88 height 13
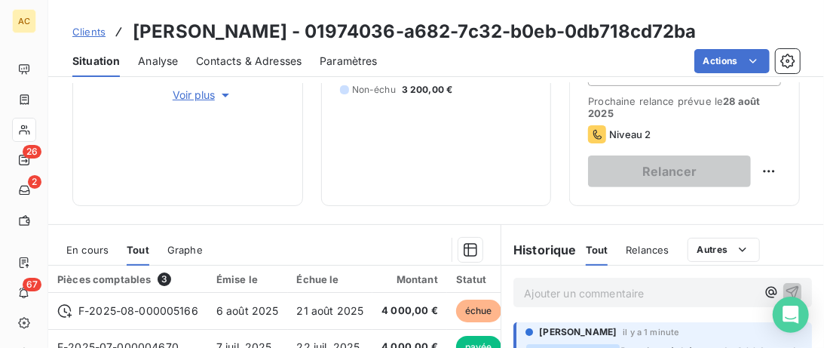
scroll to position [386, 0]
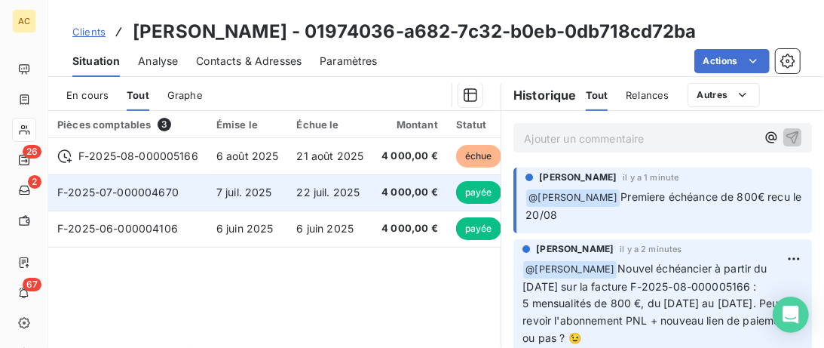
click at [110, 188] on span "F-2025-07-000004670" at bounding box center [117, 191] width 121 height 13
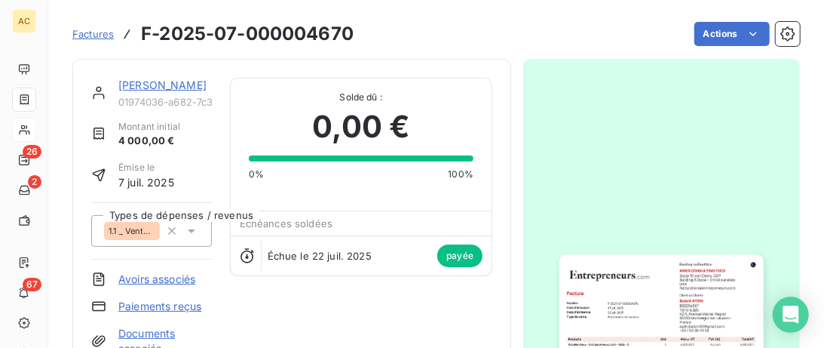
click at [152, 82] on link "Bulent AYDIN" at bounding box center [162, 84] width 88 height 13
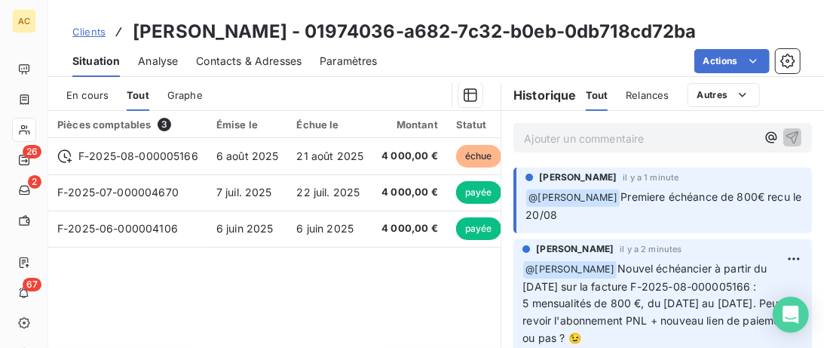
click at [541, 149] on div "Ajouter un commentaire ﻿" at bounding box center [662, 137] width 299 height 29
click at [538, 133] on p "Ajouter un commentaire ﻿" at bounding box center [640, 138] width 232 height 19
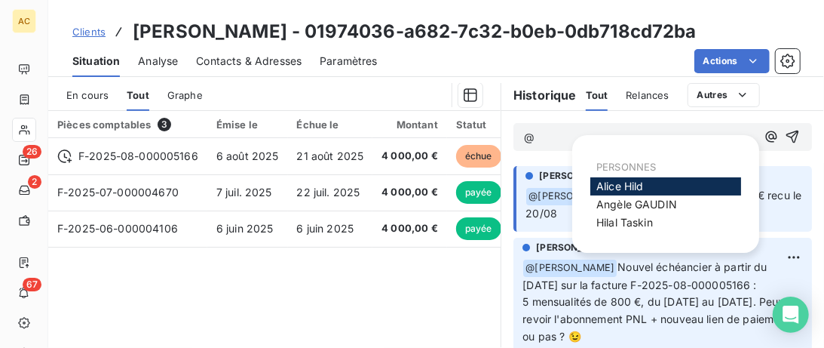
click at [607, 186] on span "Alice Hild" at bounding box center [620, 185] width 48 height 13
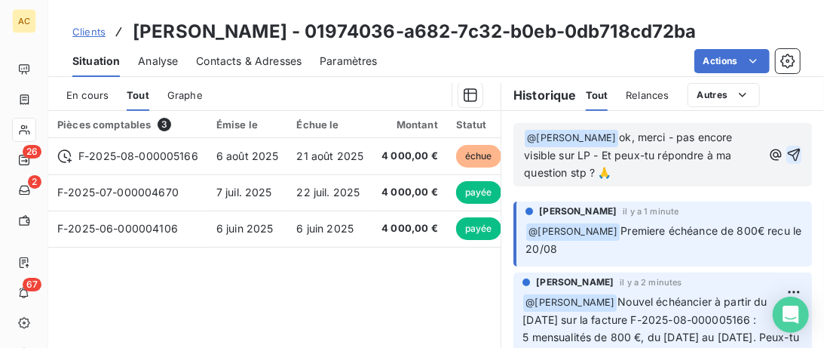
click at [791, 154] on icon "button" at bounding box center [793, 154] width 15 height 15
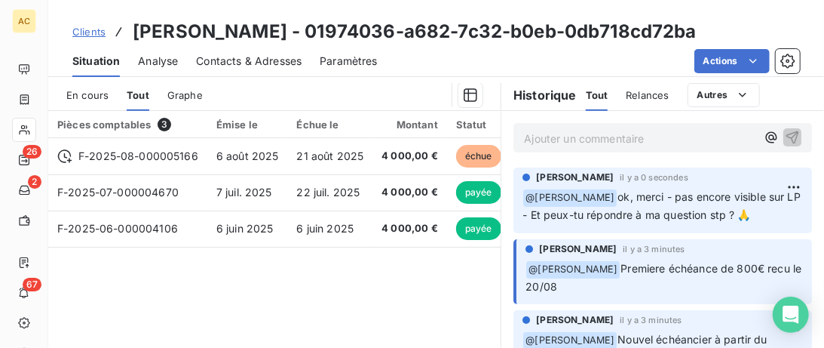
click at [81, 32] on span "Clients" at bounding box center [88, 32] width 33 height 12
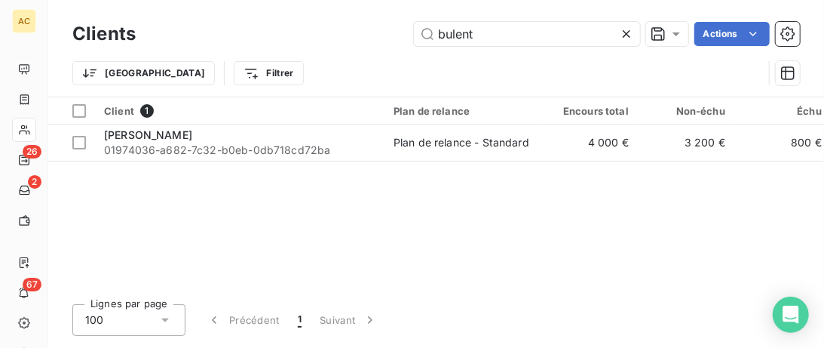
drag, startPoint x: 512, startPoint y: 35, endPoint x: 258, endPoint y: 35, distance: 254.1
click at [414, 35] on input "bulent" at bounding box center [527, 34] width 226 height 24
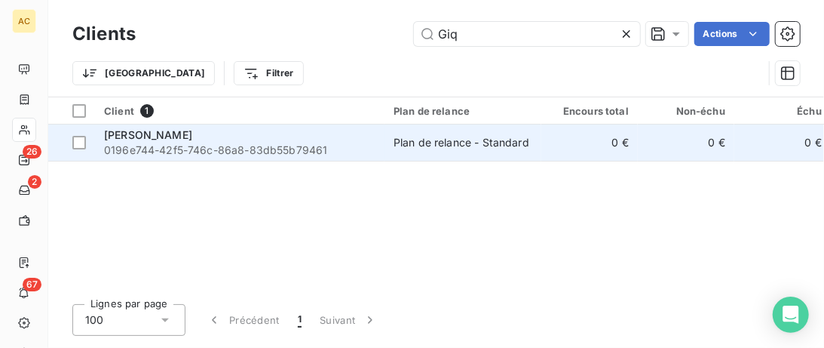
type input "Giq"
click at [250, 146] on span "0196e744-42f5-746c-86a8-83db55b79461" at bounding box center [239, 150] width 271 height 15
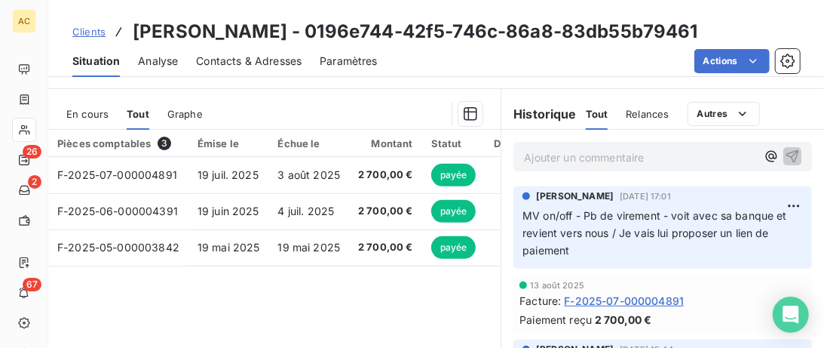
scroll to position [309, 0]
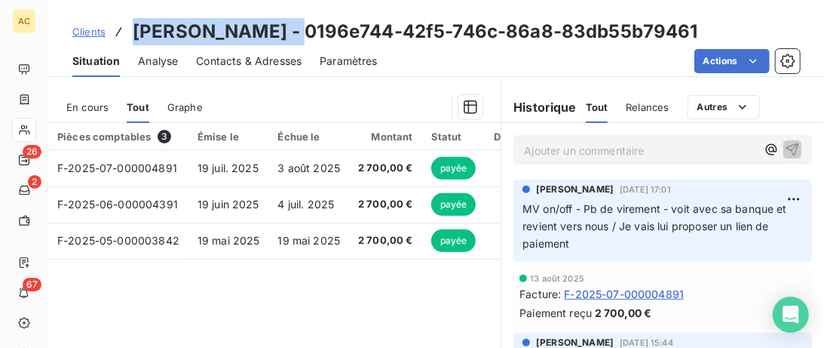
drag, startPoint x: 290, startPoint y: 29, endPoint x: 133, endPoint y: 26, distance: 157.6
click at [133, 26] on h3 "Magalie Giqueaux - 0196e744-42f5-746c-86a8-83db55b79461" at bounding box center [416, 31] width 566 height 27
copy h3 "Magalie Giqueaux"
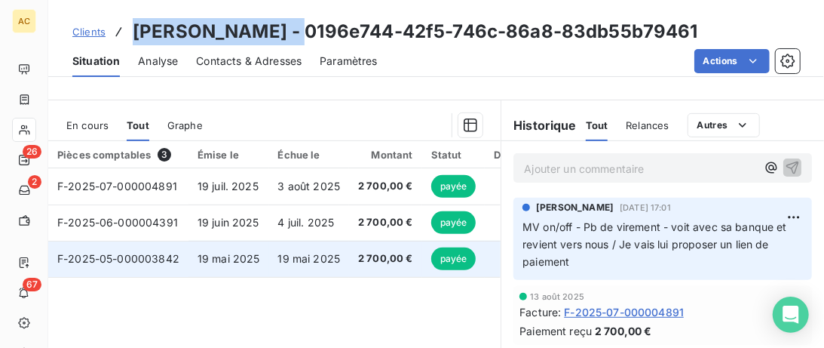
scroll to position [264, 0]
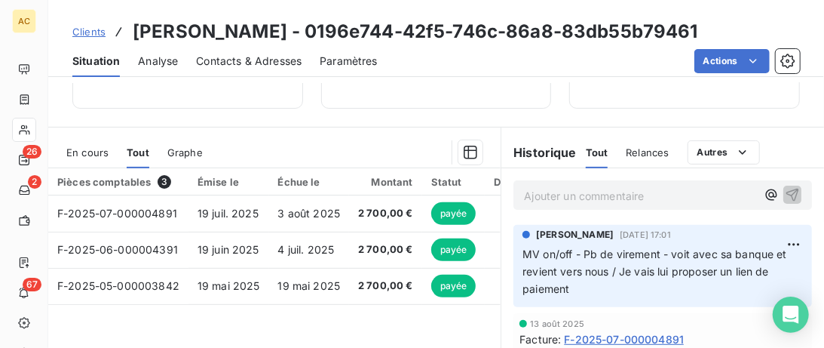
click at [559, 190] on p "Ajouter un commentaire ﻿" at bounding box center [640, 195] width 232 height 19
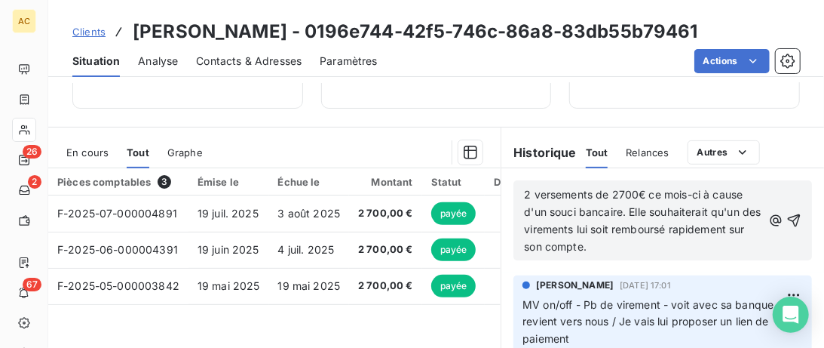
click at [527, 192] on span "2 versements de 2700€ ce mois-ci à cause d'un souci bancaire. Elle souhaiterait…" at bounding box center [644, 220] width 240 height 65
click at [725, 247] on p "Mess On/Off - 2 versements de 2700€ ce mois-ci à cause d'un souci bancaire. Ell…" at bounding box center [643, 220] width 238 height 69
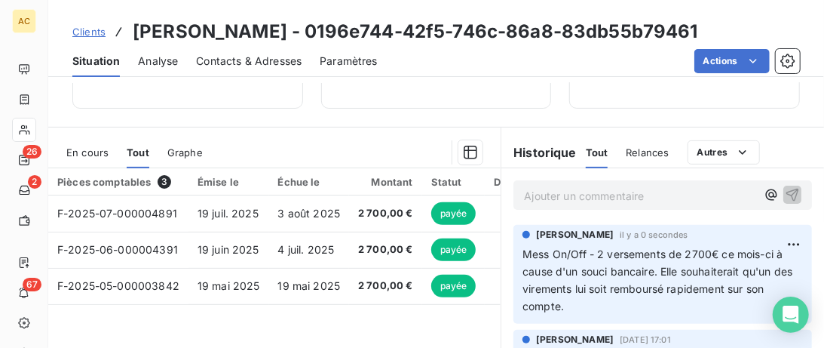
click at [583, 190] on p "Ajouter un commentaire ﻿" at bounding box center [640, 195] width 232 height 19
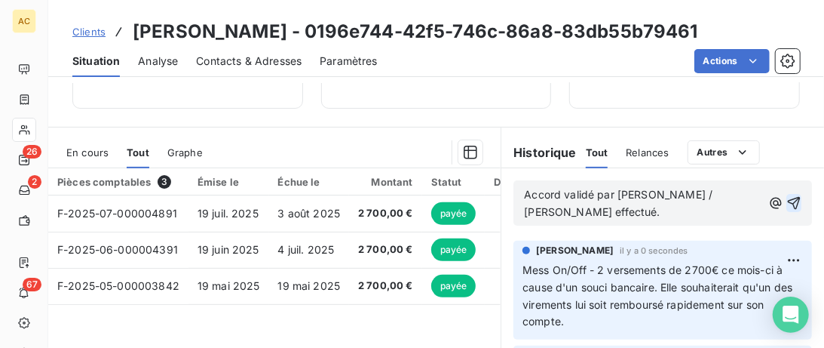
click at [795, 198] on icon "button" at bounding box center [793, 202] width 15 height 15
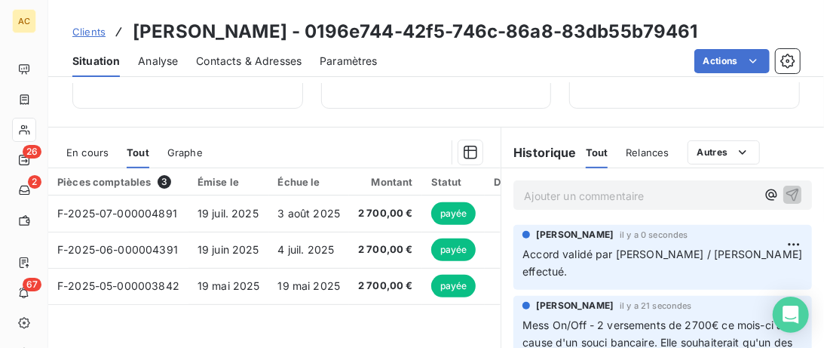
drag, startPoint x: 71, startPoint y: 16, endPoint x: 99, endPoint y: 36, distance: 34.5
click at [71, 17] on div "Clients Magalie Giqueaux - 0196e744-42f5-746c-86a8-83db55b79461 Situation Analy…" at bounding box center [436, 38] width 776 height 77
click at [96, 36] on span "Clients" at bounding box center [88, 32] width 33 height 12
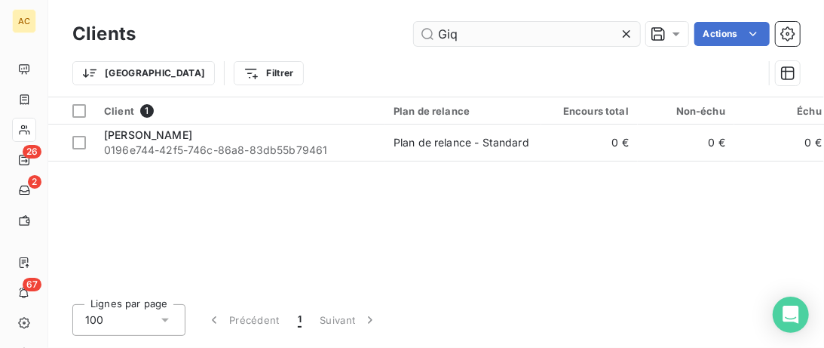
drag, startPoint x: 461, startPoint y: 36, endPoint x: 387, endPoint y: 34, distance: 73.9
click at [414, 34] on input "Giq" at bounding box center [527, 34] width 226 height 24
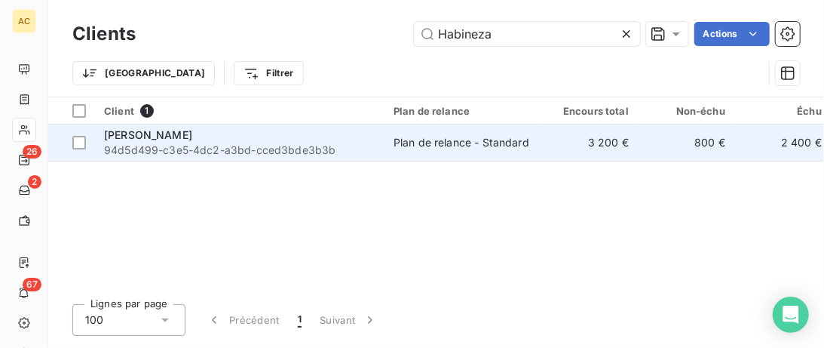
type input "Habineza"
click at [389, 146] on td "Plan de relance - Standard" at bounding box center [463, 142] width 157 height 36
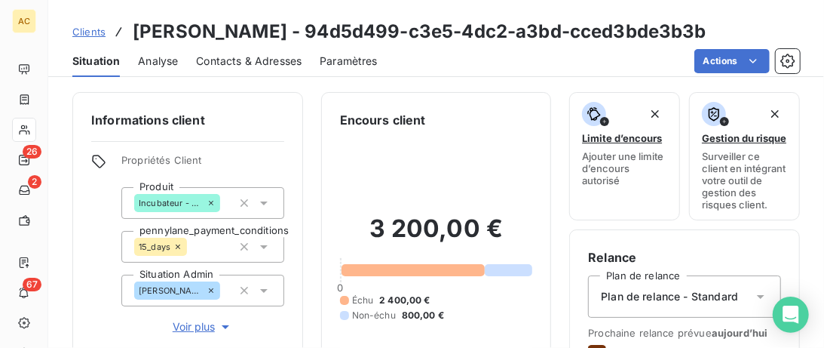
click at [252, 66] on span "Contacts & Adresses" at bounding box center [249, 61] width 106 height 15
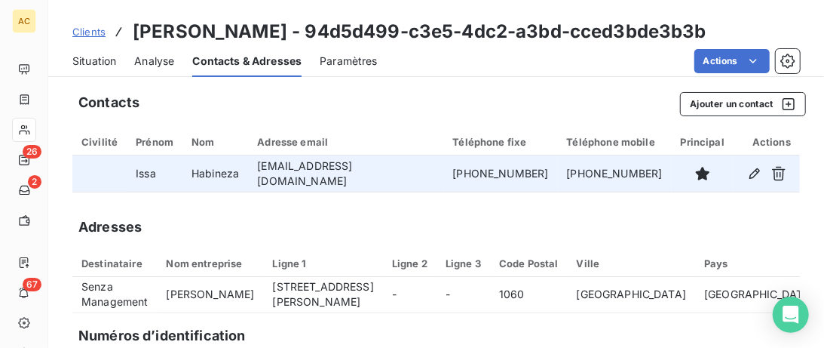
drag, startPoint x: 530, startPoint y: 175, endPoint x: 422, endPoint y: 173, distance: 107.8
click at [443, 173] on td "+32 483 02 49 92" at bounding box center [500, 173] width 114 height 36
copy td "+32 483 02 49 92"
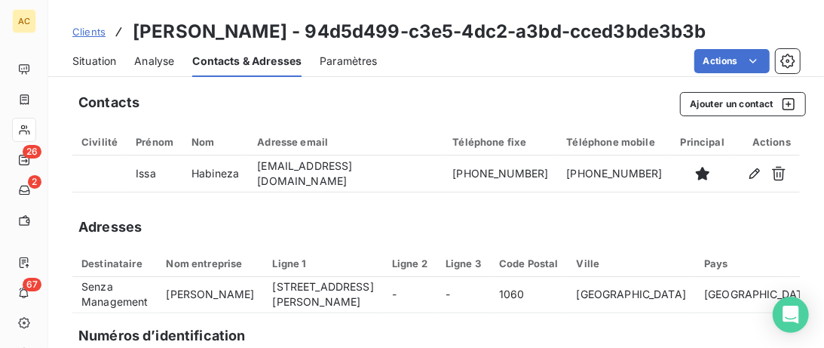
click at [71, 25] on div "Clients Issa Habineza - 94d5d499-c3e5-4dc2-a3bd-cced3bde3b3b" at bounding box center [436, 31] width 776 height 27
click at [98, 35] on span "Clients" at bounding box center [88, 32] width 33 height 12
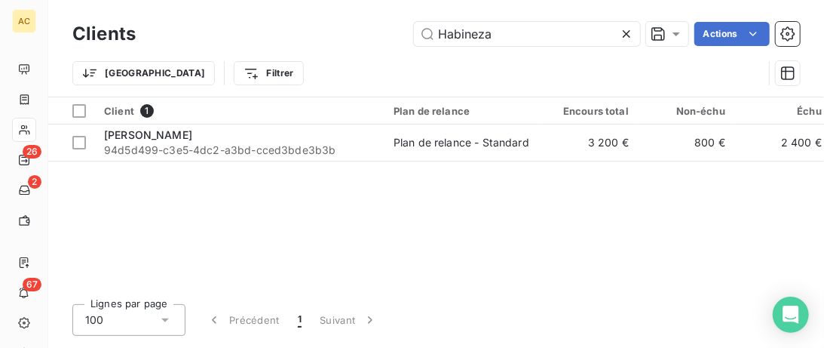
drag, startPoint x: 520, startPoint y: 41, endPoint x: 209, endPoint y: 30, distance: 310.8
click at [414, 36] on input "Habineza" at bounding box center [527, 34] width 226 height 24
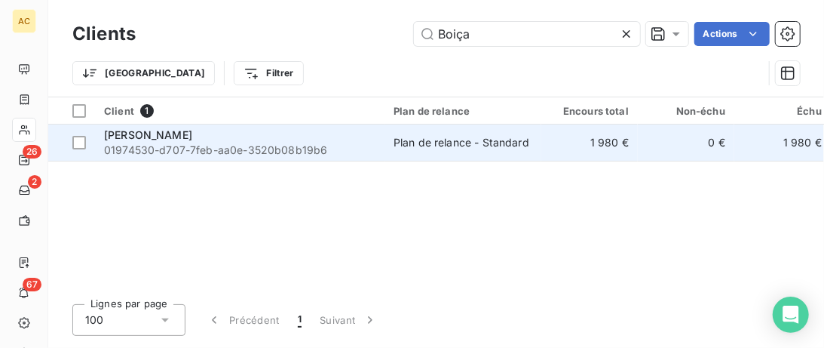
type input "Boiça"
click at [192, 139] on span "[PERSON_NAME]" at bounding box center [148, 134] width 88 height 13
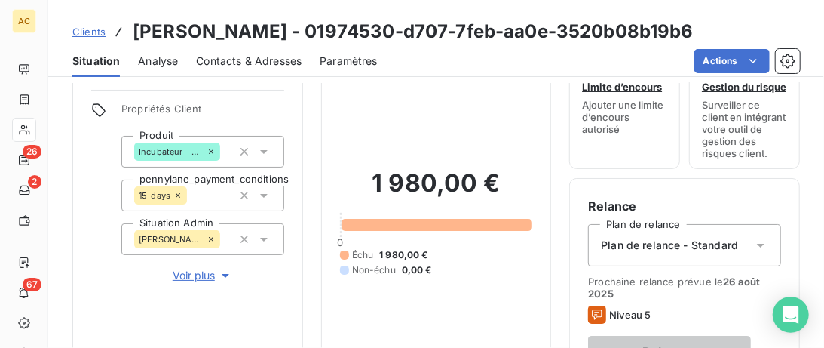
scroll to position [77, 0]
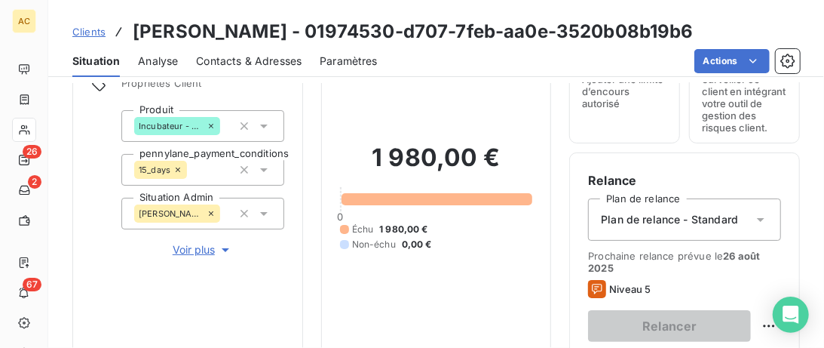
click at [201, 250] on span "Voir plus" at bounding box center [203, 249] width 60 height 15
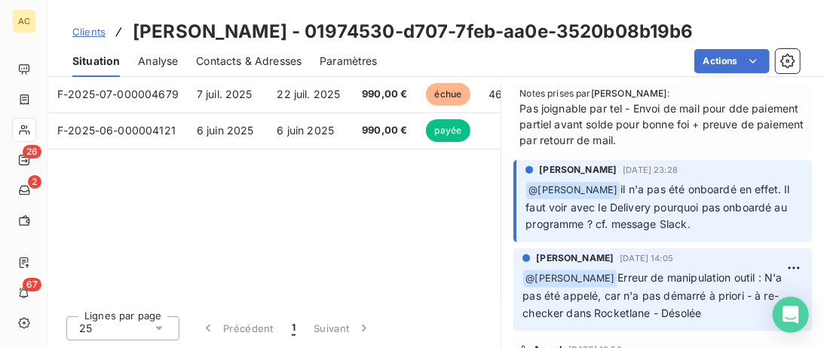
scroll to position [0, 0]
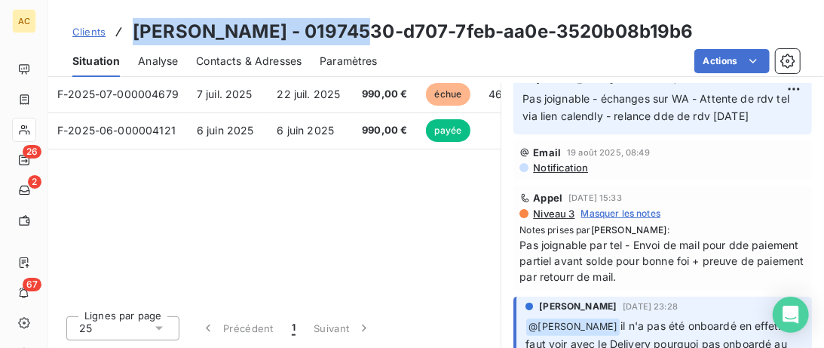
drag, startPoint x: 346, startPoint y: 35, endPoint x: 127, endPoint y: 33, distance: 218.7
click at [127, 33] on div "Clients Alexandre Coelho Boiça - 01974530-d707-7feb-aa0e-3520b08b19b6" at bounding box center [382, 31] width 621 height 27
copy div "[PERSON_NAME]"
click at [227, 57] on span "Contacts & Adresses" at bounding box center [249, 61] width 106 height 15
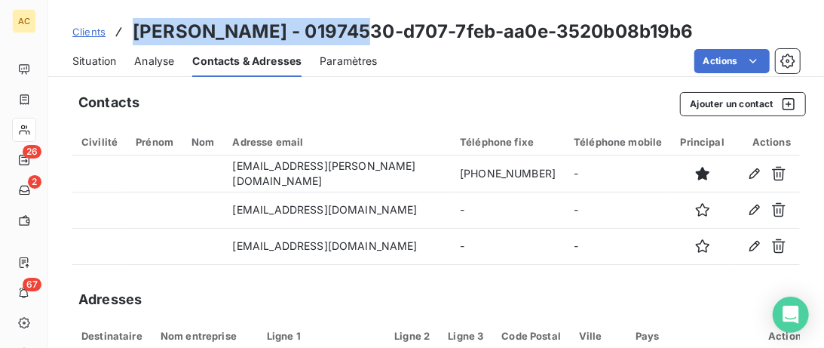
click at [84, 61] on span "Situation" at bounding box center [94, 61] width 44 height 15
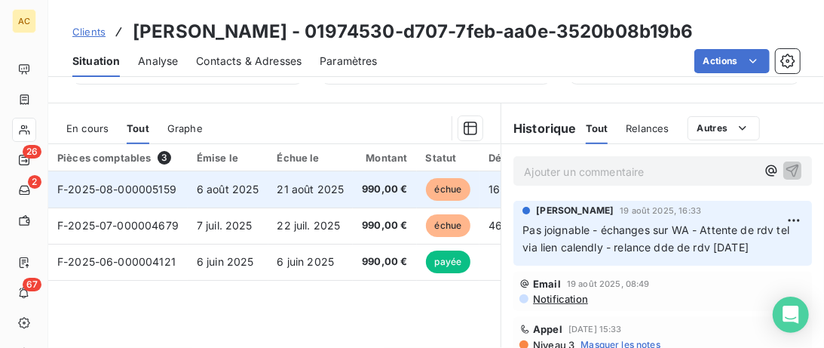
scroll to position [386, 0]
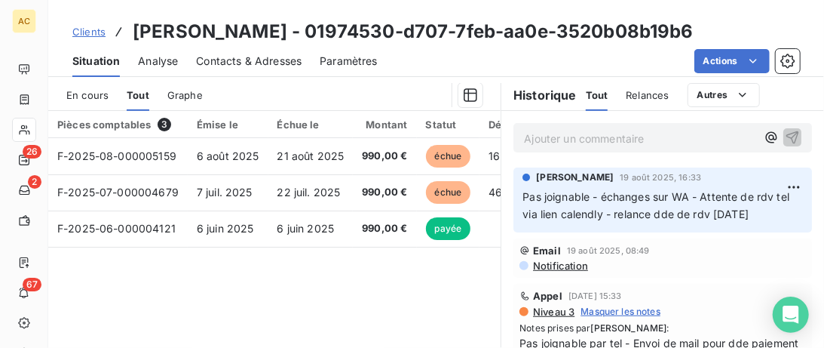
click at [263, 58] on span "Contacts & Adresses" at bounding box center [249, 61] width 106 height 15
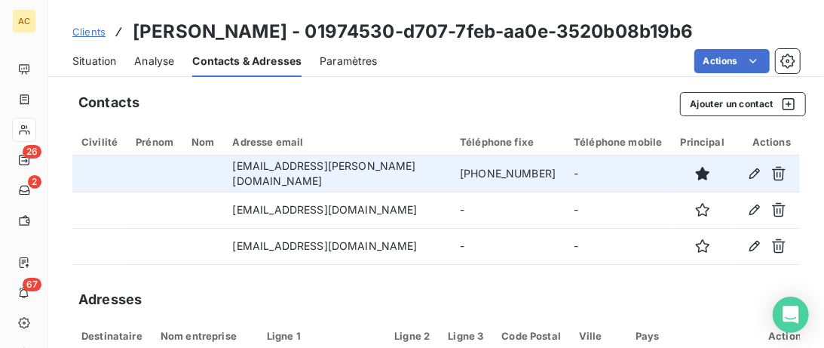
drag, startPoint x: 522, startPoint y: 174, endPoint x: 430, endPoint y: 176, distance: 92.0
click at [451, 176] on td "+41 77 808 79 17" at bounding box center [508, 173] width 114 height 36
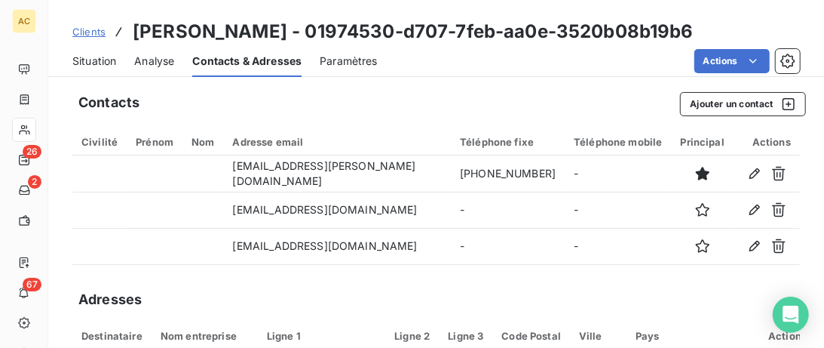
copy td "+41 77 808 79 17"
click at [88, 59] on span "Situation" at bounding box center [94, 61] width 44 height 15
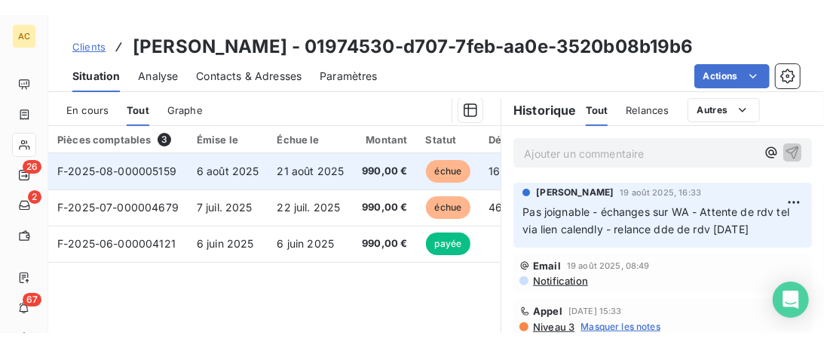
scroll to position [34, 0]
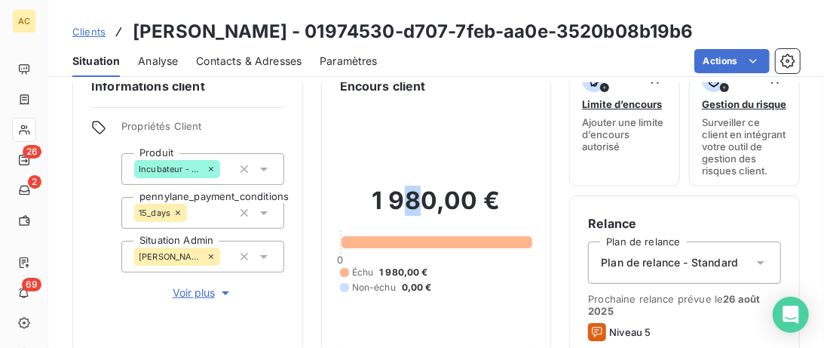
click at [269, 63] on span "Contacts & Adresses" at bounding box center [249, 61] width 106 height 15
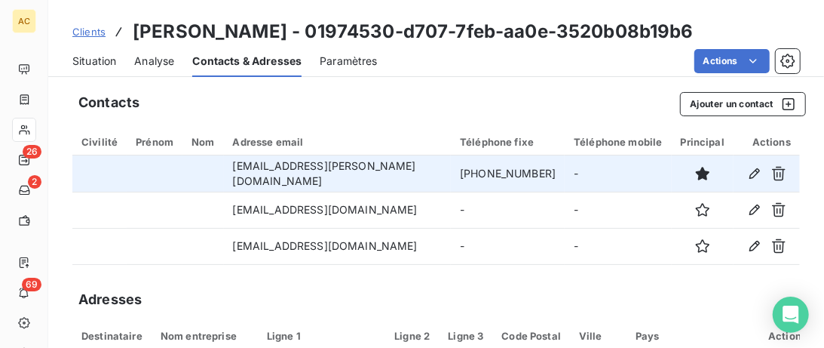
drag, startPoint x: 527, startPoint y: 166, endPoint x: 422, endPoint y: 164, distance: 104.8
click at [451, 164] on td "+41 77 808 79 17" at bounding box center [508, 173] width 114 height 36
copy td "+41 77 808 79 17"
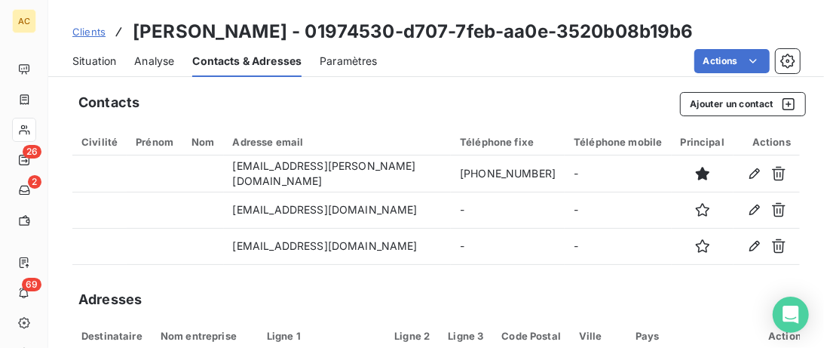
click at [95, 32] on span "Clients" at bounding box center [88, 32] width 33 height 12
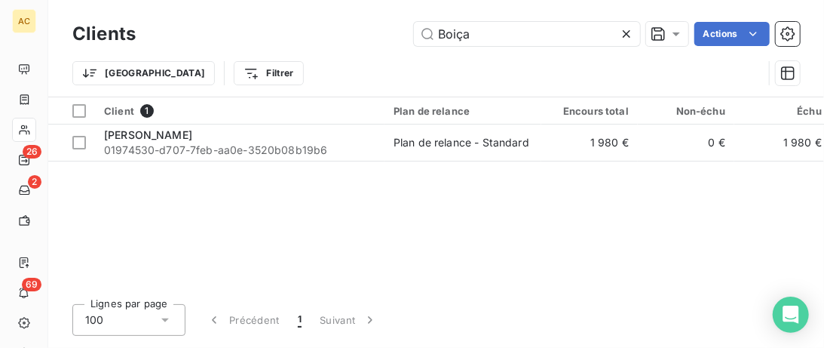
drag, startPoint x: 471, startPoint y: 31, endPoint x: 248, endPoint y: 35, distance: 223.2
click at [414, 35] on input "Boiça" at bounding box center [527, 34] width 226 height 24
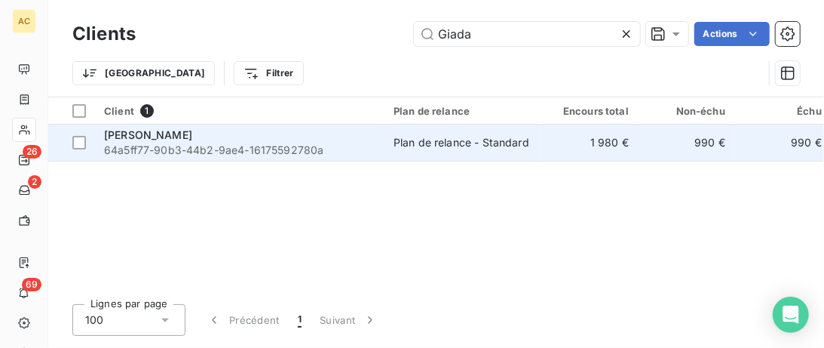
type input "Giada"
click at [273, 134] on div "Giada BUONAFEDE" at bounding box center [239, 134] width 271 height 15
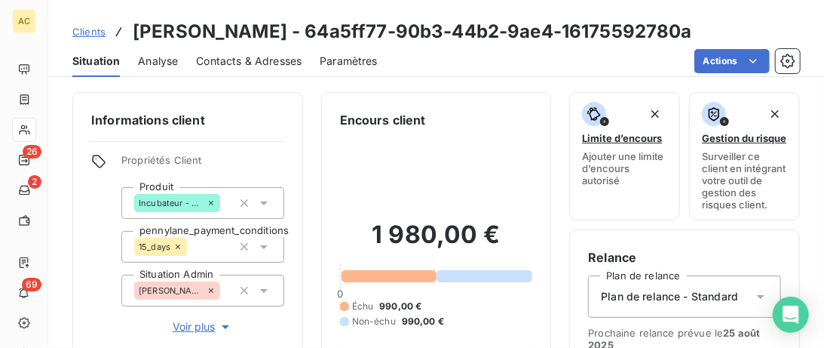
drag, startPoint x: 195, startPoint y: 326, endPoint x: 222, endPoint y: 308, distance: 33.7
click at [195, 326] on span "Voir plus" at bounding box center [203, 326] width 60 height 15
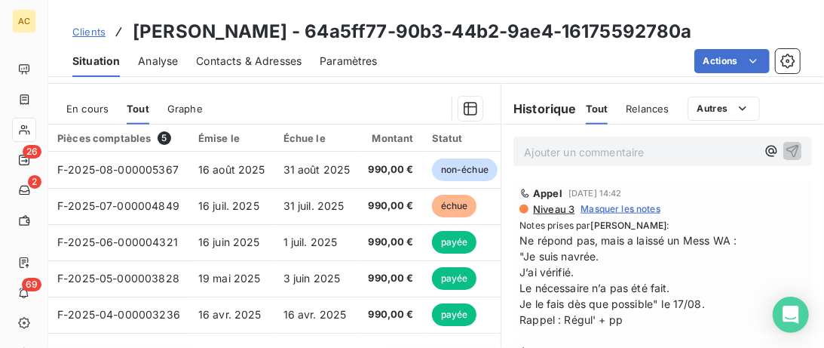
scroll to position [773, 0]
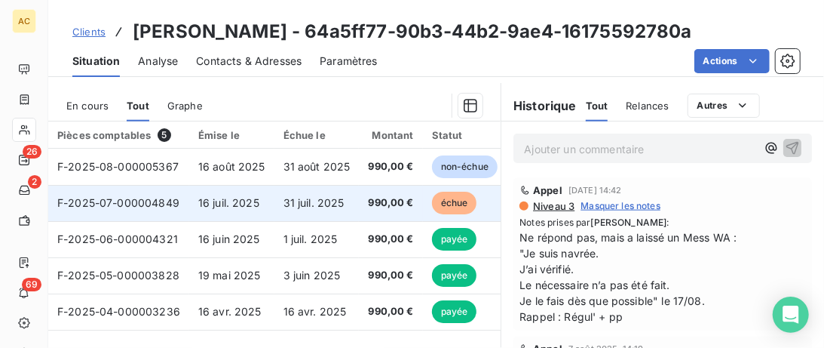
click at [277, 205] on td "31 juil. 2025" at bounding box center [316, 203] width 85 height 36
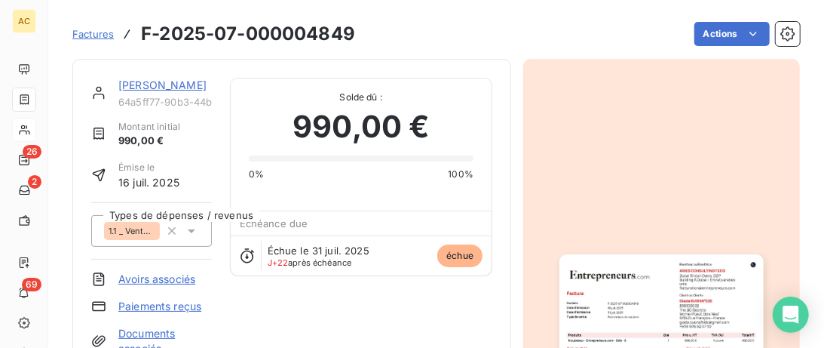
click at [134, 333] on link "Documents associés" at bounding box center [164, 341] width 93 height 30
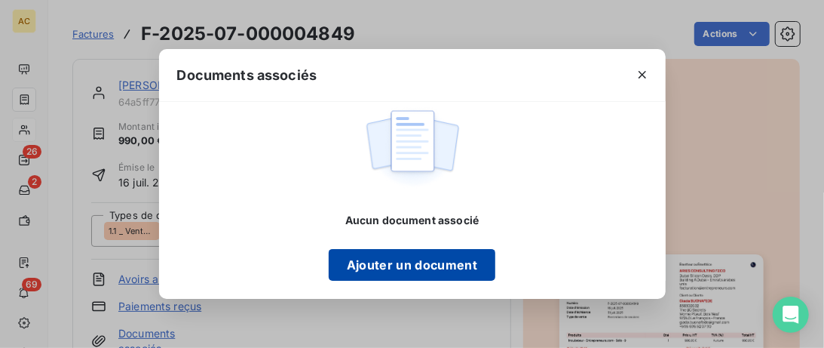
click at [408, 260] on button "Ajouter un document" at bounding box center [412, 265] width 167 height 32
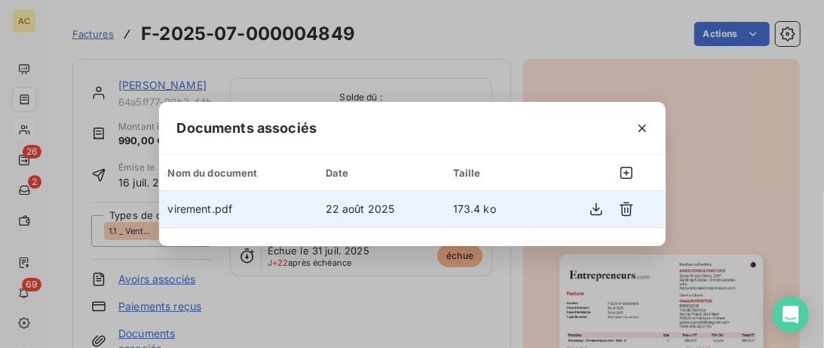
click at [365, 203] on span "22 août 2025" at bounding box center [360, 208] width 69 height 13
click at [262, 207] on td "virement.pdf" at bounding box center [238, 209] width 158 height 36
click at [595, 210] on icon "button" at bounding box center [596, 208] width 15 height 15
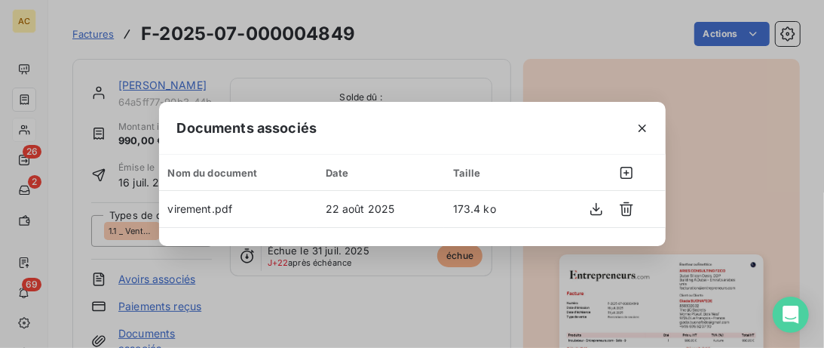
click at [720, 199] on div "Documents associés Nom du document Date Taille virement.pdf 22 août 2025 173.4 …" at bounding box center [412, 174] width 824 height 348
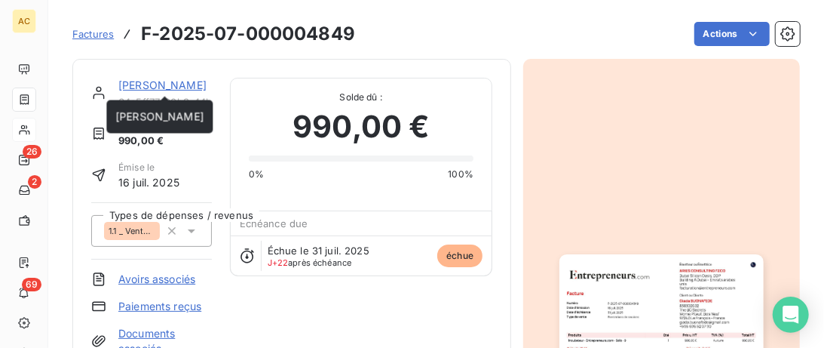
click at [154, 84] on link "Giada BUONAFEDE" at bounding box center [162, 84] width 88 height 13
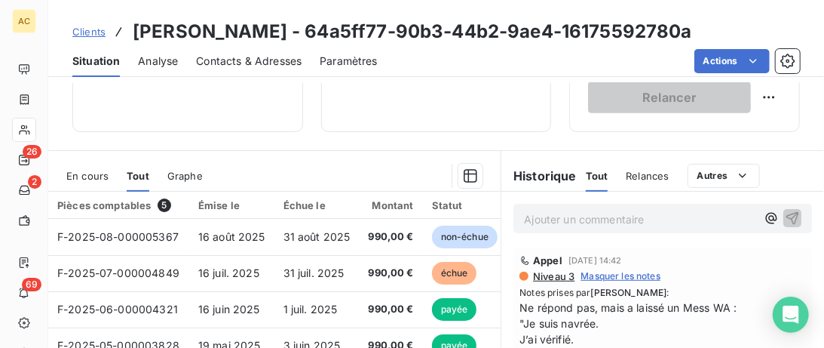
scroll to position [386, 0]
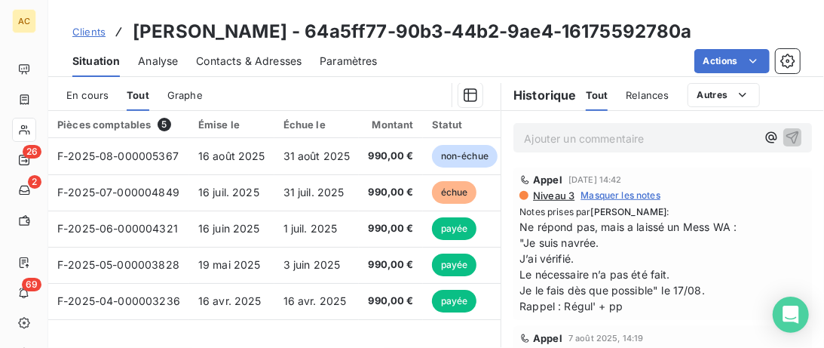
click at [525, 139] on p "Ajouter un commentaire ﻿" at bounding box center [640, 138] width 232 height 19
click at [606, 136] on p "PP dans doc" at bounding box center [640, 137] width 232 height 17
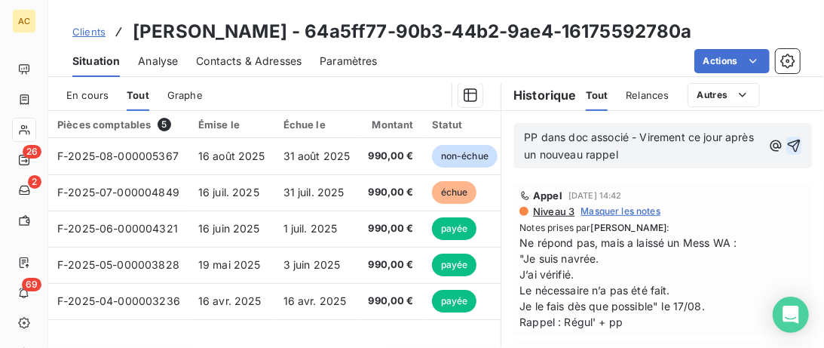
click at [795, 139] on icon "button" at bounding box center [794, 145] width 13 height 13
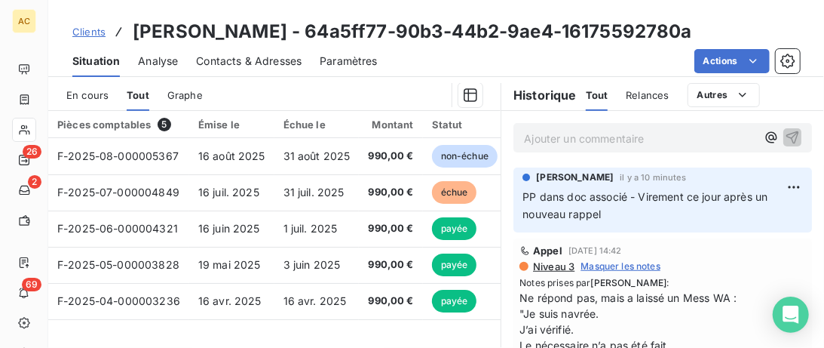
click at [100, 44] on div "Clients Giada BUONAFEDE - 64a5ff77-90b3-44b2-9ae4-16175592780a" at bounding box center [382, 31] width 620 height 27
click at [95, 35] on span "Clients" at bounding box center [88, 32] width 33 height 12
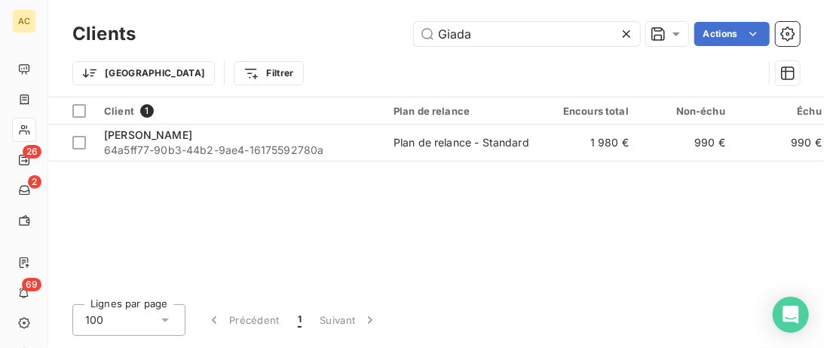
drag, startPoint x: 518, startPoint y: 35, endPoint x: 219, endPoint y: 37, distance: 299.4
click at [414, 35] on input "Giada" at bounding box center [527, 34] width 226 height 24
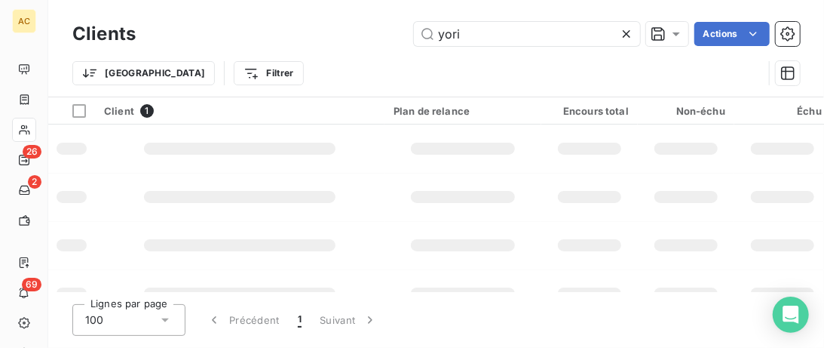
type input "yori"
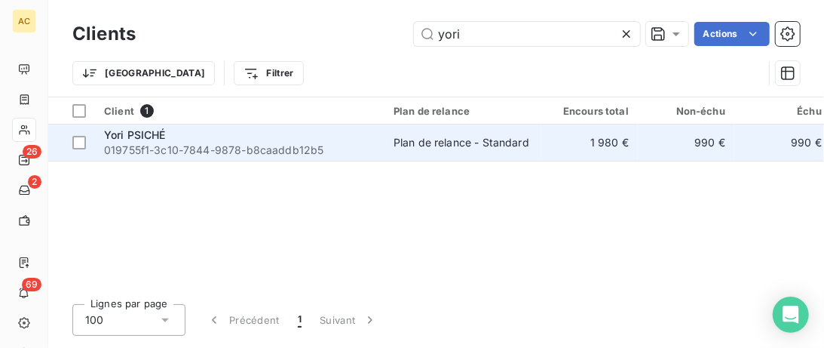
click at [247, 151] on span "019755f1-3c10-7844-9878-b8caaddb12b5" at bounding box center [239, 150] width 271 height 15
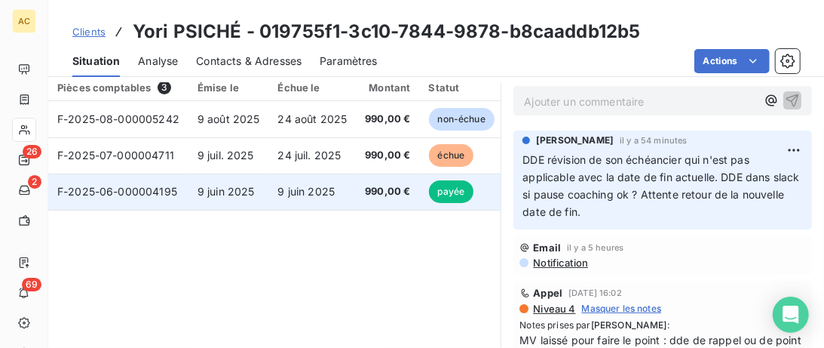
scroll to position [386, 0]
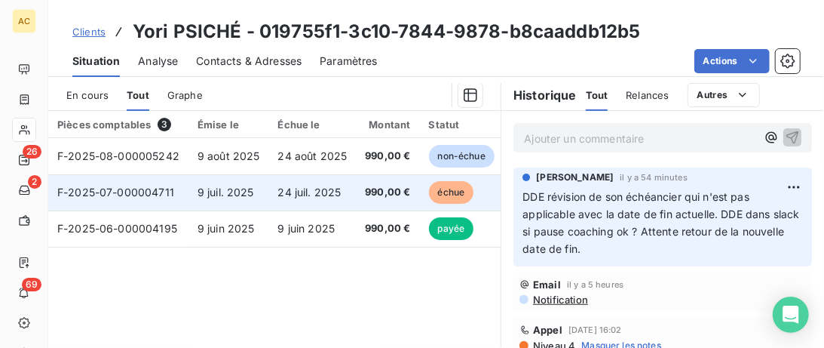
click at [294, 204] on td "24 juil. 2025" at bounding box center [312, 192] width 87 height 36
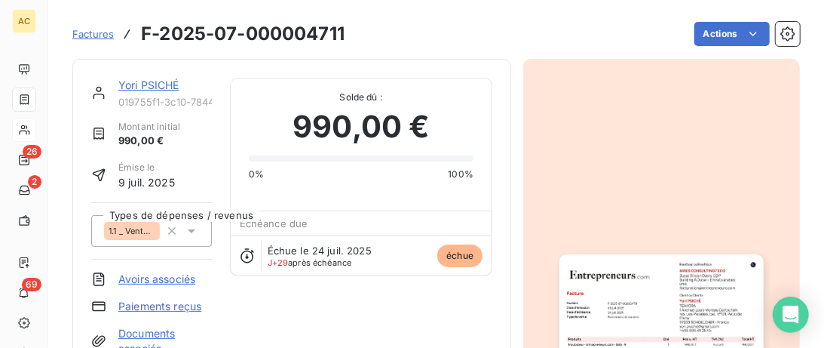
click at [165, 79] on link "Yori PSICHÉ" at bounding box center [148, 84] width 61 height 13
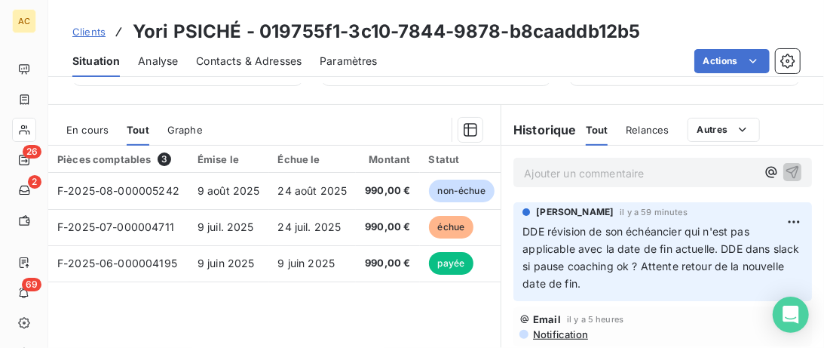
scroll to position [464, 0]
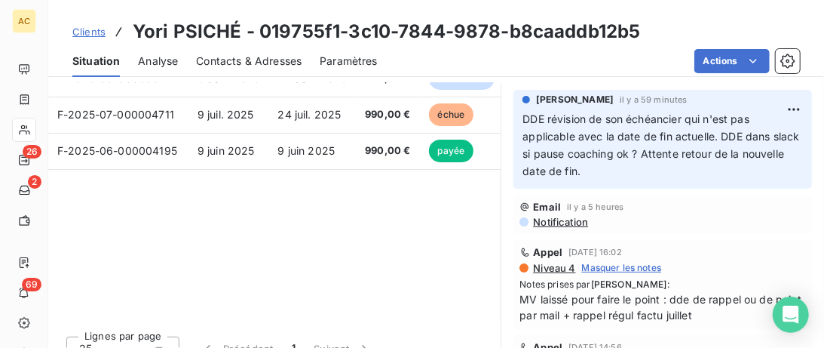
click at [102, 35] on span "Clients" at bounding box center [88, 32] width 33 height 12
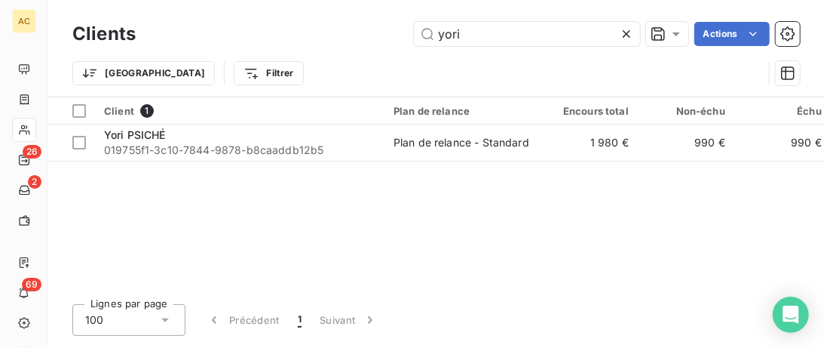
drag, startPoint x: 504, startPoint y: 38, endPoint x: 235, endPoint y: 22, distance: 268.9
click at [414, 29] on input "yori" at bounding box center [527, 34] width 226 height 24
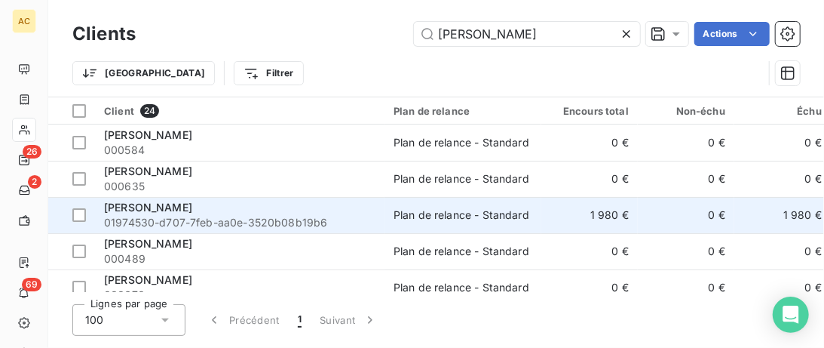
type input "alexandre"
click at [257, 207] on div "[PERSON_NAME]" at bounding box center [239, 207] width 271 height 15
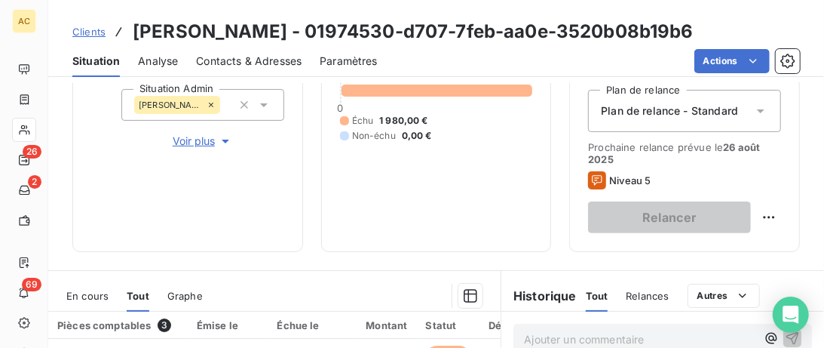
scroll to position [155, 0]
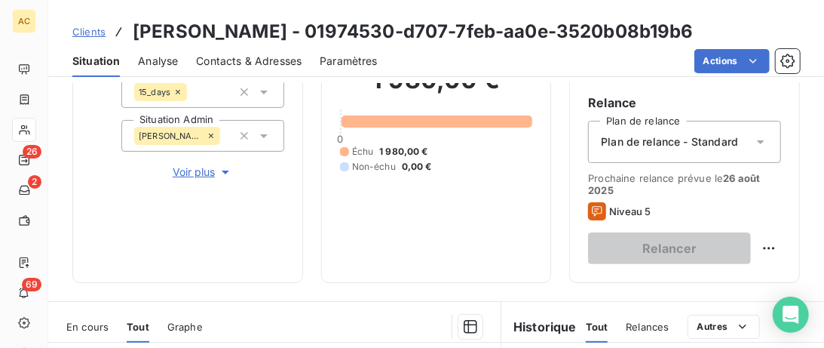
click at [195, 175] on span "Voir plus" at bounding box center [203, 171] width 60 height 15
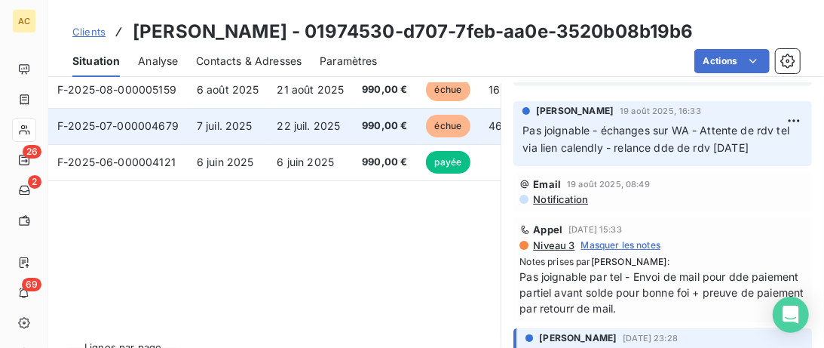
scroll to position [773, 0]
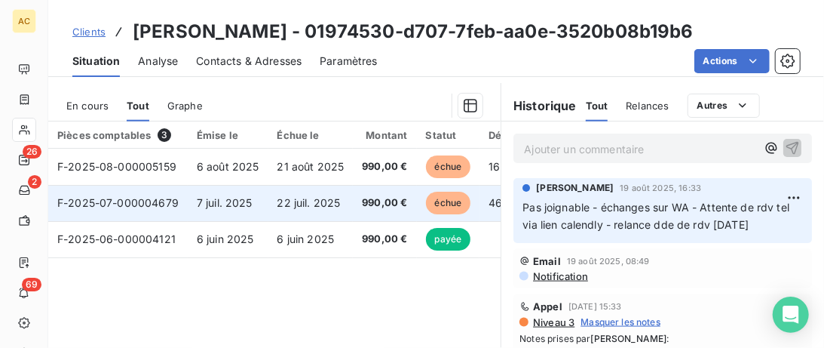
click at [280, 201] on span "22 juil. 2025" at bounding box center [308, 202] width 63 height 13
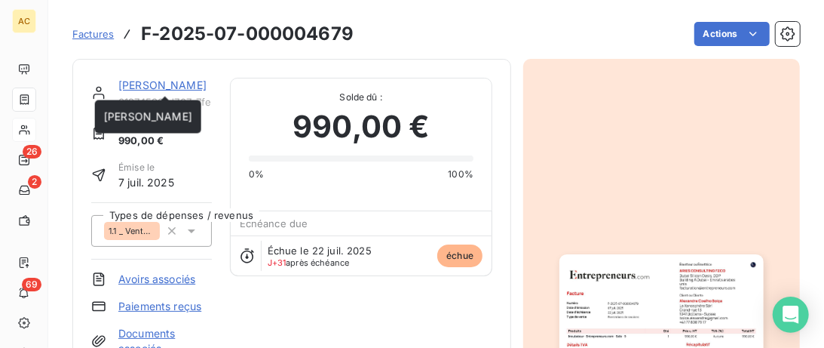
click at [126, 82] on link "[PERSON_NAME]" at bounding box center [162, 84] width 88 height 13
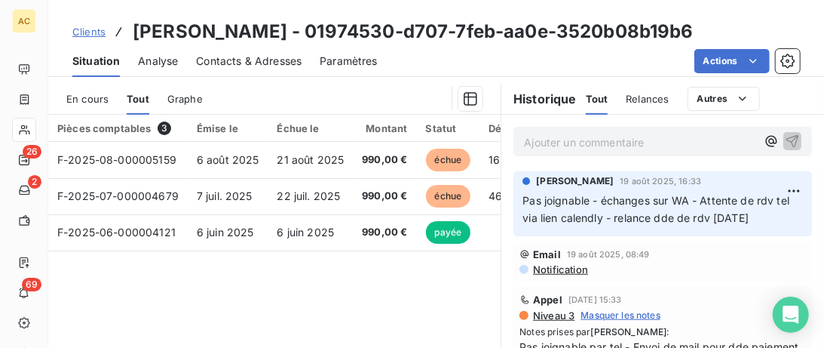
scroll to position [386, 0]
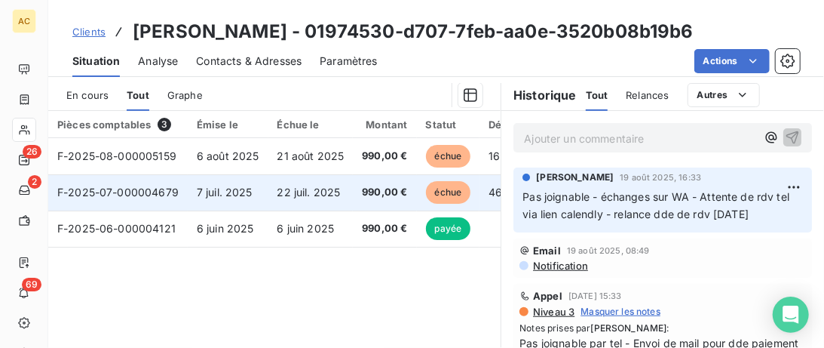
click at [218, 193] on span "7 juil. 2025" at bounding box center [225, 191] width 56 height 13
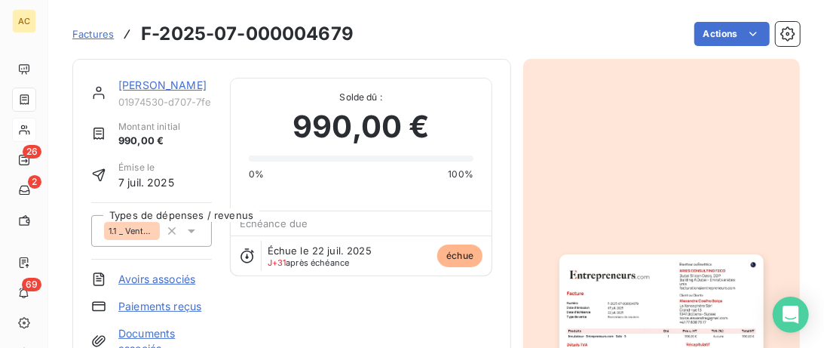
click at [154, 82] on link "[PERSON_NAME]" at bounding box center [162, 84] width 88 height 13
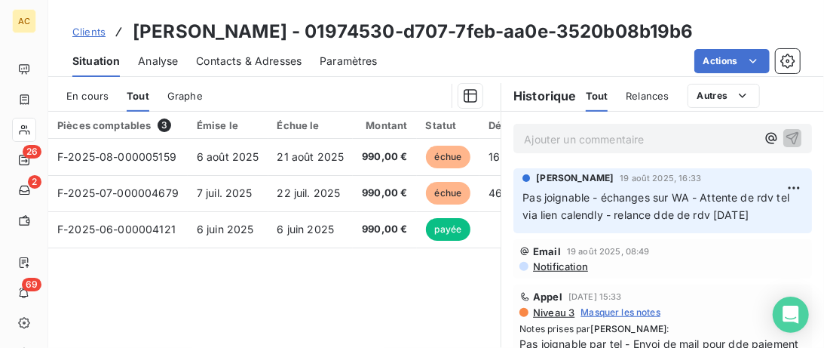
scroll to position [386, 0]
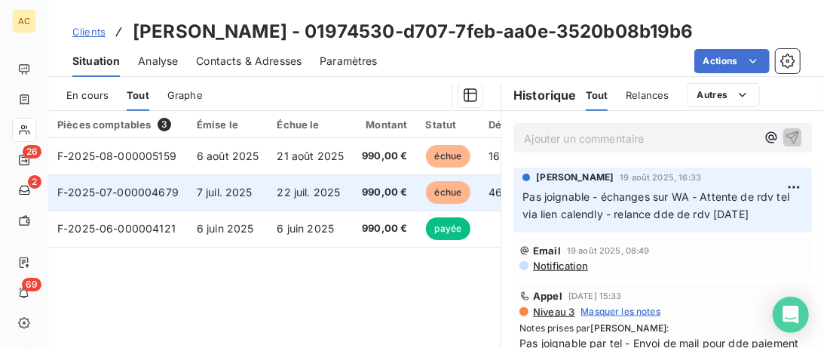
click at [115, 201] on td "F-2025-07-000004679" at bounding box center [117, 192] width 139 height 36
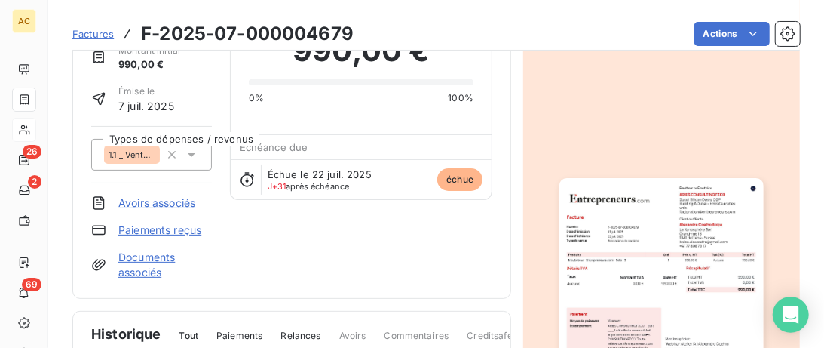
scroll to position [78, 0]
click at [158, 229] on link "Paiements reçus" at bounding box center [159, 229] width 83 height 15
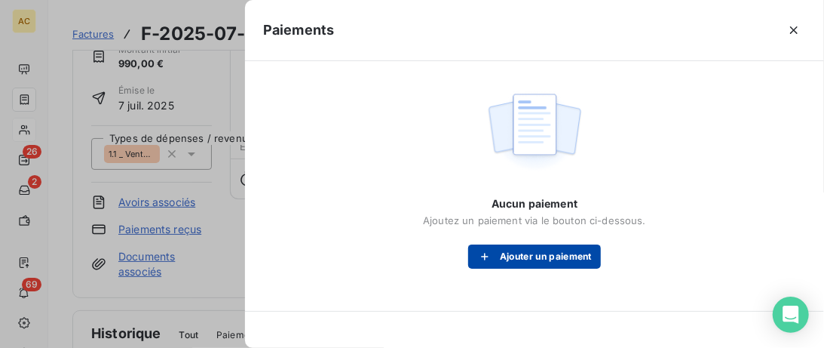
click at [519, 259] on button "Ajouter un paiement" at bounding box center [534, 256] width 133 height 24
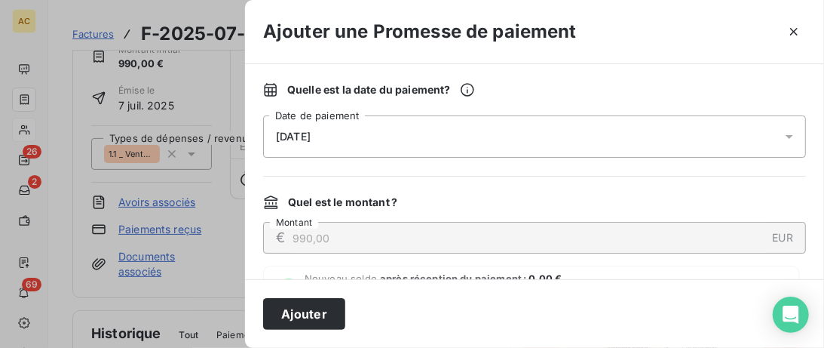
click at [610, 133] on div "23/08/2025" at bounding box center [534, 136] width 543 height 42
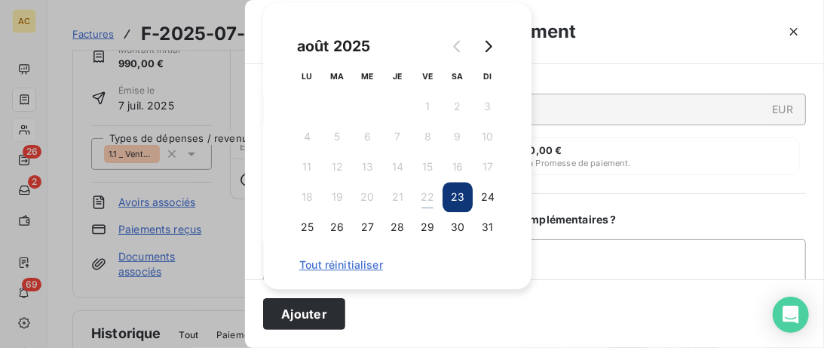
scroll to position [155, 0]
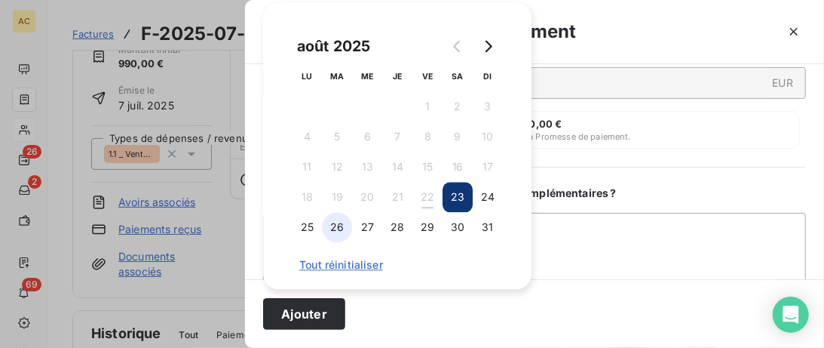
click at [341, 227] on button "26" at bounding box center [337, 227] width 30 height 30
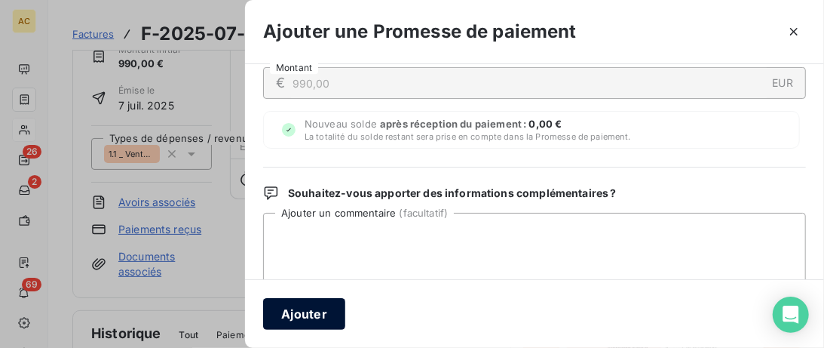
click at [312, 311] on button "Ajouter" at bounding box center [304, 314] width 82 height 32
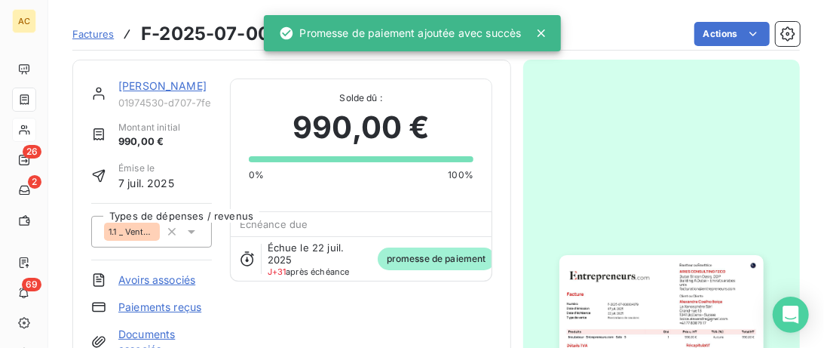
scroll to position [0, 0]
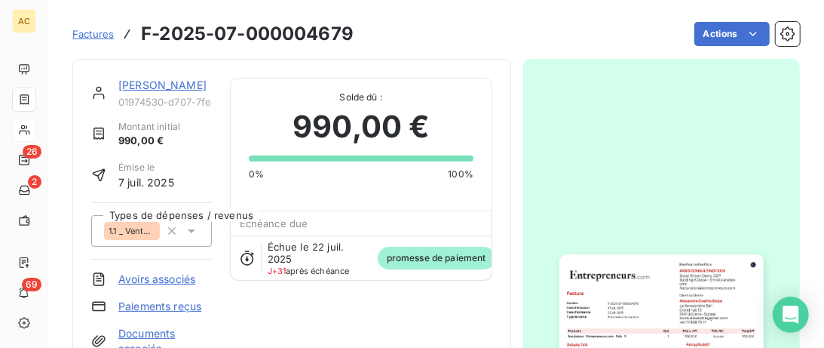
click at [158, 82] on link "[PERSON_NAME]" at bounding box center [162, 84] width 88 height 13
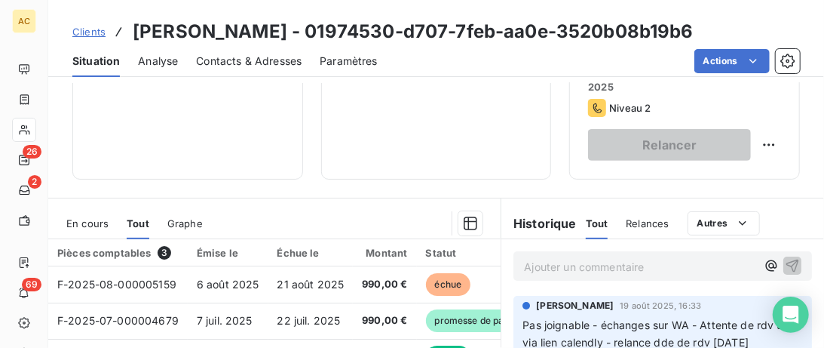
scroll to position [309, 0]
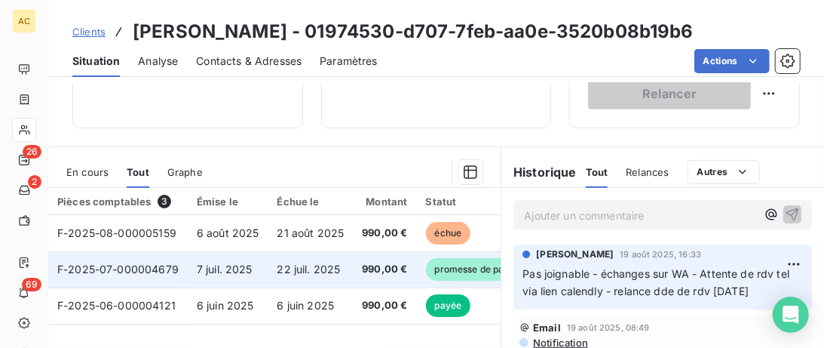
click at [277, 267] on span "22 juil. 2025" at bounding box center [308, 268] width 63 height 13
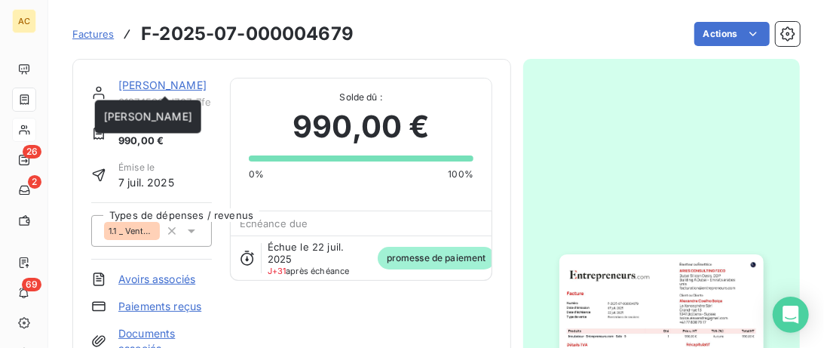
click at [165, 84] on link "[PERSON_NAME]" at bounding box center [162, 84] width 88 height 13
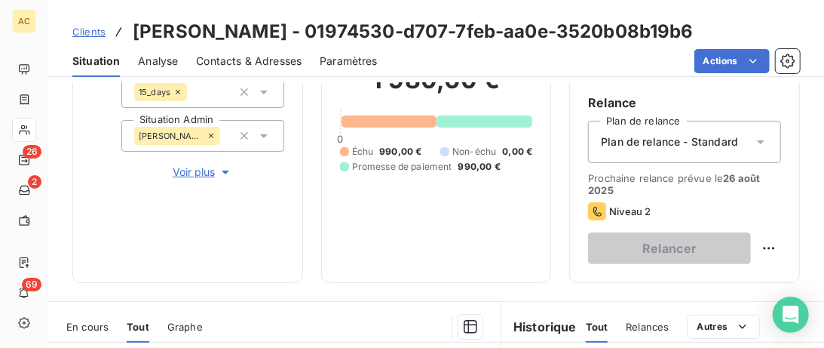
scroll to position [309, 0]
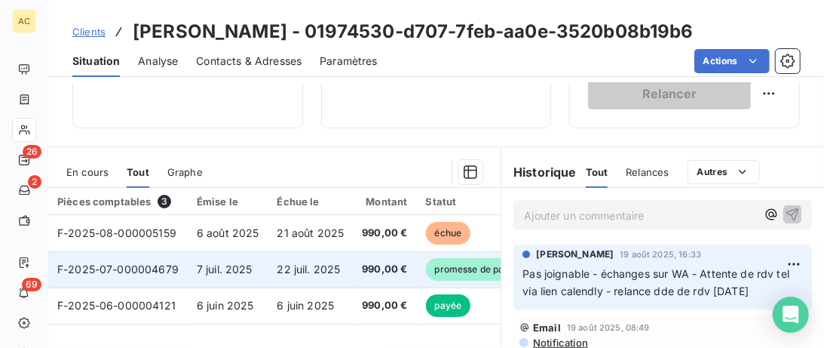
click at [247, 269] on span "7 juil. 2025" at bounding box center [225, 268] width 56 height 13
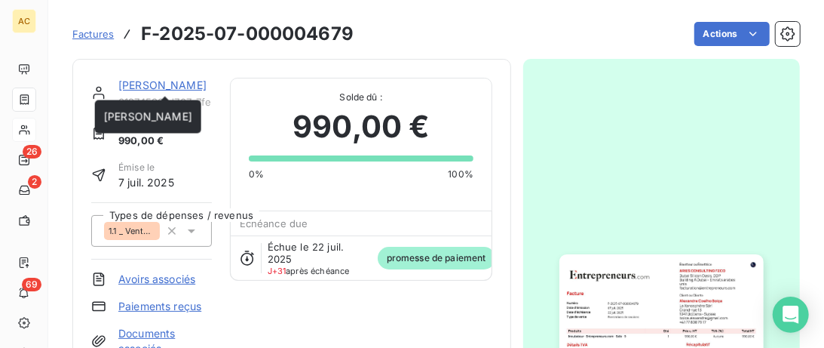
click at [170, 90] on link "[PERSON_NAME]" at bounding box center [162, 84] width 88 height 13
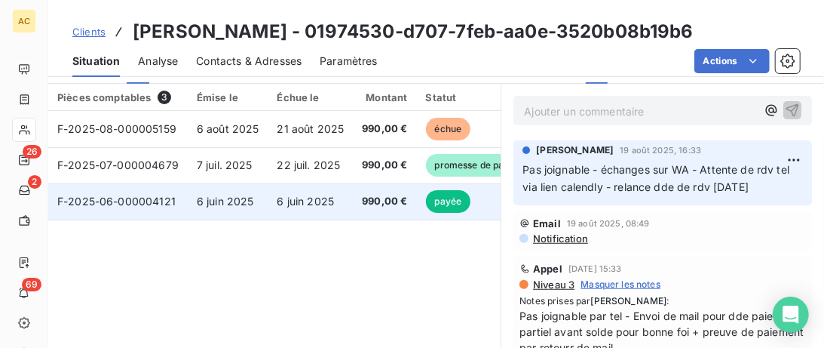
scroll to position [386, 0]
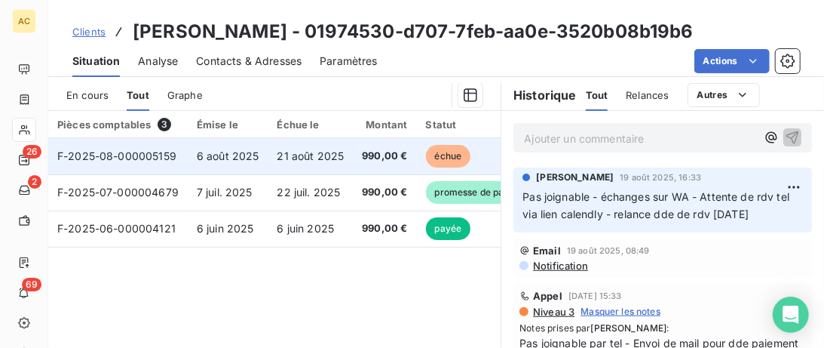
click at [290, 157] on span "21 août 2025" at bounding box center [310, 155] width 67 height 13
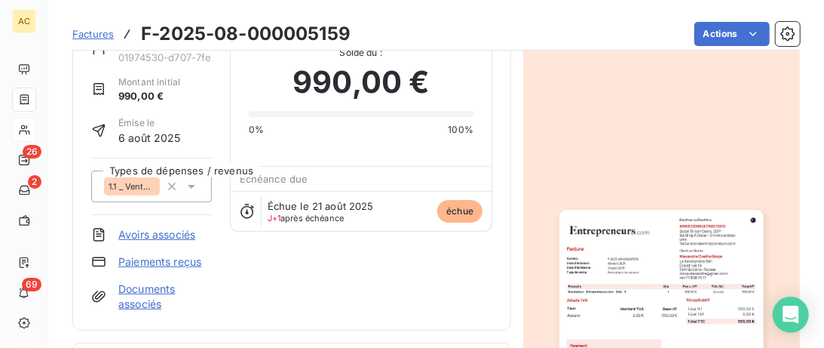
scroll to position [155, 0]
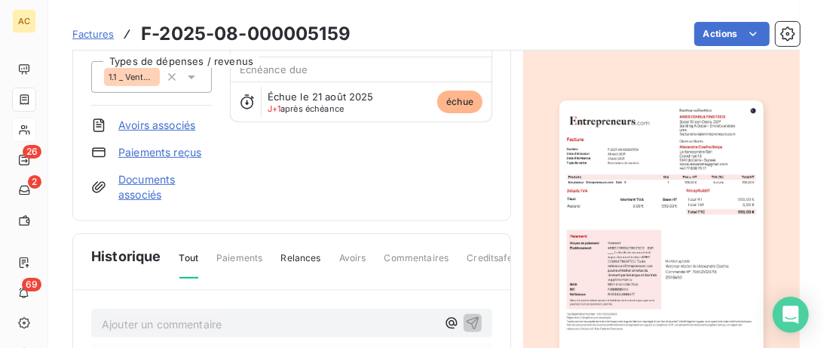
click at [164, 150] on link "Paiements reçus" at bounding box center [159, 152] width 83 height 15
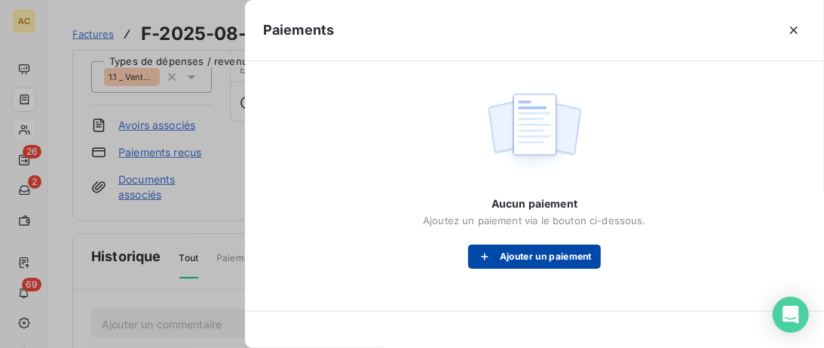
click at [535, 263] on button "Ajouter un paiement" at bounding box center [534, 256] width 133 height 24
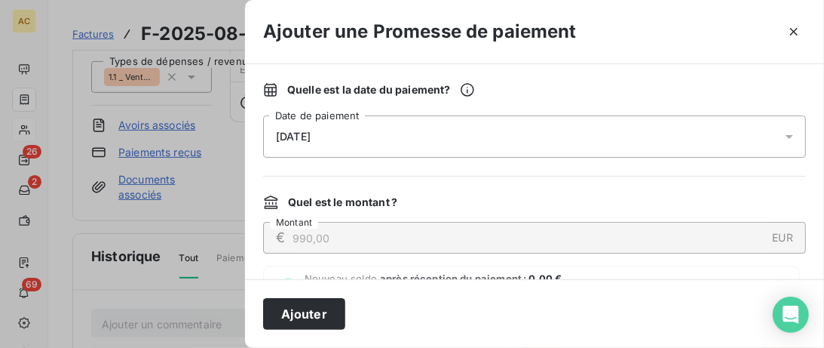
click at [349, 133] on div "23/08/2025" at bounding box center [534, 136] width 543 height 42
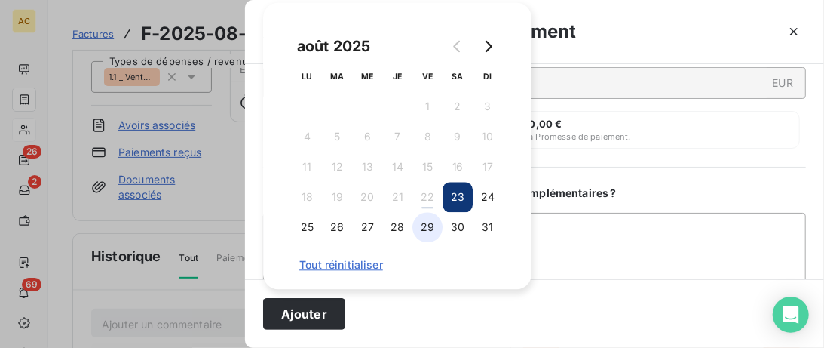
click at [430, 225] on button "29" at bounding box center [427, 227] width 30 height 30
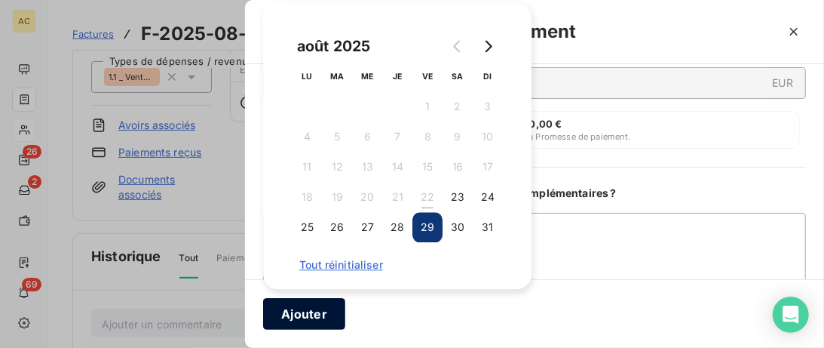
click at [300, 315] on button "Ajouter" at bounding box center [304, 314] width 82 height 32
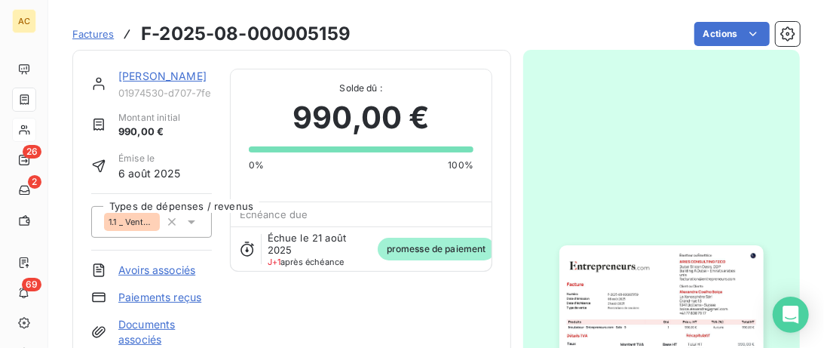
scroll to position [0, 0]
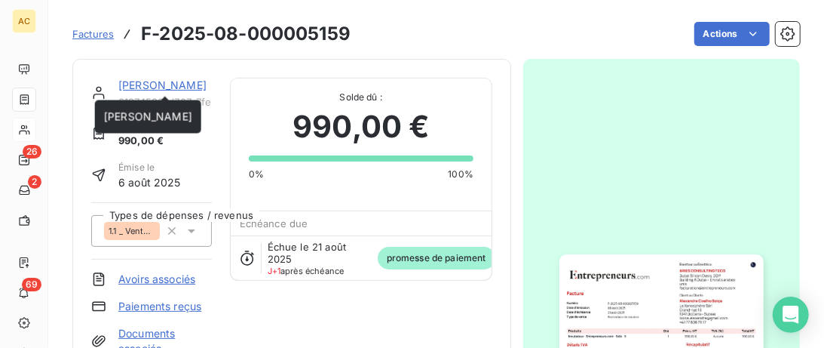
click at [168, 83] on link "[PERSON_NAME]" at bounding box center [162, 84] width 88 height 13
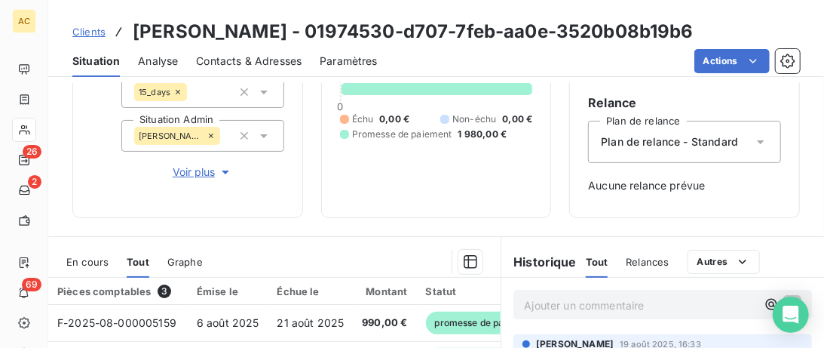
scroll to position [231, 0]
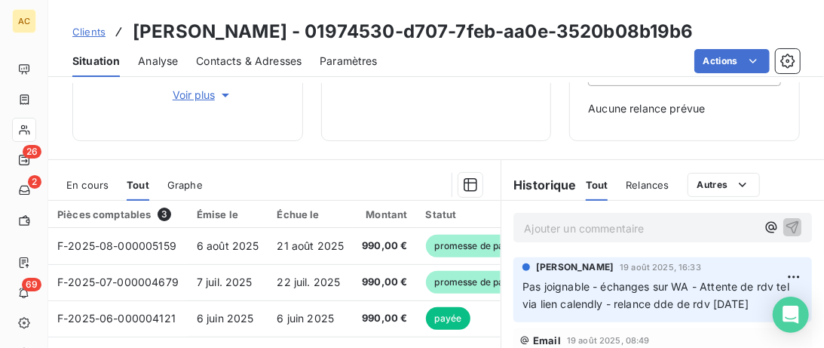
click at [547, 223] on p "Ajouter un commentaire ﻿" at bounding box center [640, 228] width 232 height 19
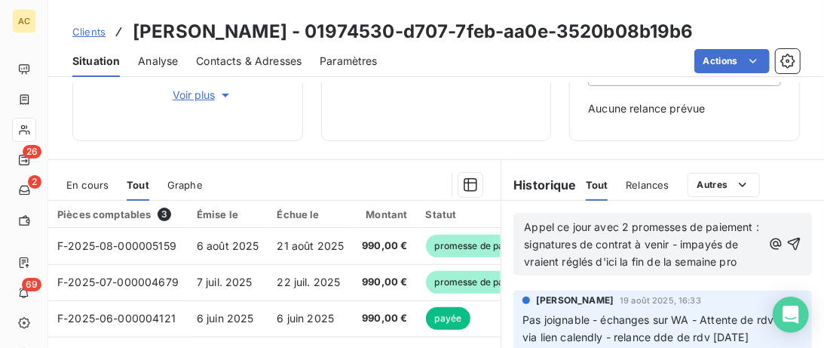
drag, startPoint x: 598, startPoint y: 259, endPoint x: 744, endPoint y: 259, distance: 146.3
click at [744, 259] on p "Appel ce jour avec 2 promesses de paiement : signatures de contrat à venir - im…" at bounding box center [643, 245] width 238 height 52
click at [527, 262] on span "Appel ce jour avec 2 promesses de paiement : signatures de contrat à venir - im…" at bounding box center [643, 244] width 238 height 48
click at [574, 259] on span "Appel ce jour avec 2 promesses de paiement : signatures de contrat à venir - im…" at bounding box center [643, 244] width 238 height 48
click at [793, 250] on button "button" at bounding box center [793, 243] width 15 height 18
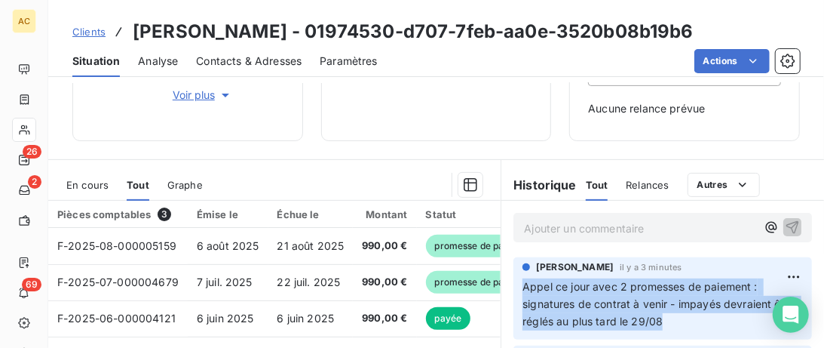
drag, startPoint x: 686, startPoint y: 324, endPoint x: 516, endPoint y: 289, distance: 174.1
click at [516, 289] on div "Valérie Jaffrennou il y a 3 minutes Appel ce jour avec 2 promesses de paiement …" at bounding box center [662, 298] width 299 height 82
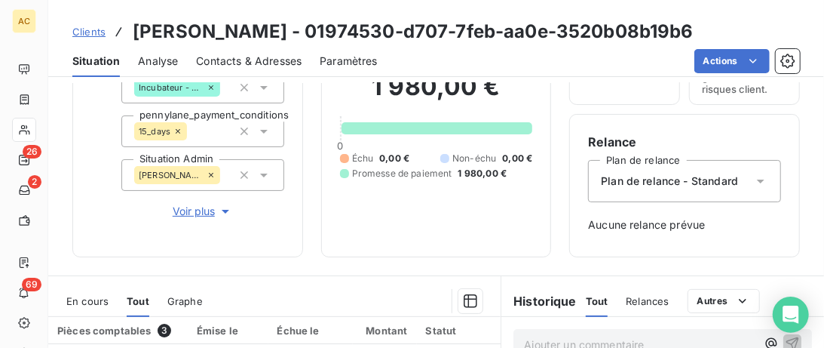
scroll to position [77, 0]
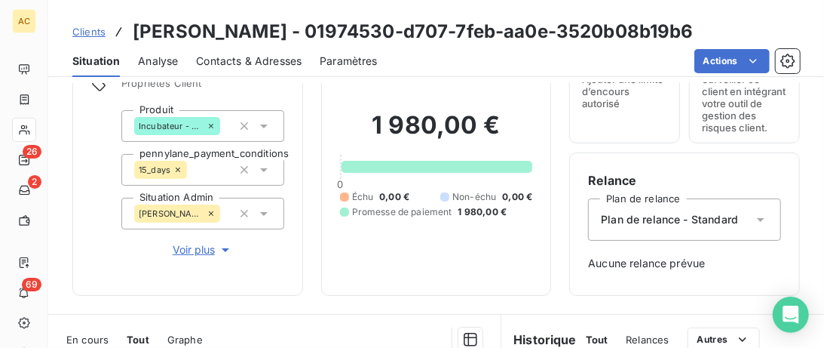
click at [196, 251] on span "Voir plus" at bounding box center [203, 249] width 60 height 15
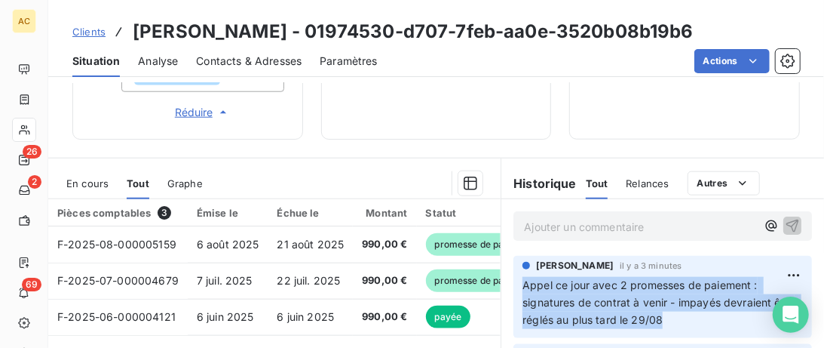
scroll to position [773, 0]
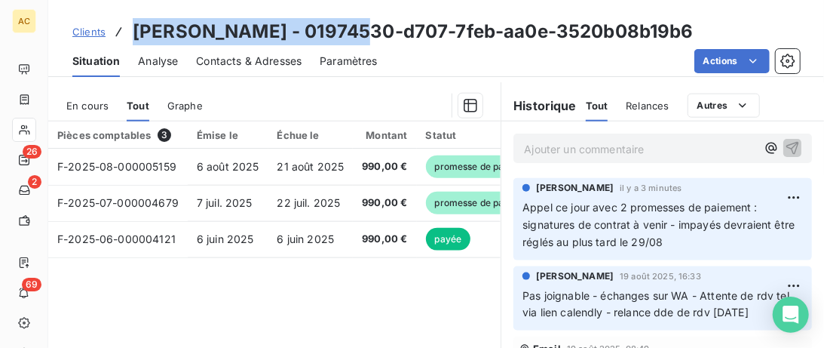
drag, startPoint x: 342, startPoint y: 29, endPoint x: 133, endPoint y: 22, distance: 209.7
click at [133, 22] on h3 "Alexandre Coelho Boiça - 01974530-d707-7feb-aa0e-3520b08b19b6" at bounding box center [413, 31] width 561 height 27
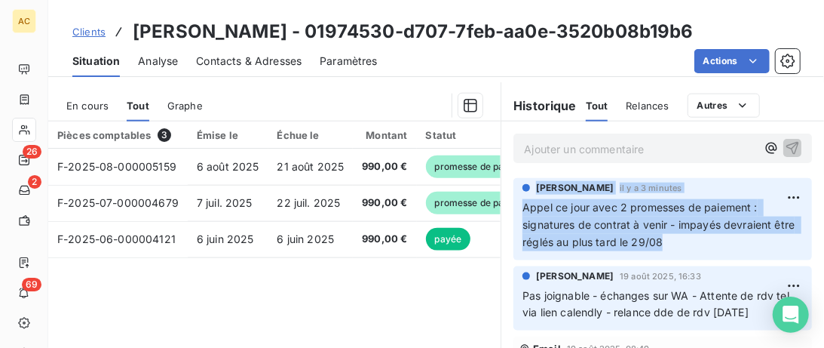
drag, startPoint x: 670, startPoint y: 247, endPoint x: 518, endPoint y: 194, distance: 160.5
click at [518, 194] on div "Valérie Jaffrennou il y a 3 minutes Appel ce jour avec 2 promesses de paiement …" at bounding box center [662, 219] width 299 height 82
click at [694, 245] on p "Appel ce jour avec 2 promesses de paiement : signatures de contrat à venir - im…" at bounding box center [663, 225] width 280 height 52
drag, startPoint x: 693, startPoint y: 245, endPoint x: 529, endPoint y: 204, distance: 168.8
click at [529, 204] on p "Appel ce jour avec 2 promesses de paiement : signatures de contrat à venir - im…" at bounding box center [663, 225] width 280 height 52
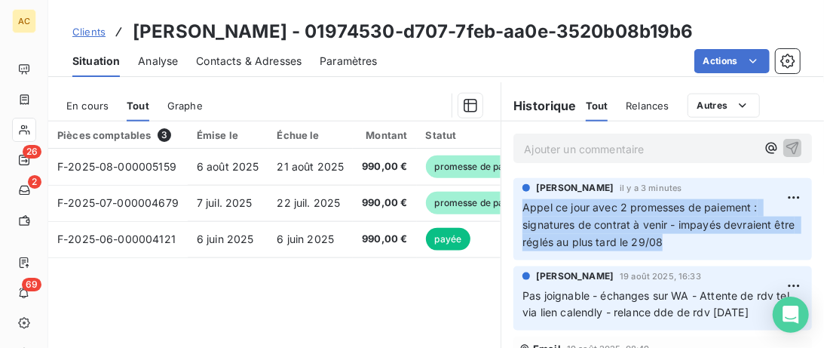
click at [78, 37] on span "Clients" at bounding box center [88, 32] width 33 height 12
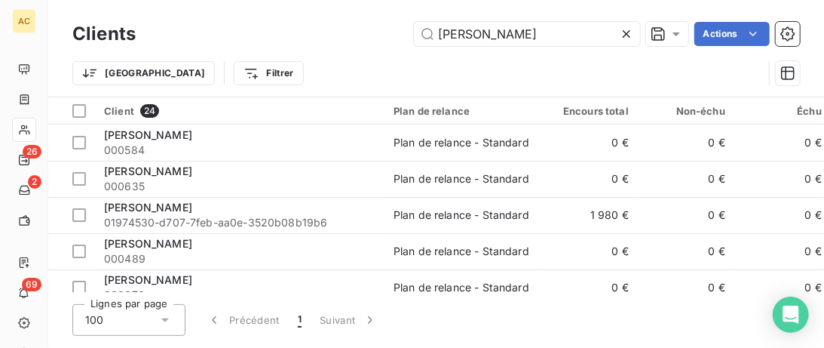
drag, startPoint x: 518, startPoint y: 34, endPoint x: 253, endPoint y: 31, distance: 265.4
click at [414, 29] on input "alexandre" at bounding box center [527, 34] width 226 height 24
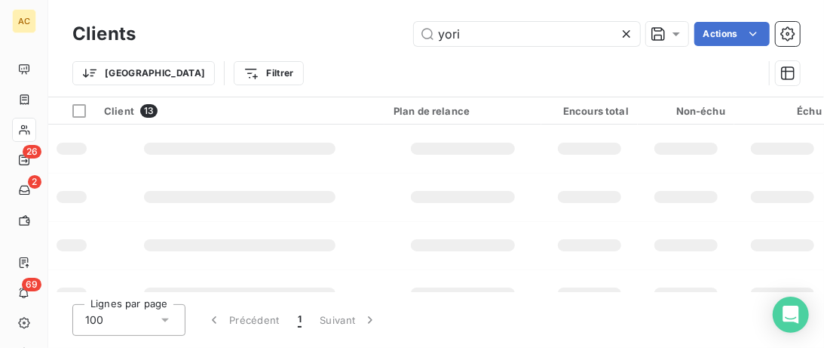
type input "yori"
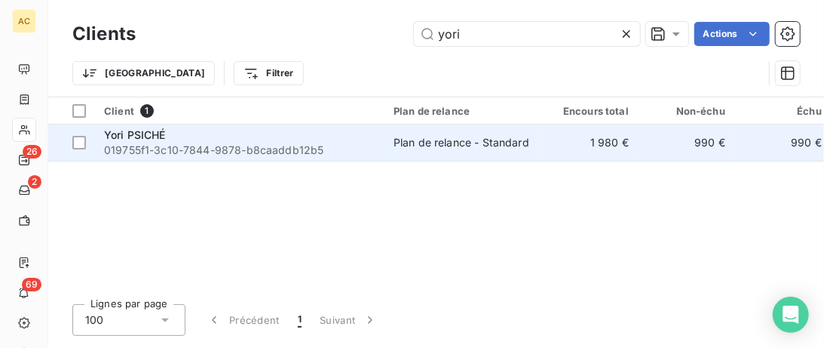
click at [242, 147] on span "019755f1-3c10-7844-9878-b8caaddb12b5" at bounding box center [239, 150] width 271 height 15
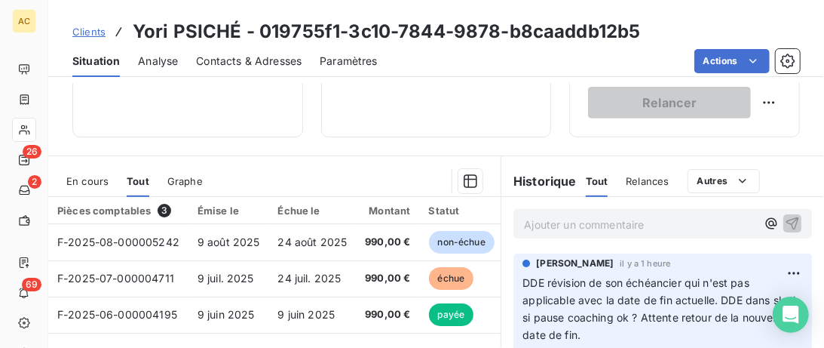
scroll to position [386, 0]
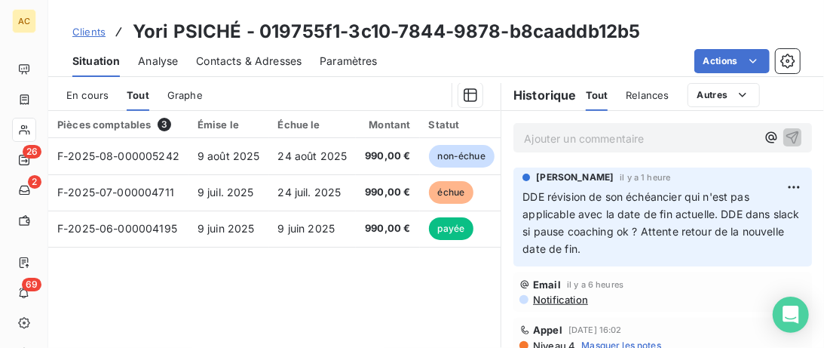
drag, startPoint x: 247, startPoint y: 61, endPoint x: 311, endPoint y: 71, distance: 65.6
click at [247, 61] on span "Contacts & Adresses" at bounding box center [249, 61] width 106 height 15
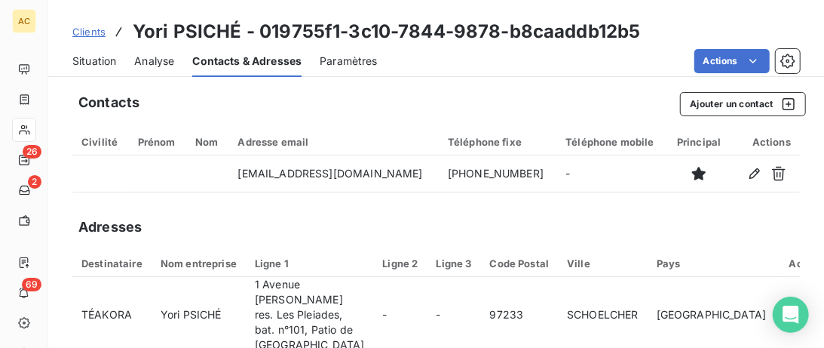
drag, startPoint x: 520, startPoint y: 182, endPoint x: 403, endPoint y: 192, distance: 117.3
click at [403, 192] on table "Civilité Prénom Nom Adresse email Téléphone fixe Téléphone mobile Principal Act…" at bounding box center [436, 160] width 728 height 64
click at [85, 38] on link "Clients" at bounding box center [88, 31] width 33 height 15
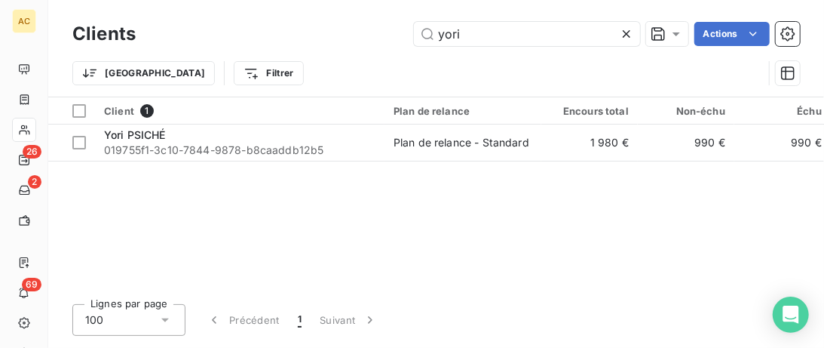
drag, startPoint x: 475, startPoint y: 29, endPoint x: 331, endPoint y: 27, distance: 144.0
click at [414, 29] on input "yori" at bounding box center [527, 34] width 226 height 24
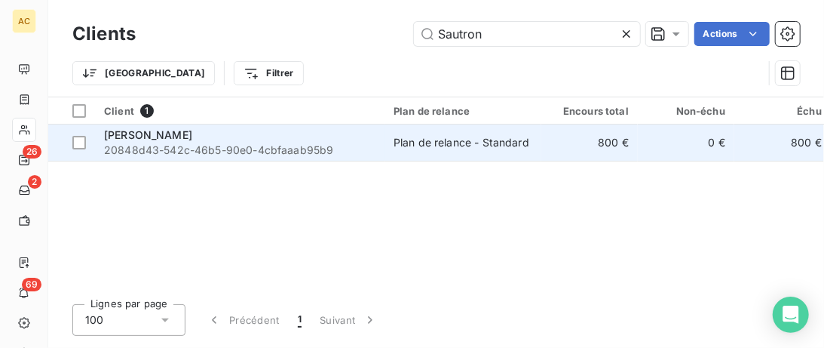
type input "Sautron"
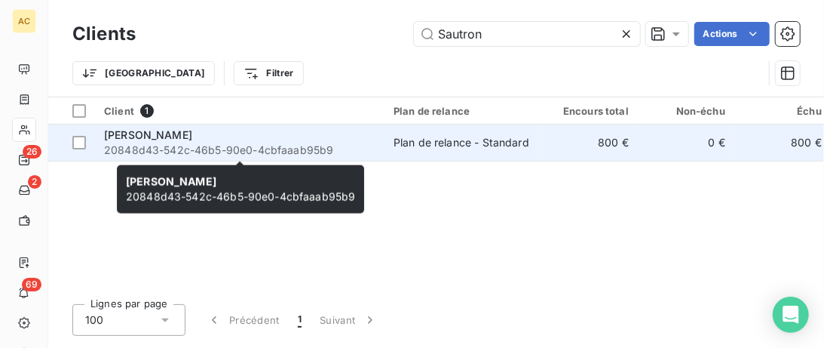
click at [330, 148] on span "20848d43-542c-46b5-90e0-4cbfaaab95b9" at bounding box center [239, 150] width 271 height 15
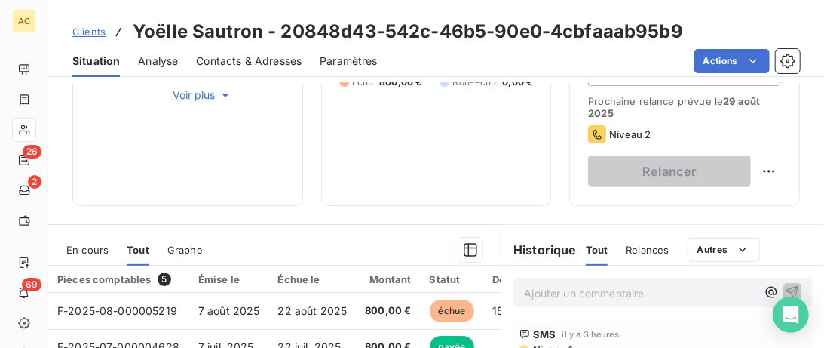
click at [199, 97] on span "Voir plus" at bounding box center [203, 94] width 60 height 15
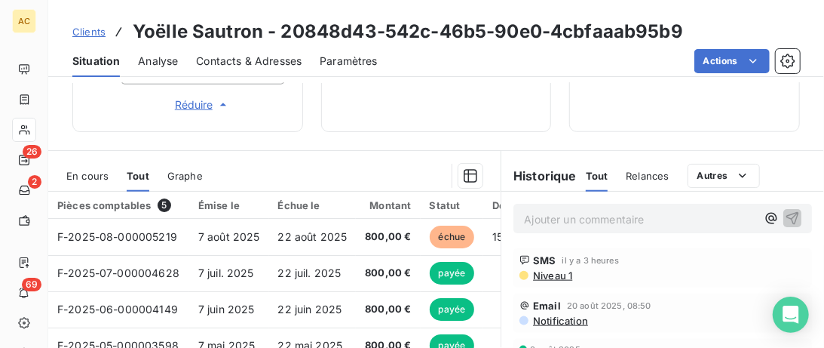
scroll to position [804, 0]
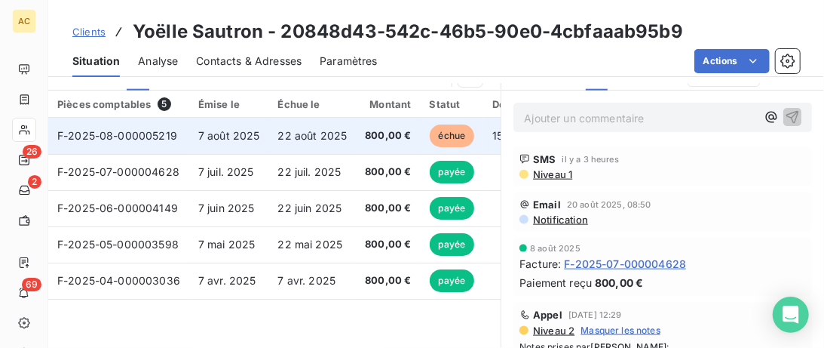
click at [242, 124] on td "7 août 2025" at bounding box center [229, 136] width 80 height 36
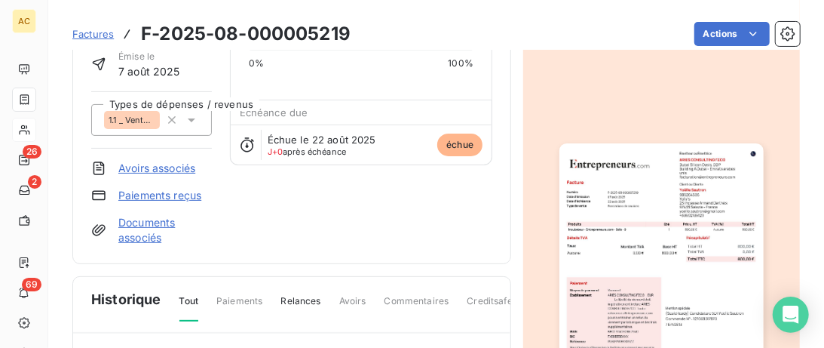
scroll to position [155, 0]
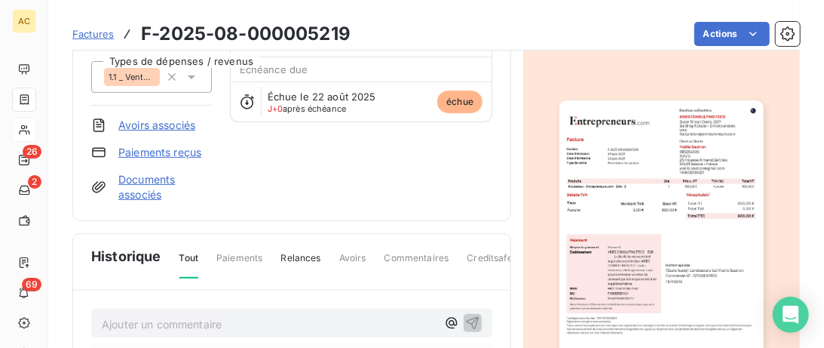
click at [176, 153] on link "Paiements reçus" at bounding box center [159, 152] width 83 height 15
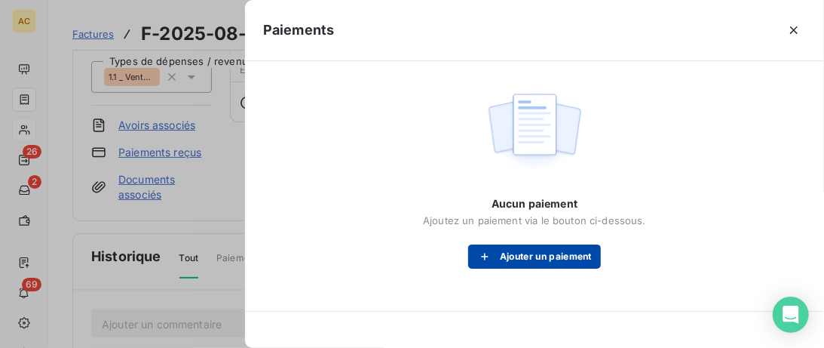
click at [566, 256] on button "Ajouter un paiement" at bounding box center [534, 256] width 133 height 24
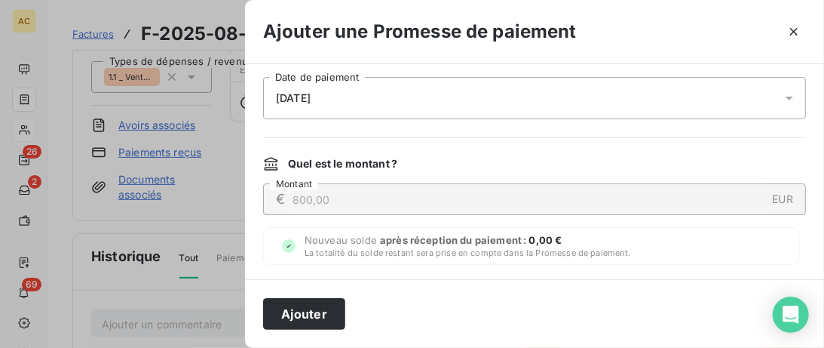
scroll to position [0, 0]
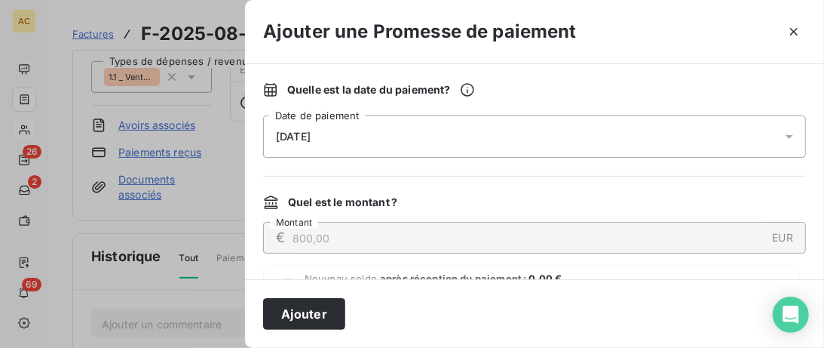
click at [775, 133] on div "23/08/2025" at bounding box center [534, 136] width 543 height 42
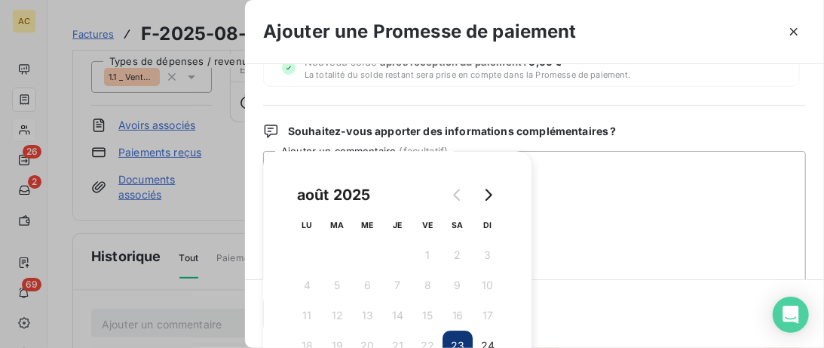
scroll to position [231, 0]
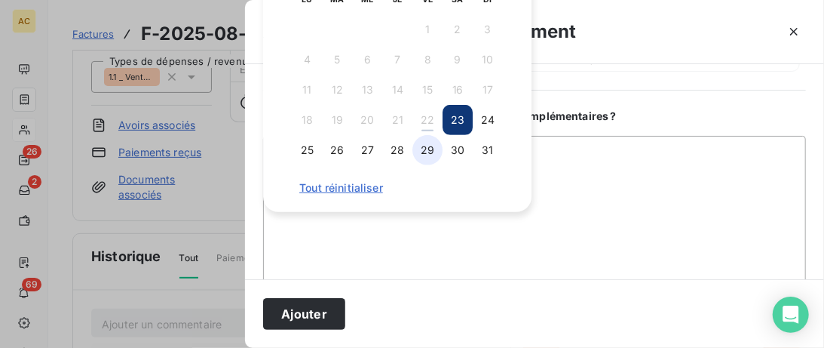
click at [435, 147] on button "29" at bounding box center [427, 150] width 30 height 30
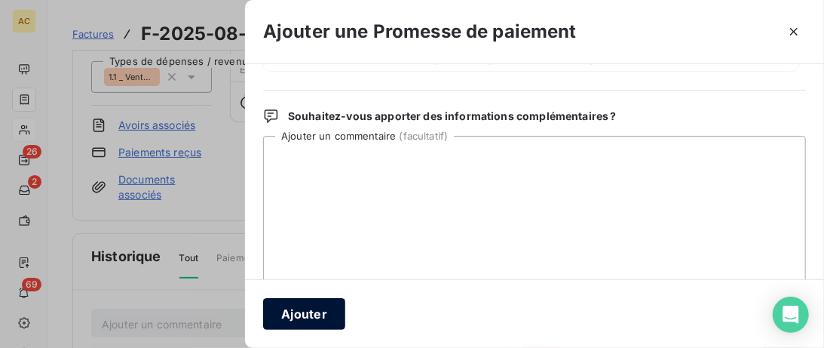
click at [300, 313] on button "Ajouter" at bounding box center [304, 314] width 82 height 32
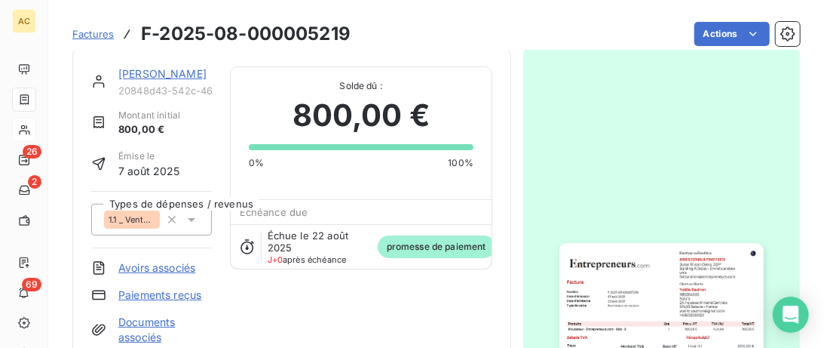
scroll to position [0, 0]
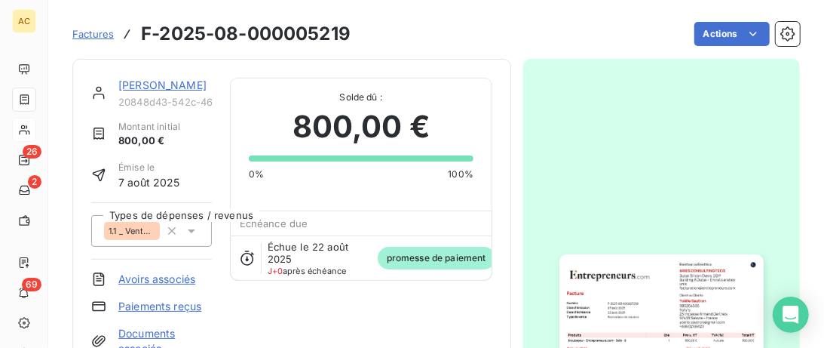
click at [179, 88] on link "Yoëlle Sautron" at bounding box center [162, 84] width 88 height 13
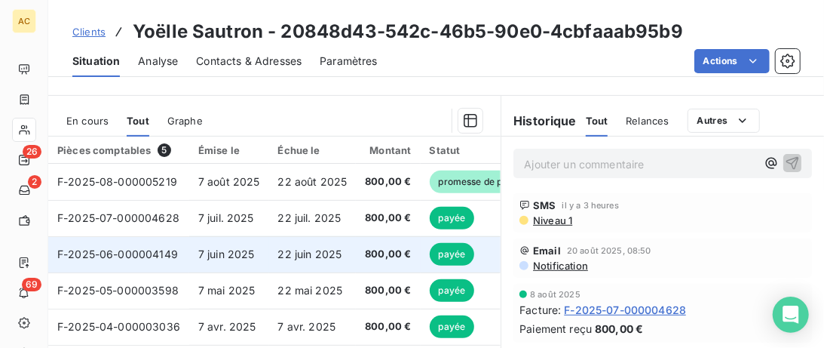
scroll to position [309, 0]
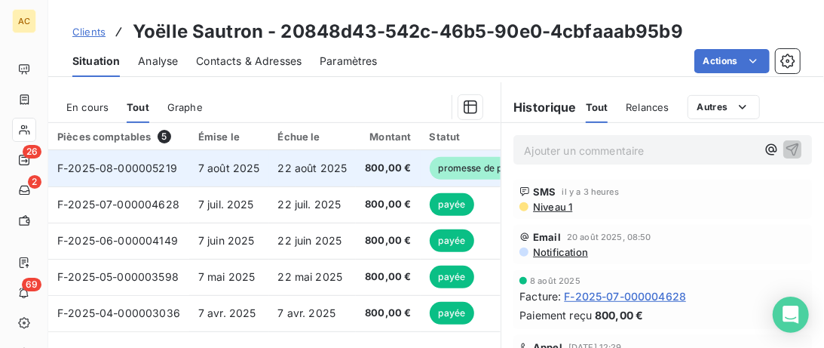
click at [219, 164] on span "7 août 2025" at bounding box center [229, 167] width 62 height 13
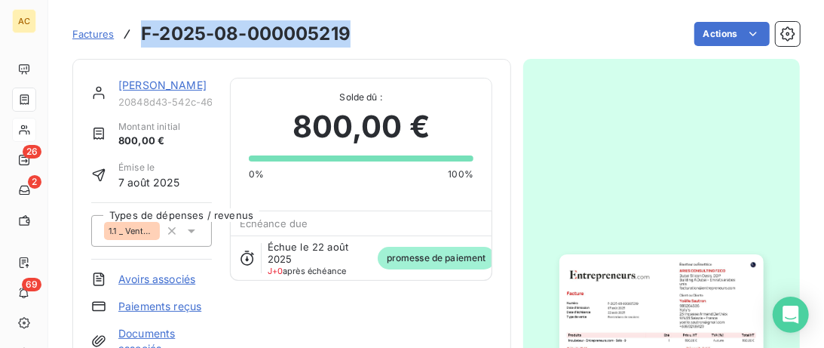
drag, startPoint x: 375, startPoint y: 40, endPoint x: 136, endPoint y: 38, distance: 238.3
click at [136, 38] on div "Factures F-2025-08-000005219 Actions" at bounding box center [436, 34] width 728 height 32
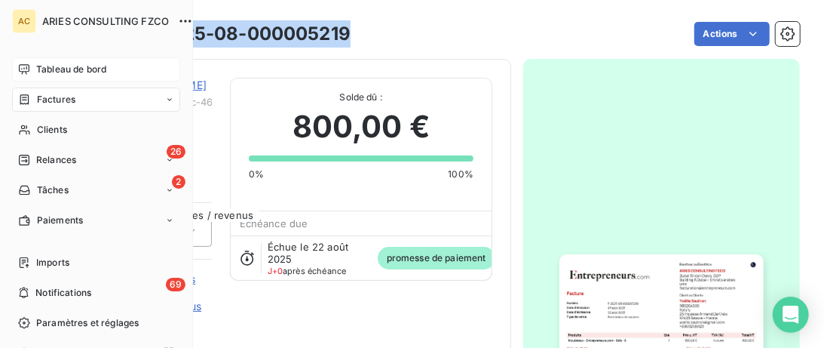
drag, startPoint x: 43, startPoint y: 131, endPoint x: 173, endPoint y: 75, distance: 141.9
click at [44, 131] on span "Clients" at bounding box center [52, 130] width 30 height 14
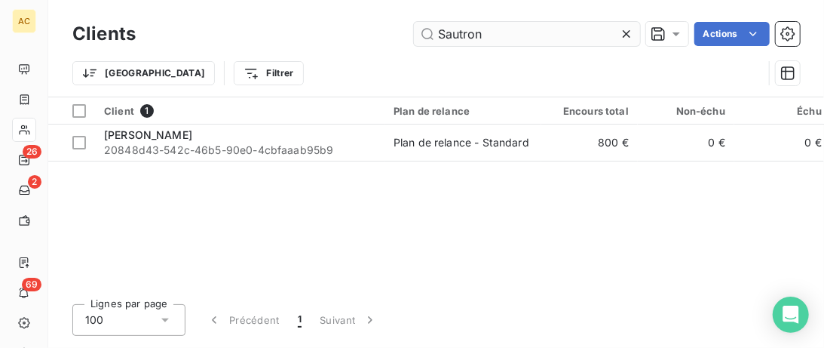
drag, startPoint x: 475, startPoint y: 32, endPoint x: 317, endPoint y: 32, distance: 158.3
click at [414, 32] on input "Sautron" at bounding box center [527, 34] width 226 height 24
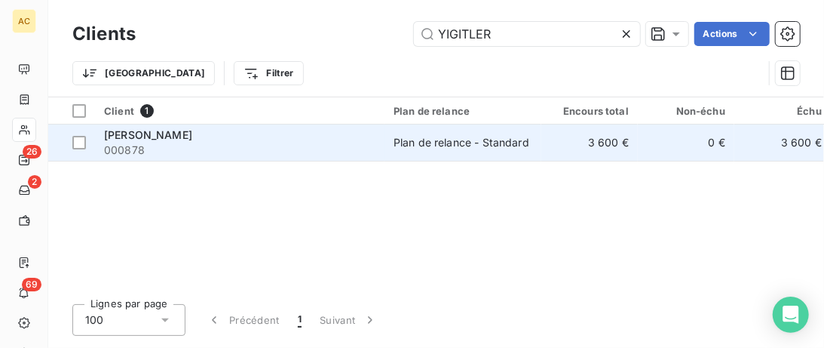
type input "YIGITLER"
click at [339, 139] on div "Ismael Yigitler" at bounding box center [239, 134] width 271 height 15
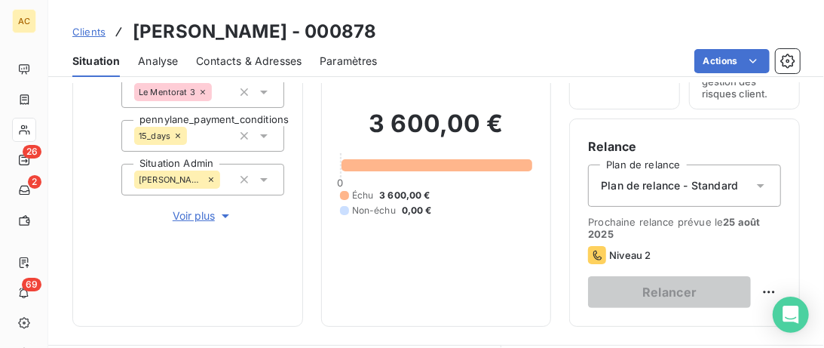
scroll to position [231, 0]
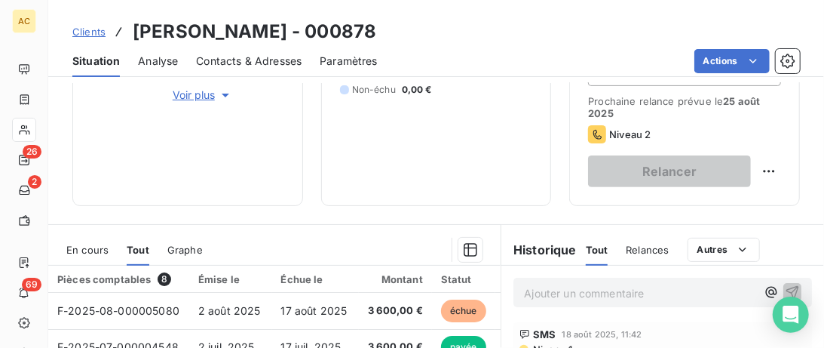
click at [208, 91] on span "Voir plus" at bounding box center [203, 94] width 60 height 15
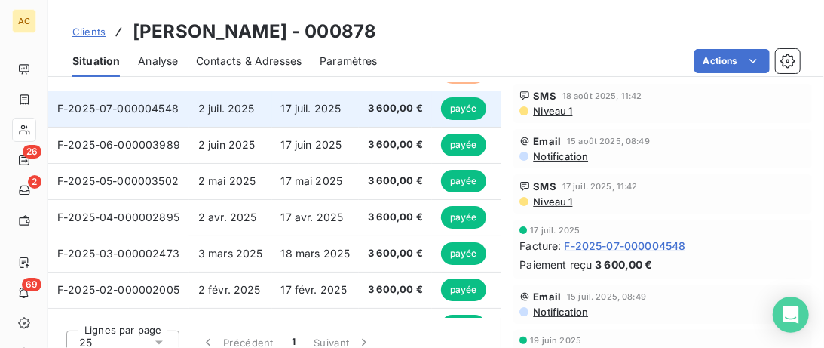
scroll to position [713, 0]
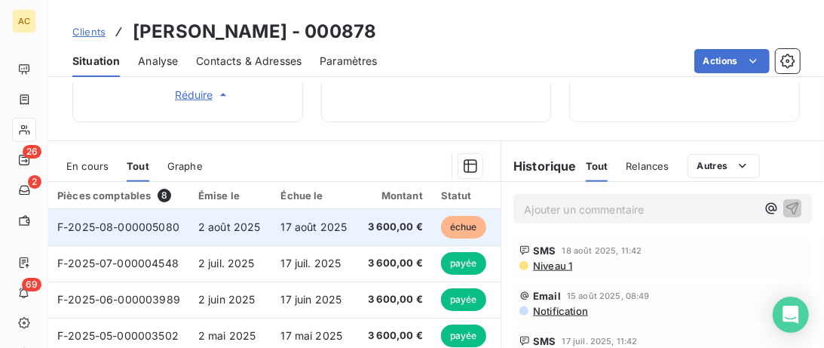
click at [269, 225] on td "2 août 2025" at bounding box center [230, 227] width 83 height 36
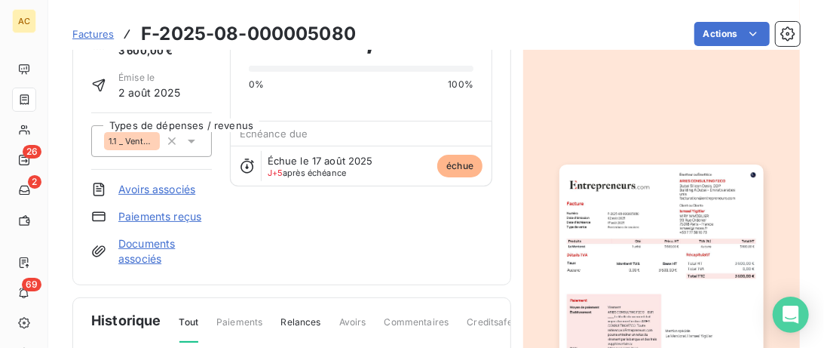
scroll to position [155, 0]
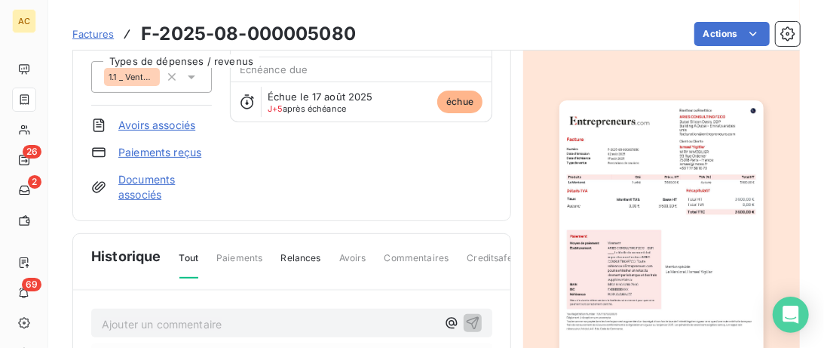
click at [159, 152] on link "Paiements reçus" at bounding box center [159, 152] width 83 height 15
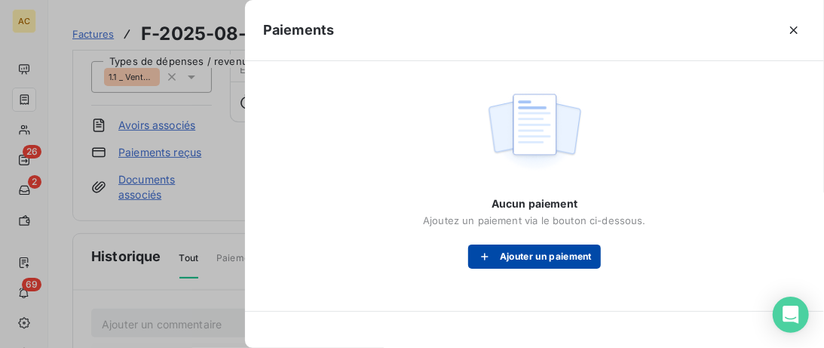
drag, startPoint x: 544, startPoint y: 274, endPoint x: 544, endPoint y: 265, distance: 8.3
click at [544, 273] on div "Aucun paiement Ajoutez un paiement via le bouton ci-dessous. Ajouter un paiement" at bounding box center [534, 176] width 543 height 195
click at [544, 265] on button "Ajouter un paiement" at bounding box center [534, 256] width 133 height 24
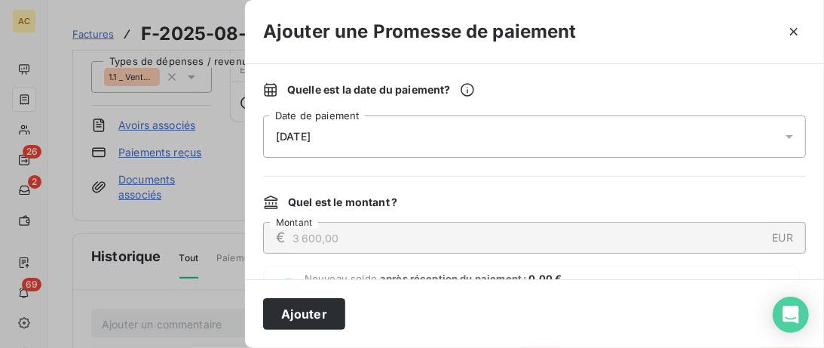
click at [785, 135] on icon at bounding box center [789, 136] width 15 height 15
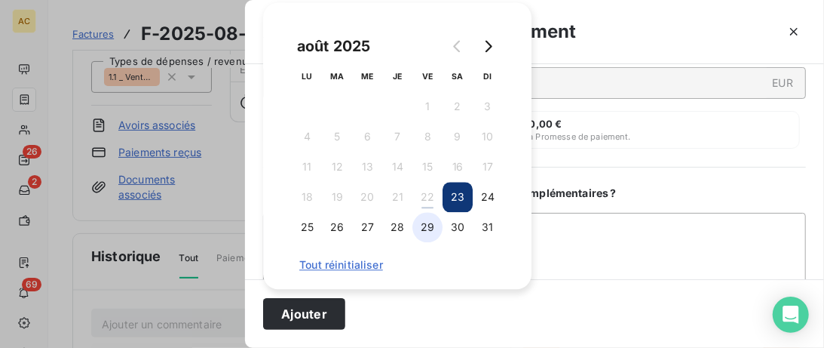
click at [429, 228] on button "29" at bounding box center [427, 227] width 30 height 30
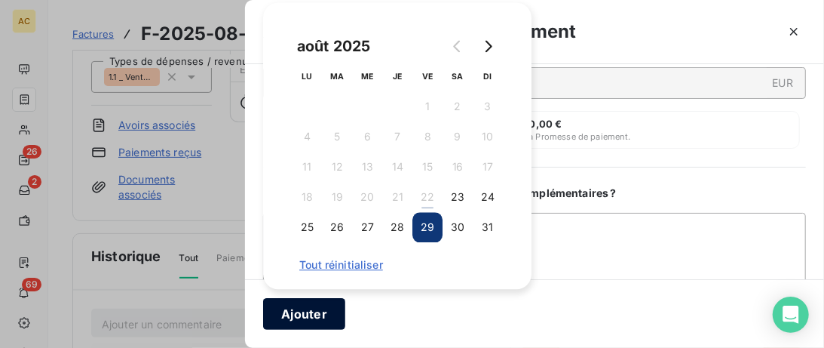
click at [308, 323] on button "Ajouter" at bounding box center [304, 314] width 82 height 32
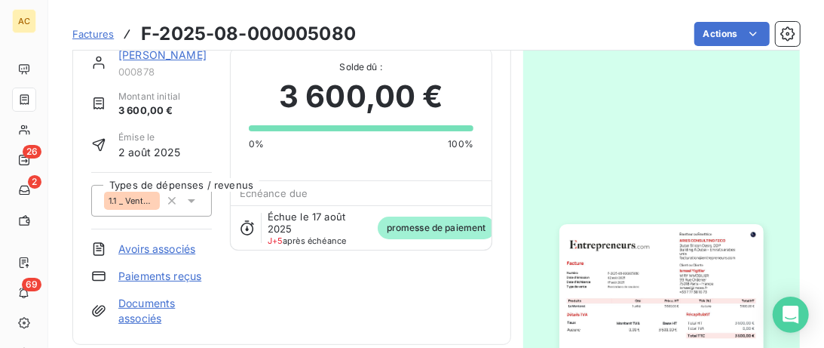
scroll to position [0, 0]
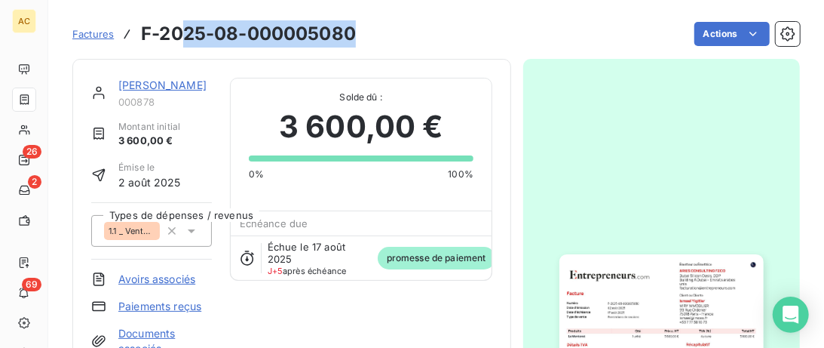
drag, startPoint x: 367, startPoint y: 41, endPoint x: 195, endPoint y: 41, distance: 171.9
click at [188, 38] on div "Factures F-2025-08-000005080 Actions" at bounding box center [436, 34] width 728 height 32
click at [307, 44] on h3 "F-2025-08-000005080" at bounding box center [248, 33] width 215 height 27
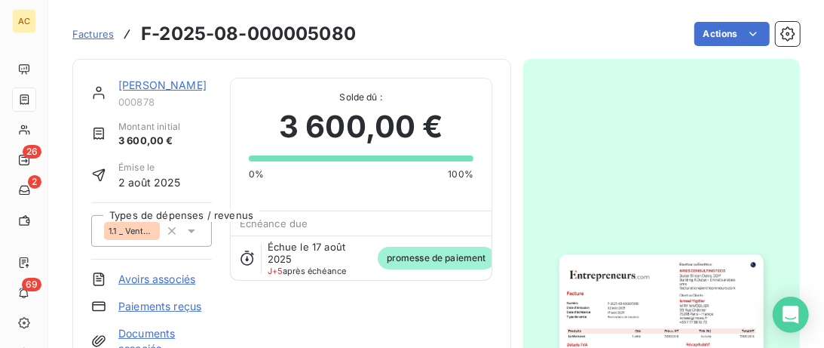
click at [167, 79] on link "Ismael Yigitler" at bounding box center [162, 84] width 88 height 13
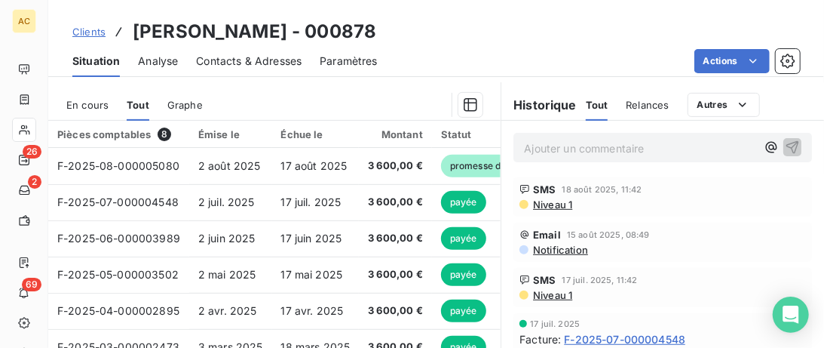
scroll to position [309, 0]
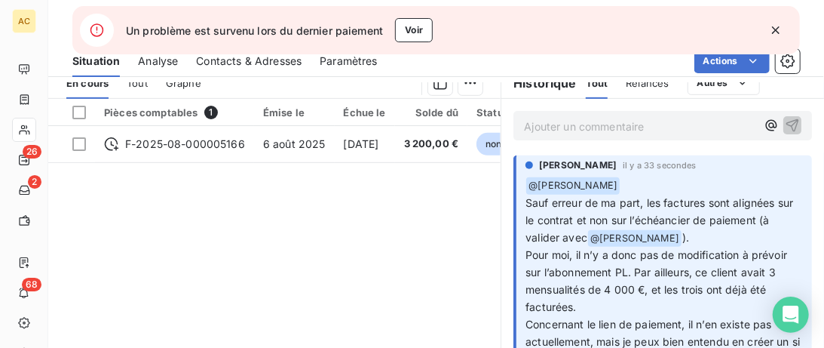
click at [535, 136] on p "Ajouter un commentaire ﻿" at bounding box center [640, 126] width 232 height 19
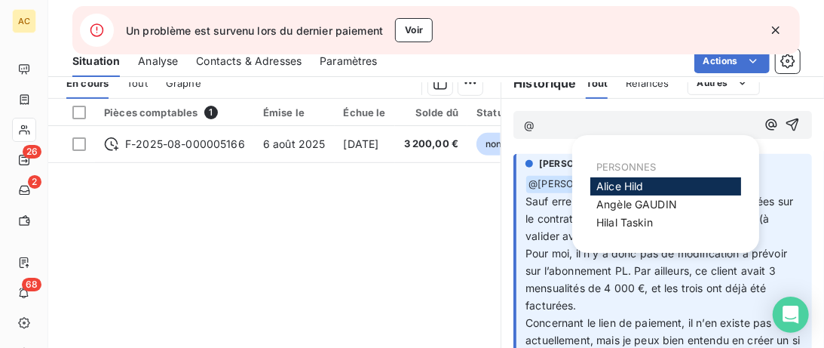
click at [608, 185] on span "Alice Hild" at bounding box center [620, 185] width 48 height 13
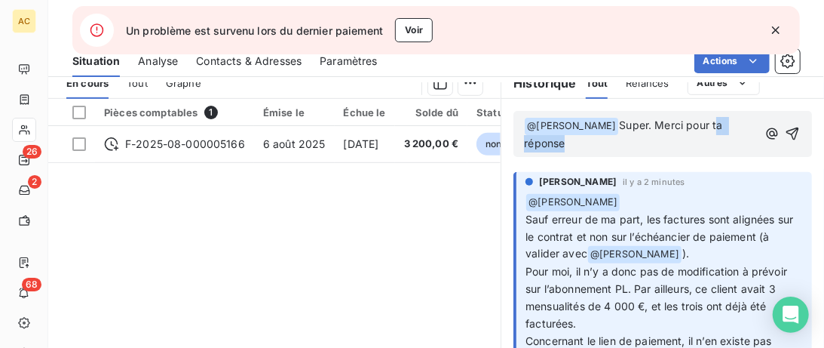
drag, startPoint x: 730, startPoint y: 133, endPoint x: 681, endPoint y: 133, distance: 49.0
click at [681, 133] on span "Super. Merci pour ta réponse" at bounding box center [624, 133] width 201 height 31
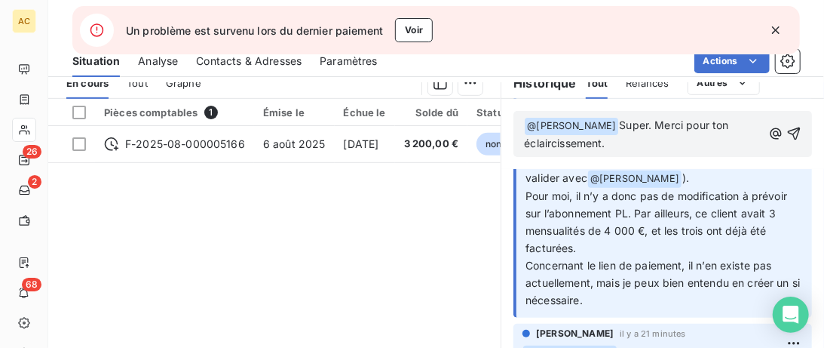
scroll to position [77, 0]
click at [648, 152] on p "﻿ @ Alice Hild ﻿ Super. Merci pour ton éclaircissement." at bounding box center [643, 134] width 238 height 35
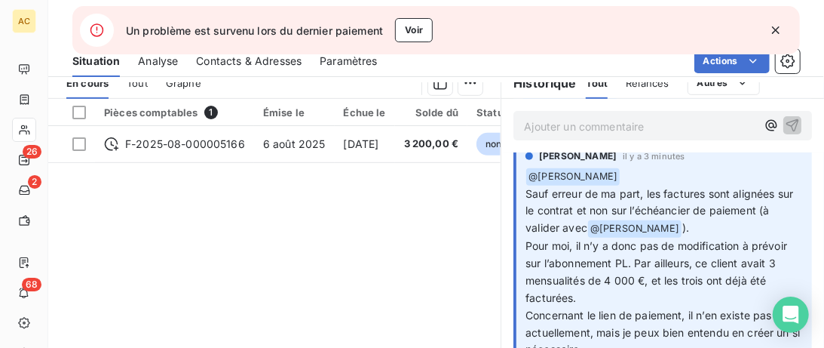
scroll to position [0, 0]
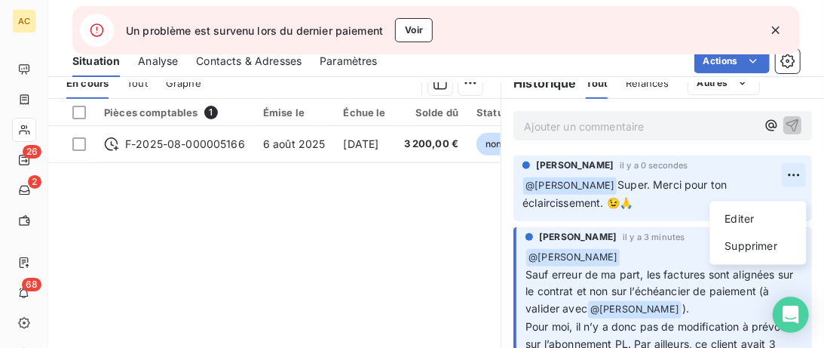
click at [799, 188] on html "AC 26 2 68 Un problème est survenu lors du dernier paiement Voir Clients Bulent…" at bounding box center [412, 174] width 824 height 348
click at [730, 226] on div "Editer" at bounding box center [758, 219] width 84 height 24
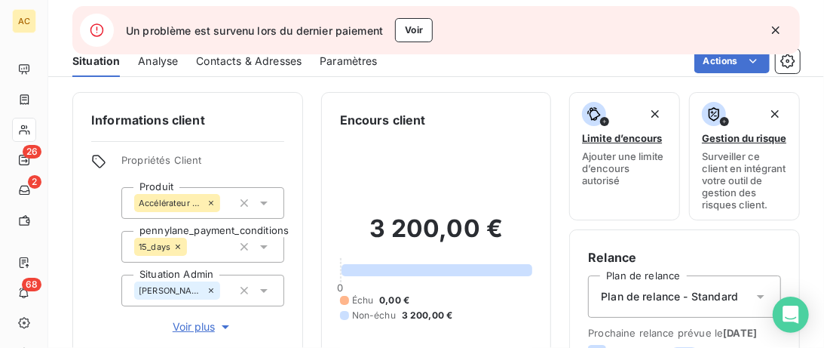
scroll to position [231, 0]
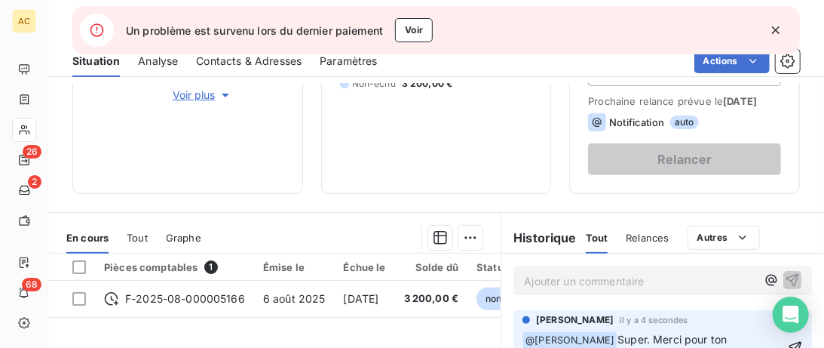
click at [774, 29] on icon "button" at bounding box center [775, 30] width 15 height 15
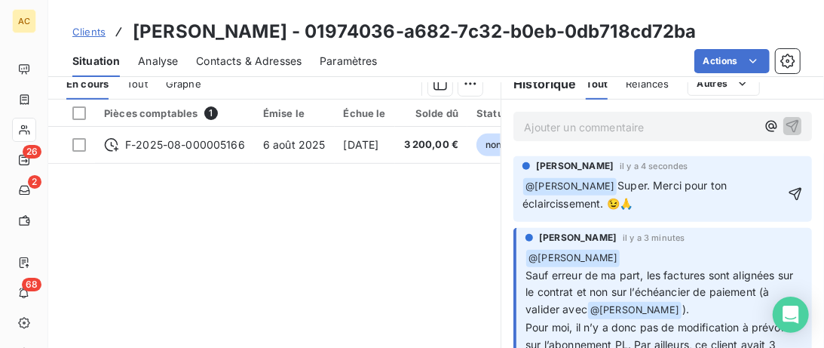
scroll to position [386, 0]
click at [797, 201] on icon "button" at bounding box center [795, 192] width 15 height 15
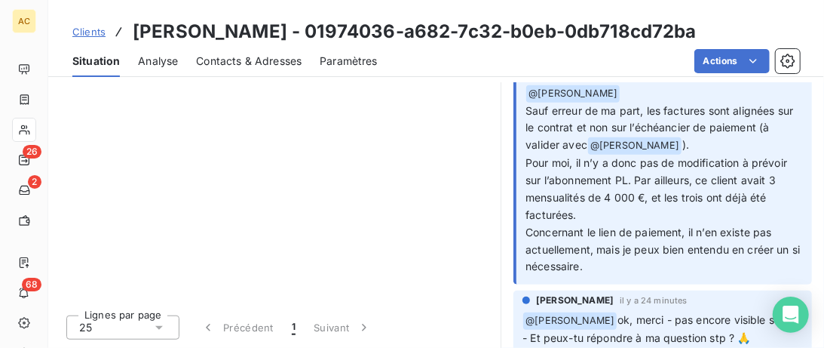
scroll to position [252, 0]
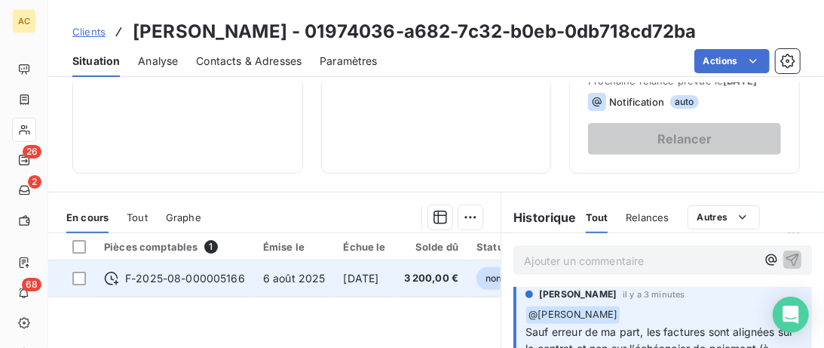
click at [122, 286] on div "F-2025-08-000005166" at bounding box center [174, 278] width 141 height 15
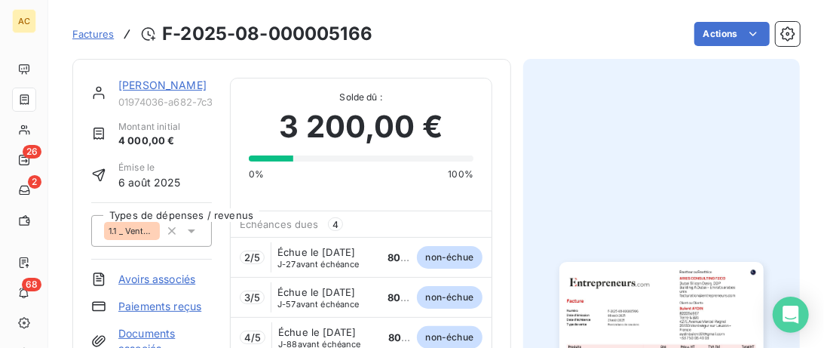
click at [136, 92] on div "Bulent AYDIN" at bounding box center [164, 85] width 93 height 15
click at [140, 87] on link "Bulent AYDIN" at bounding box center [162, 84] width 88 height 13
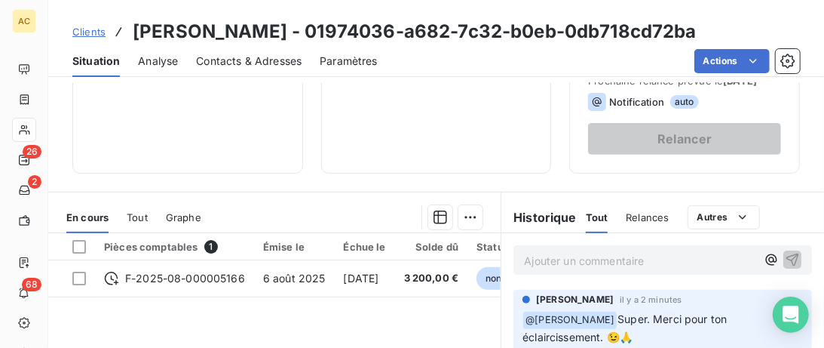
scroll to position [406, 0]
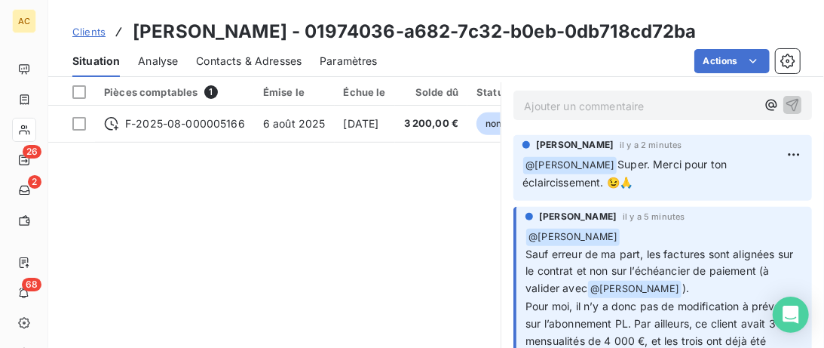
click at [179, 236] on div "Pièces comptables 1 Émise le Échue le Solde dû Statut Délai Retard F-2025-08-00…" at bounding box center [274, 223] width 452 height 290
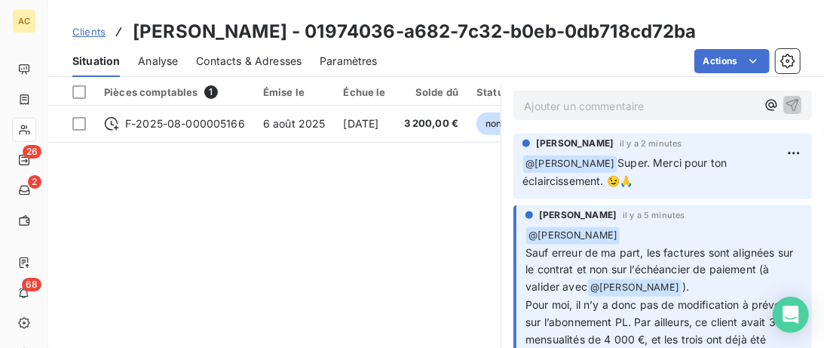
scroll to position [0, 0]
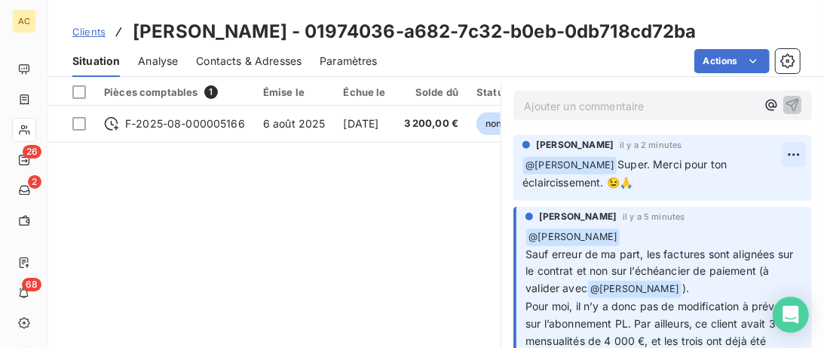
click at [793, 165] on html "AC 26 2 68 Clients Bulent AYDIN - 01974036-a682-7c32-b0eb-0db718cd72ba Situatio…" at bounding box center [412, 174] width 824 height 348
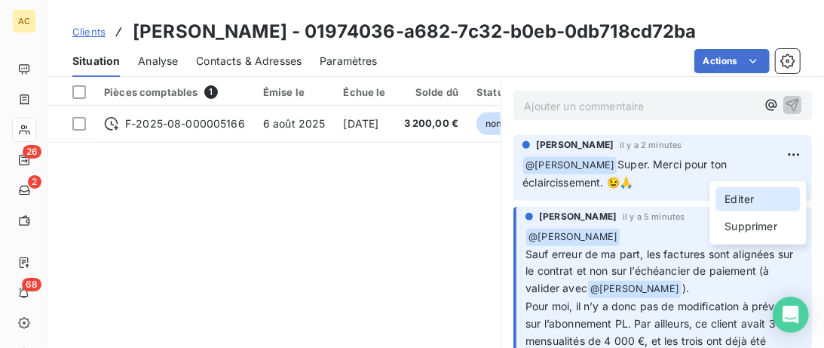
click at [759, 199] on div "Editer" at bounding box center [758, 199] width 84 height 24
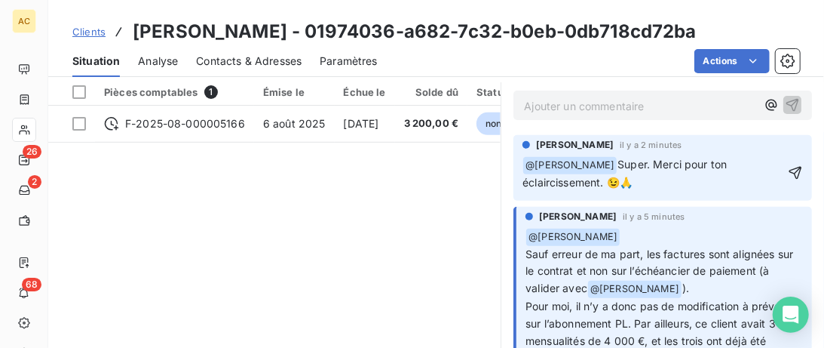
scroll to position [406, 0]
click at [730, 175] on span "Super. Merci pour ton éclaircissement. 😉🙏" at bounding box center [626, 173] width 207 height 31
click at [799, 178] on icon "button" at bounding box center [795, 172] width 15 height 15
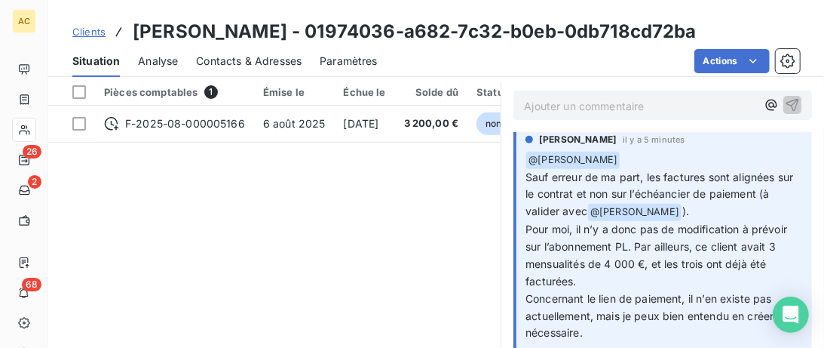
scroll to position [0, 0]
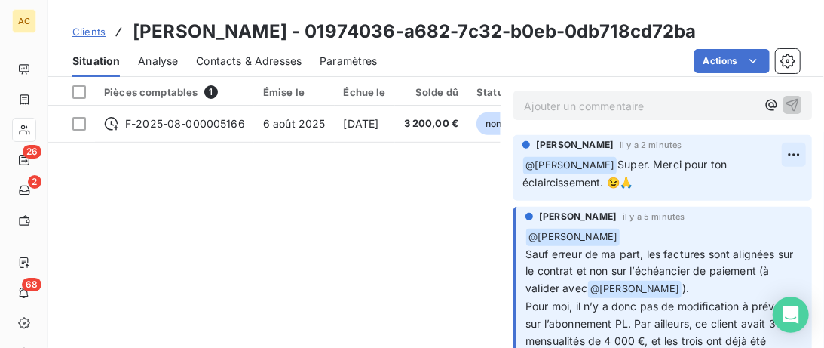
click at [795, 167] on html "AC 26 2 68 Clients Bulent AYDIN - 01974036-a682-7c32-b0eb-0db718cd72ba Situatio…" at bounding box center [412, 174] width 824 height 348
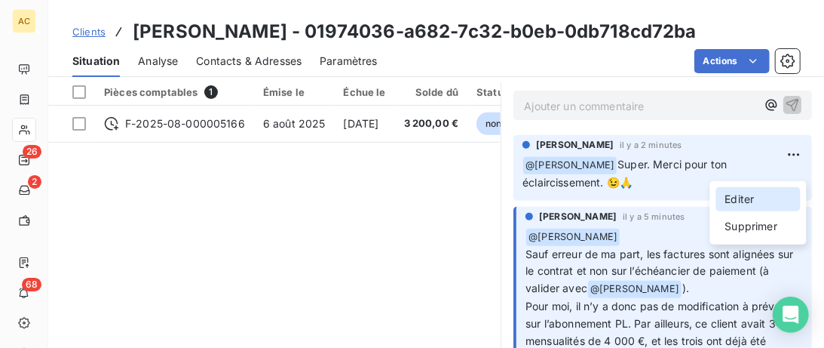
click at [737, 193] on div "Editer" at bounding box center [758, 199] width 84 height 24
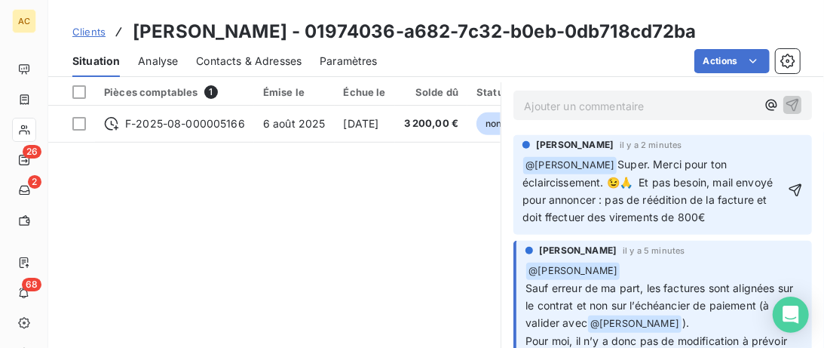
click at [710, 214] on span "Super. Merci pour ton éclaircissement. 😉🙏 Et pas besoin, mail envoyé pour annon…" at bounding box center [649, 191] width 253 height 66
click at [685, 226] on p "﻿ @ Alice Hild ﻿ Super. Merci pour ton éclaircissement. 😉🙏 Et pas besoin, mail …" at bounding box center [654, 191] width 262 height 70
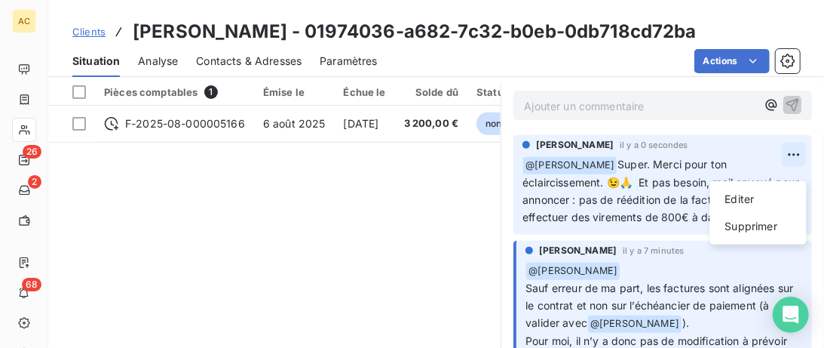
click at [798, 167] on html "AC 26 2 68 Clients Bulent AYDIN - 01974036-a682-7c32-b0eb-0db718cd72ba Situatio…" at bounding box center [412, 174] width 824 height 348
click at [753, 199] on div "Editer" at bounding box center [758, 199] width 84 height 24
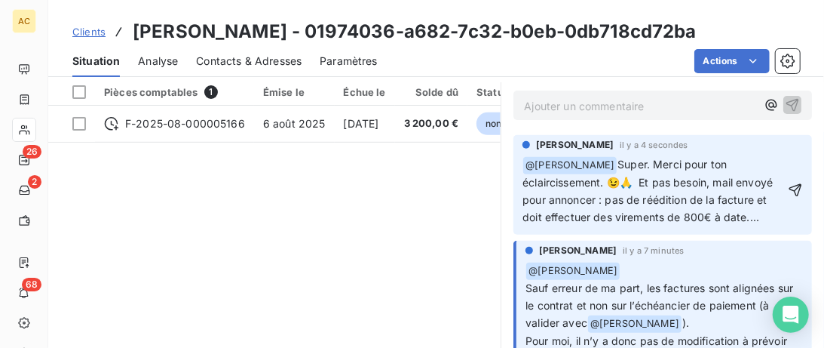
click at [627, 194] on span "Super. Merci pour ton éclaircissement. 😉🙏 Et pas besoin, mail envoyé pour annon…" at bounding box center [649, 191] width 253 height 66
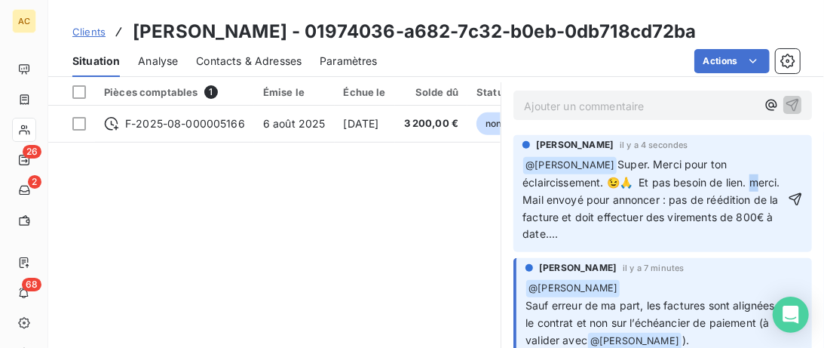
click at [671, 195] on span "Super. Merci pour ton éclaircissement. 😉🙏 Et pas besoin de lien. merci. Mail en…" at bounding box center [653, 199] width 261 height 83
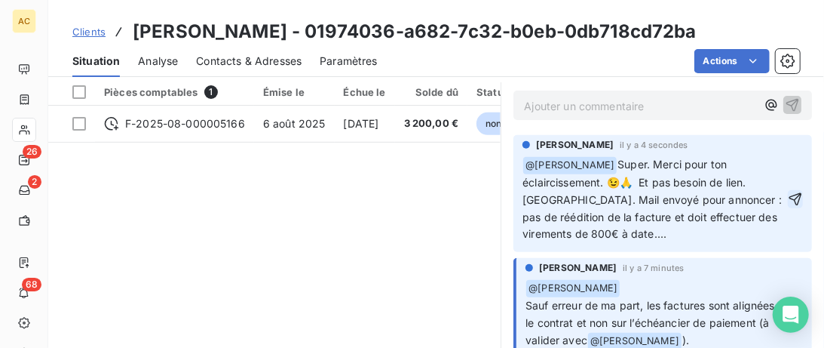
click at [800, 199] on icon "button" at bounding box center [795, 199] width 15 height 15
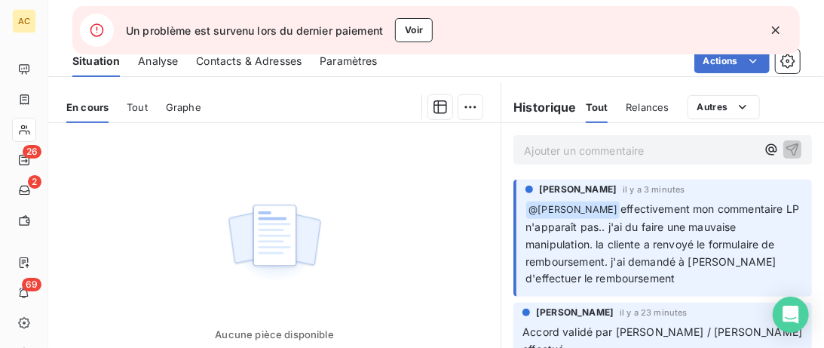
click at [585, 153] on p "Ajouter un commentaire ﻿" at bounding box center [640, 150] width 232 height 19
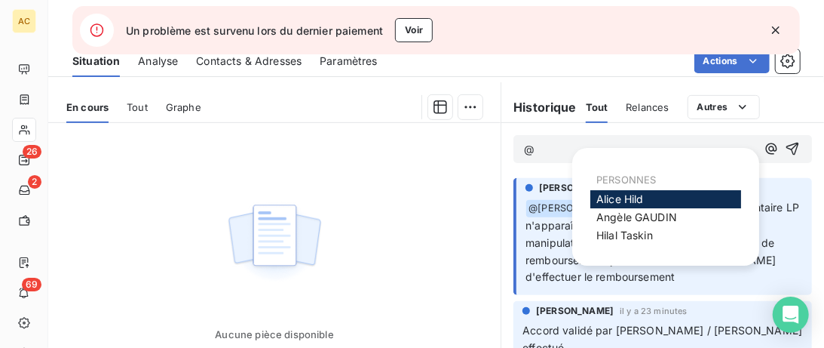
click at [674, 198] on div "Alice Hild" at bounding box center [665, 199] width 151 height 18
click at [682, 198] on div "Alice Hild" at bounding box center [665, 199] width 151 height 18
click at [596, 201] on div "Alice Hild" at bounding box center [665, 199] width 151 height 18
click at [614, 201] on span "Alice Hild" at bounding box center [620, 198] width 48 height 13
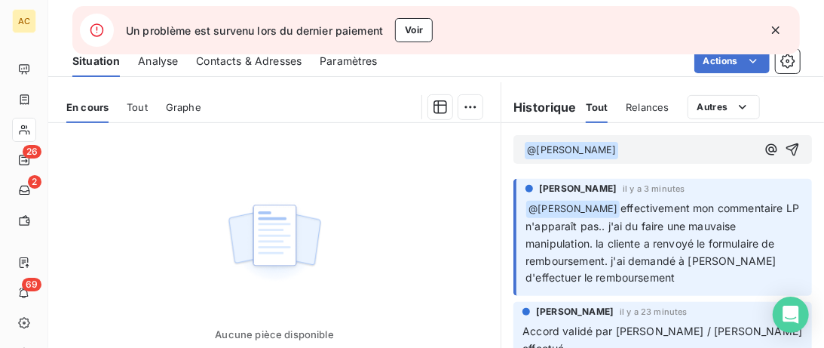
click at [602, 157] on p "﻿ @ Alice Hild ﻿ ﻿" at bounding box center [640, 150] width 232 height 18
click at [795, 146] on icon "button" at bounding box center [792, 149] width 15 height 15
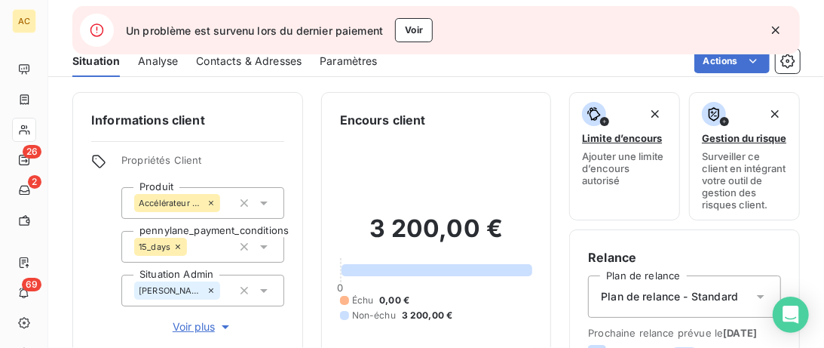
click at [779, 30] on icon "button" at bounding box center [775, 30] width 15 height 15
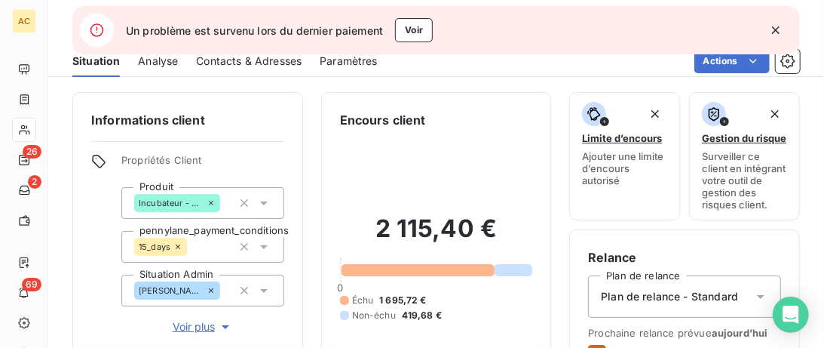
click at [771, 39] on button "button" at bounding box center [775, 30] width 33 height 33
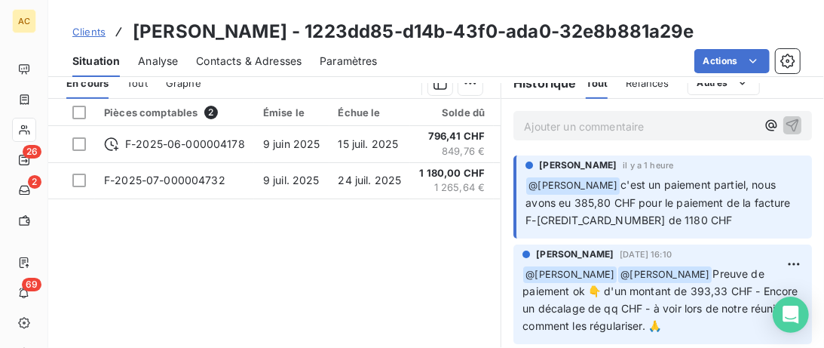
scroll to position [231, 0]
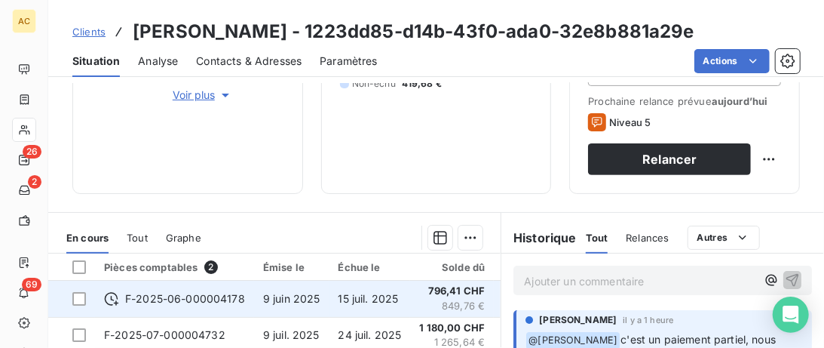
click at [172, 297] on span "F-2025-06-000004178" at bounding box center [185, 298] width 120 height 15
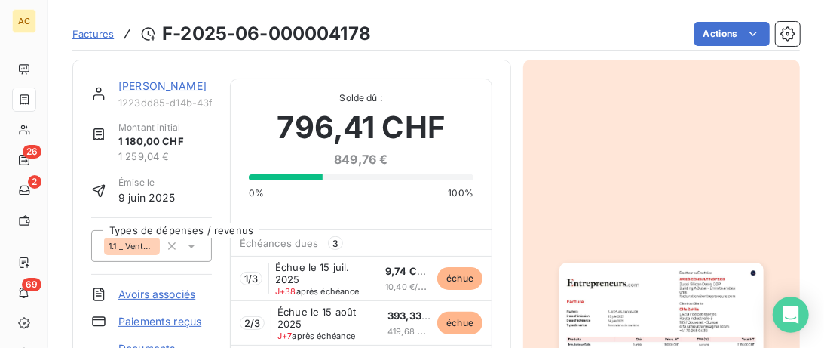
click at [158, 81] on link "[PERSON_NAME]" at bounding box center [162, 85] width 88 height 13
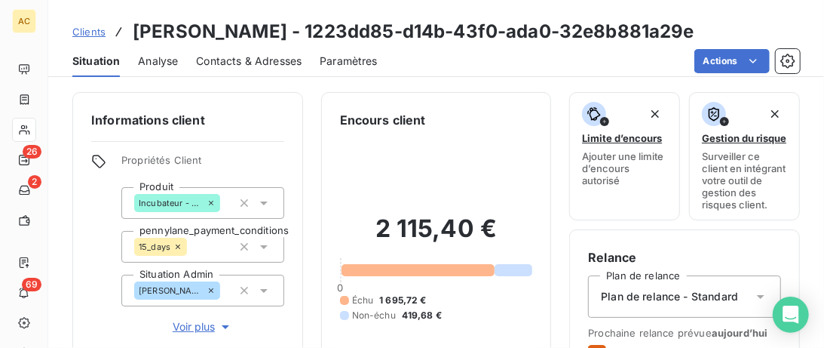
click at [238, 60] on span "Contacts & Adresses" at bounding box center [249, 61] width 106 height 15
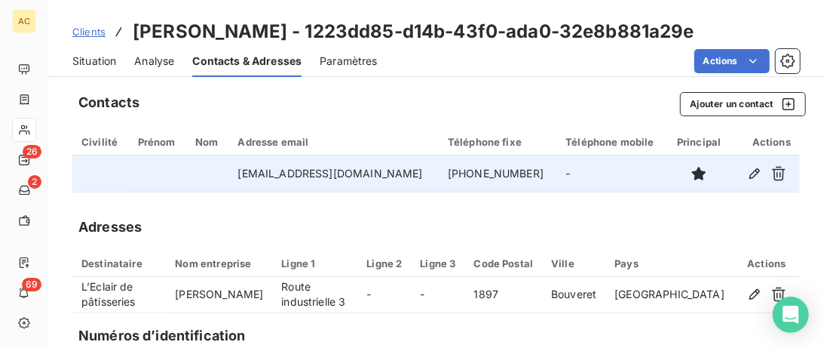
drag, startPoint x: 528, startPoint y: 173, endPoint x: 399, endPoint y: 173, distance: 128.9
click at [399, 173] on tr "[EMAIL_ADDRESS][DOMAIN_NAME] [PHONE_NUMBER] -" at bounding box center [436, 173] width 728 height 36
copy tr "[PHONE_NUMBER]"
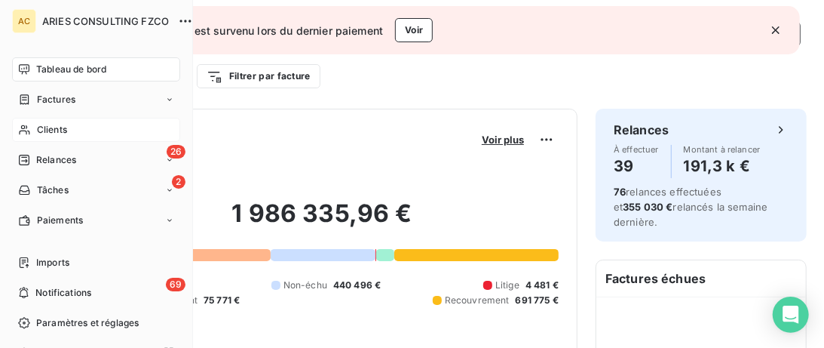
click at [43, 122] on div "Clients" at bounding box center [96, 130] width 168 height 24
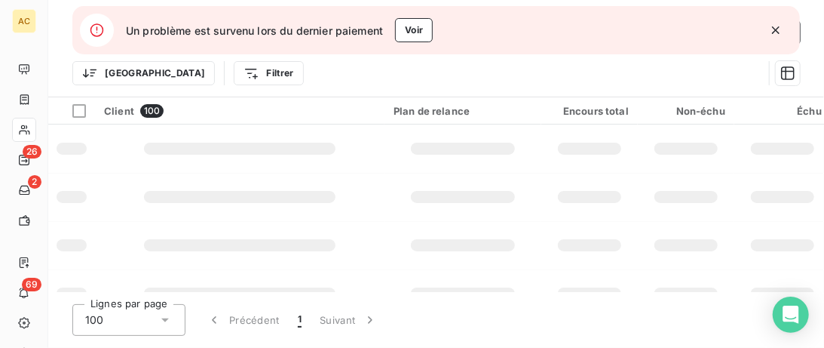
type input "YIGITLER"
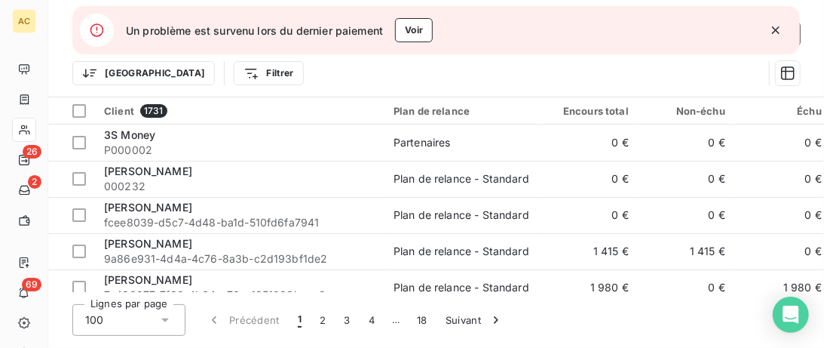
drag, startPoint x: 759, startPoint y: 29, endPoint x: 771, endPoint y: 29, distance: 12.1
click at [769, 29] on div "Un problème est survenu lors du dernier paiement Voir" at bounding box center [436, 30] width 728 height 48
click at [775, 31] on icon "button" at bounding box center [776, 30] width 8 height 8
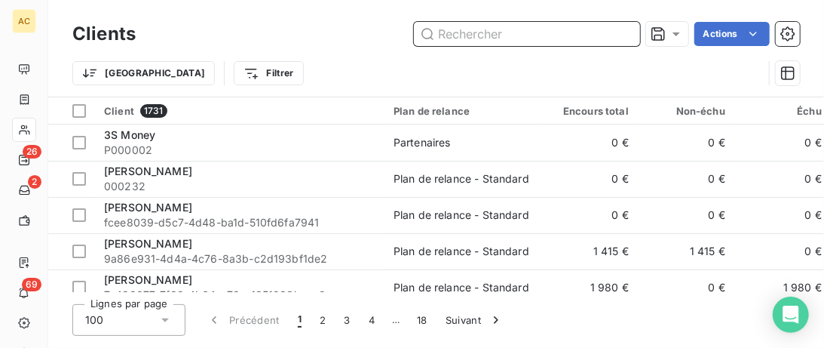
click at [468, 29] on input "text" at bounding box center [527, 34] width 226 height 24
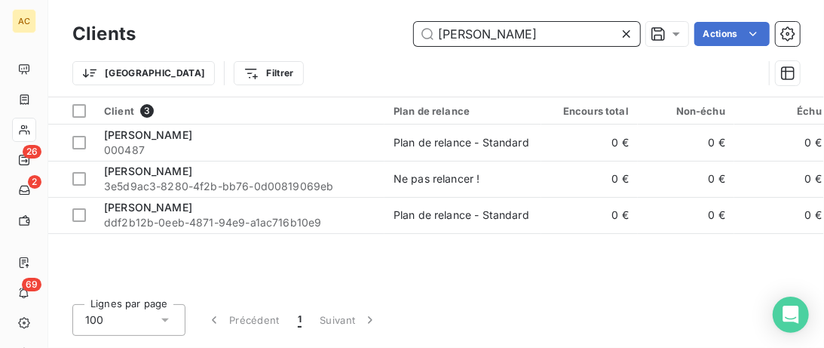
drag, startPoint x: 494, startPoint y: 37, endPoint x: 296, endPoint y: 33, distance: 198.3
click at [414, 33] on input "[PERSON_NAME]" at bounding box center [527, 34] width 226 height 24
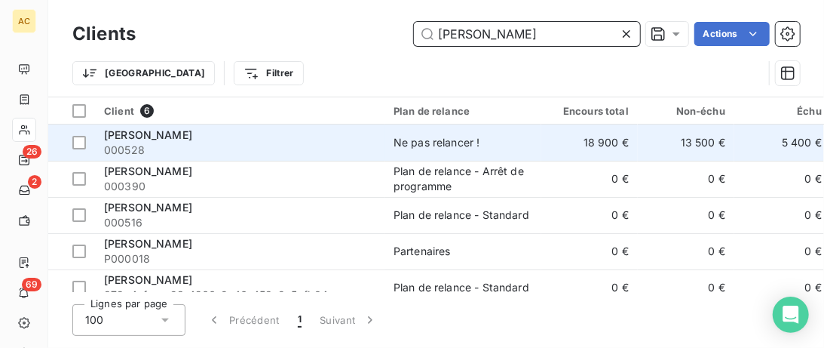
type input "[PERSON_NAME]"
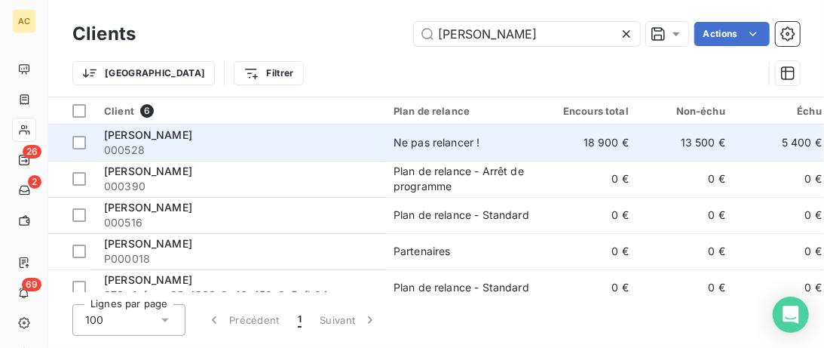
click at [216, 130] on div "[PERSON_NAME]" at bounding box center [239, 134] width 271 height 15
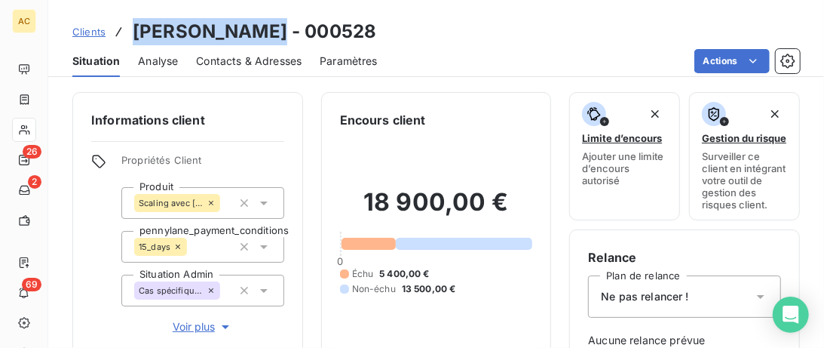
drag, startPoint x: 263, startPoint y: 35, endPoint x: 130, endPoint y: 30, distance: 133.5
click at [130, 30] on div "Clients [PERSON_NAME] - 000528" at bounding box center [224, 31] width 304 height 27
copy h3 "[PERSON_NAME]"
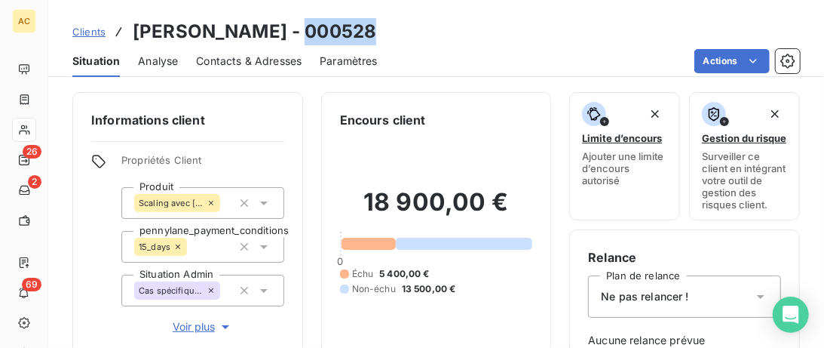
drag, startPoint x: 375, startPoint y: 31, endPoint x: 280, endPoint y: 29, distance: 94.3
click at [280, 29] on div "Clients [PERSON_NAME] - 000528" at bounding box center [436, 31] width 776 height 27
copy h3 "000528"
